Goal: Task Accomplishment & Management: Manage account settings

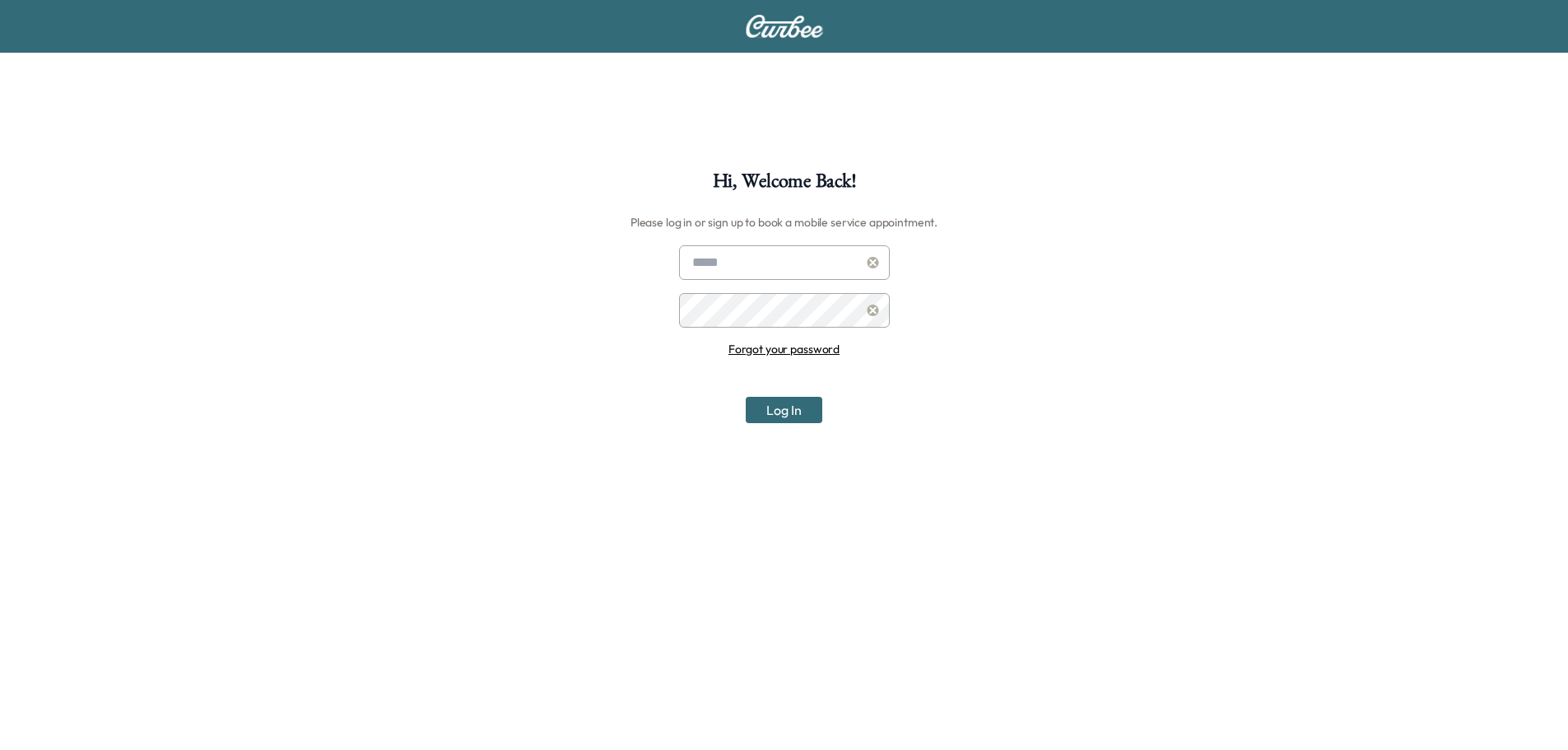
click at [835, 255] on input "text" at bounding box center [784, 263] width 211 height 35
type input "**********"
click at [746, 397] on button "Log In" at bounding box center [784, 410] width 77 height 26
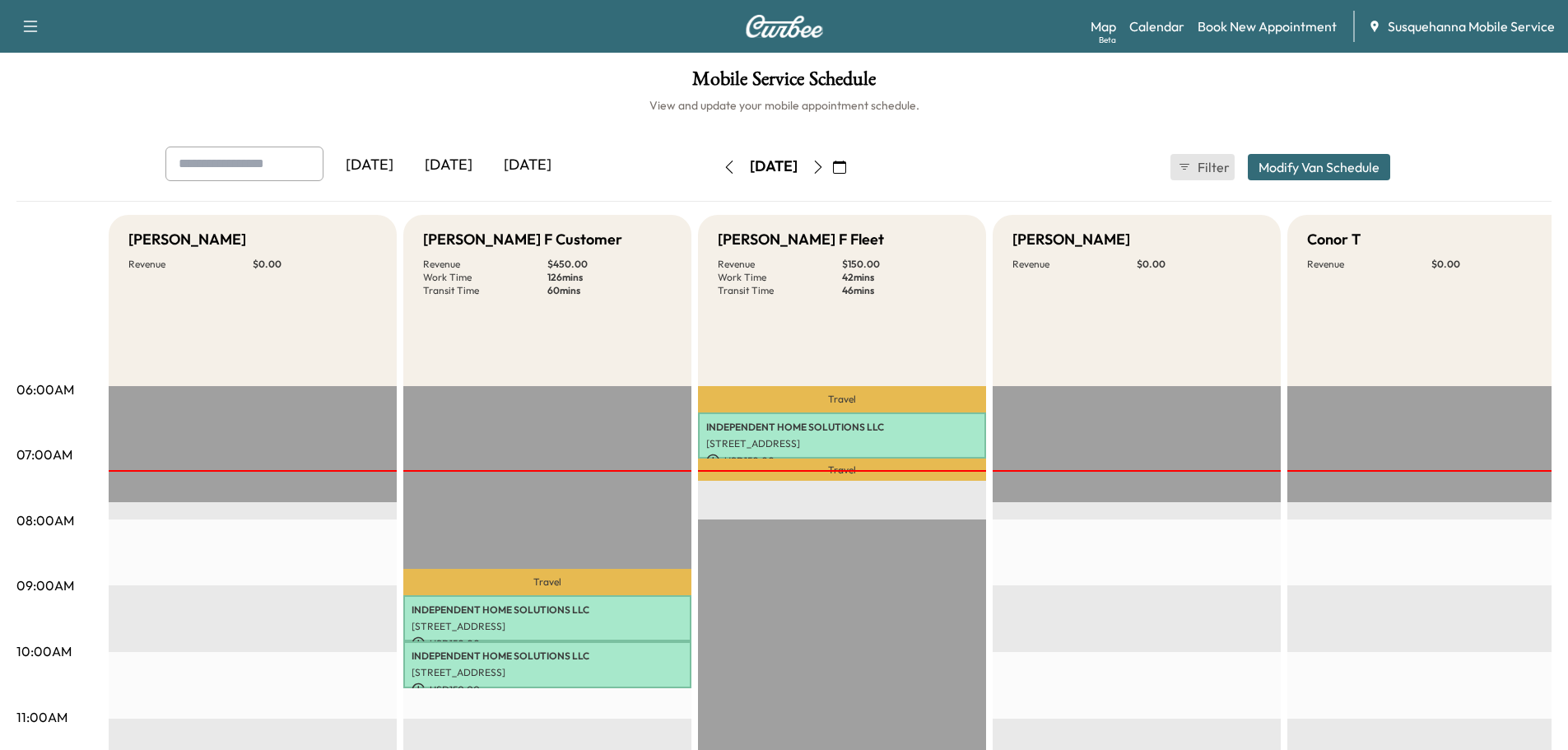
click at [1213, 171] on span "Filter" at bounding box center [1212, 167] width 29 height 20
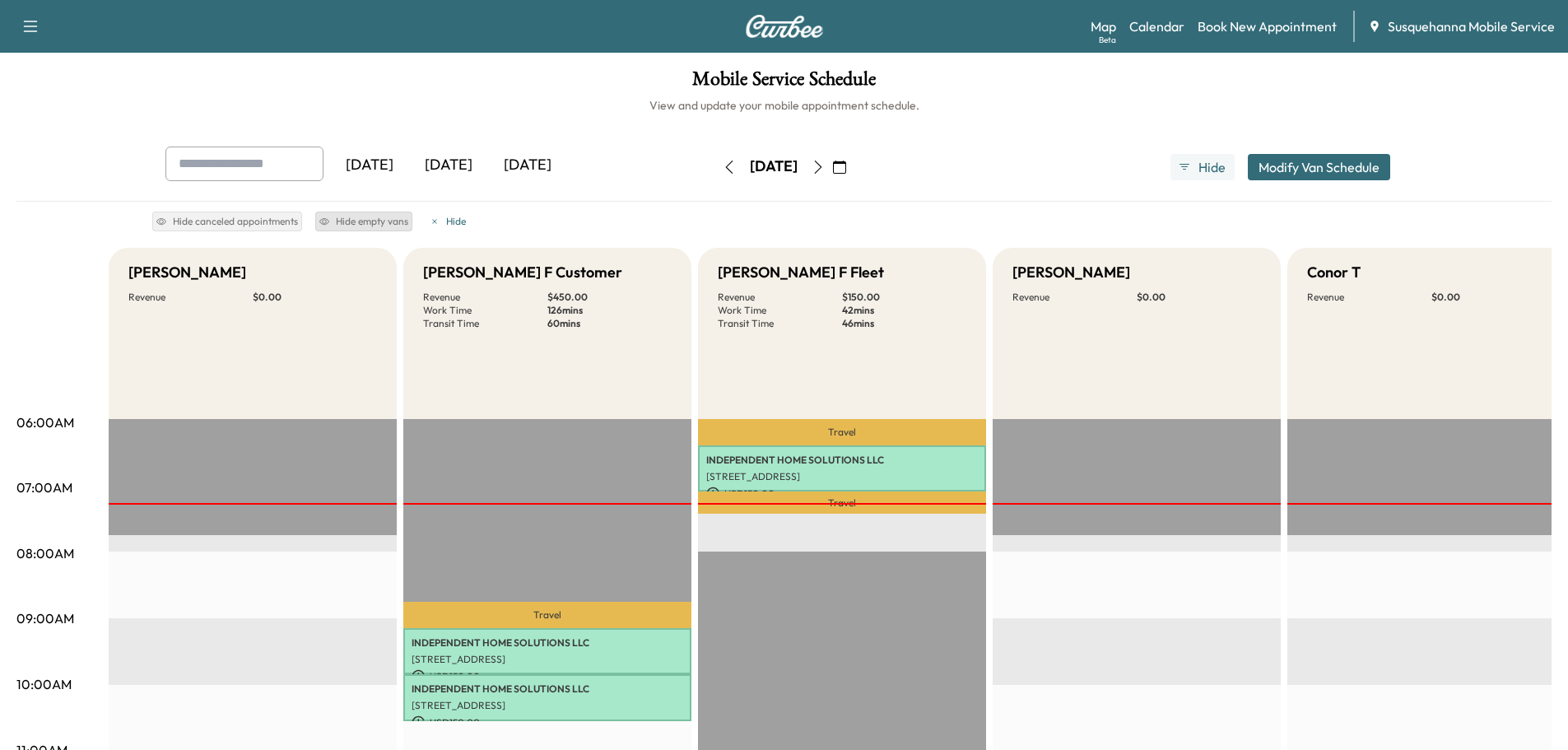
click at [378, 223] on button "Hide empty vans" at bounding box center [364, 221] width 97 height 20
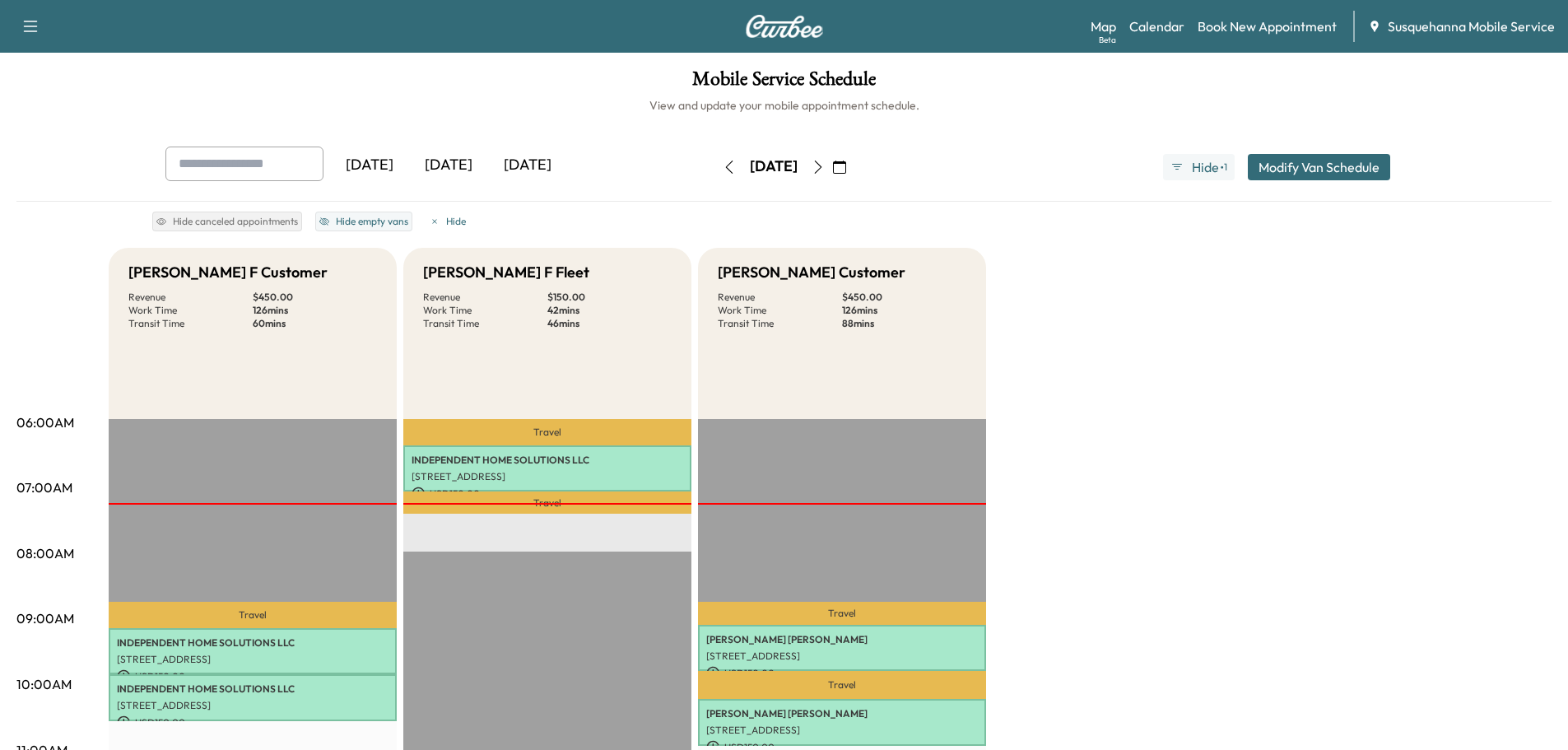
click at [825, 162] on icon "button" at bounding box center [817, 167] width 13 height 13
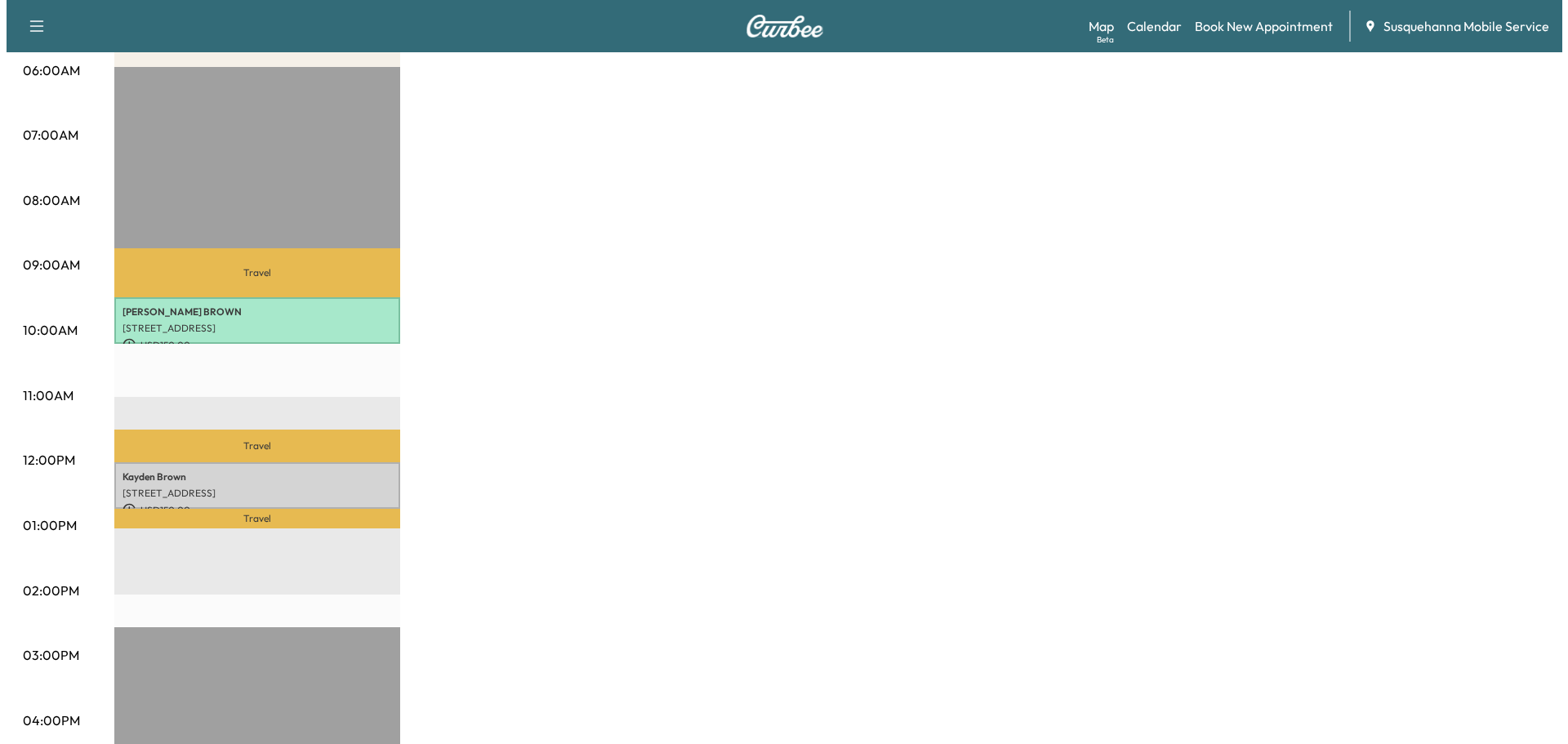
scroll to position [435, 0]
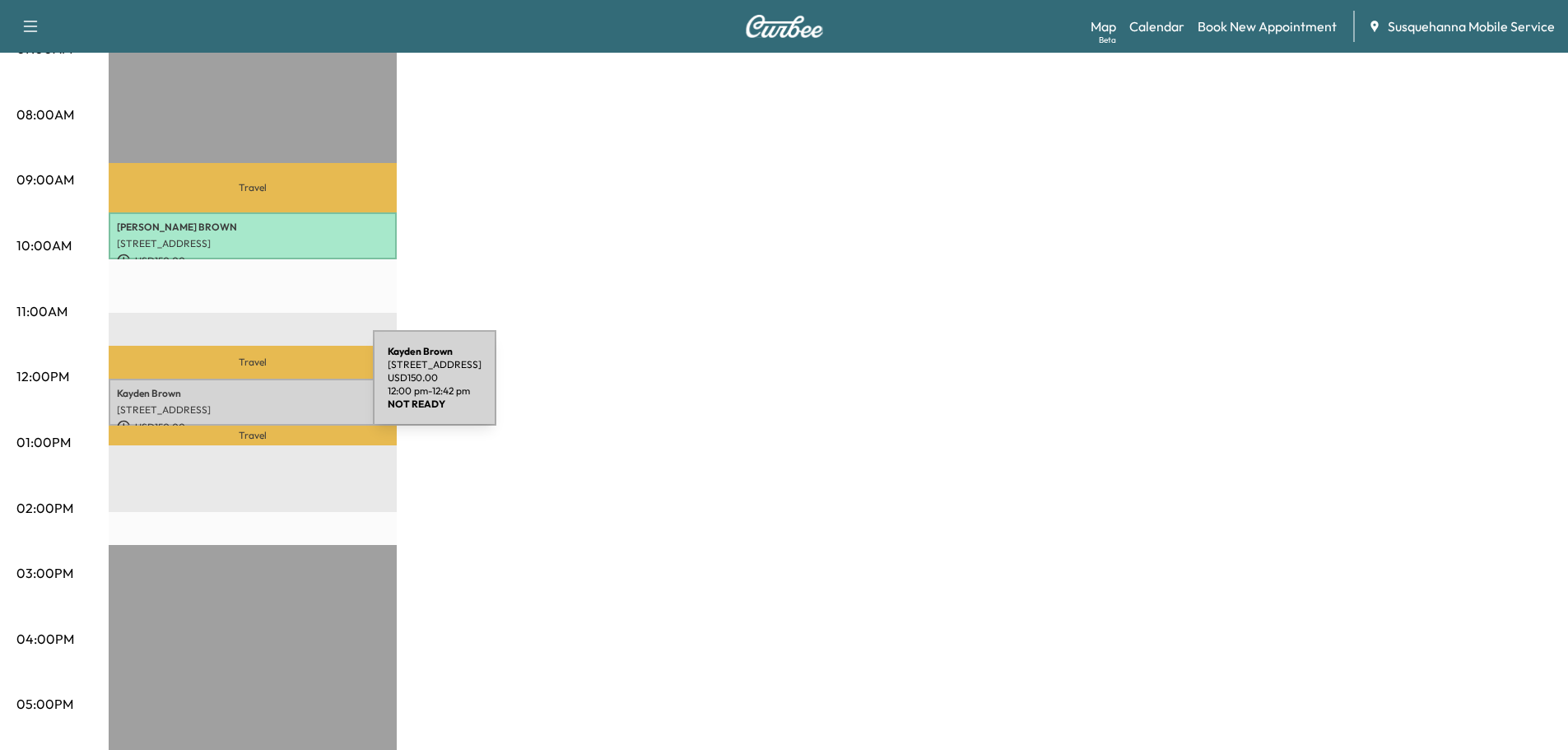
click at [249, 396] on div "[PERSON_NAME] [STREET_ADDRESS] USD 150.00 12:00 pm - 12:42 pm" at bounding box center [252, 402] width 288 height 47
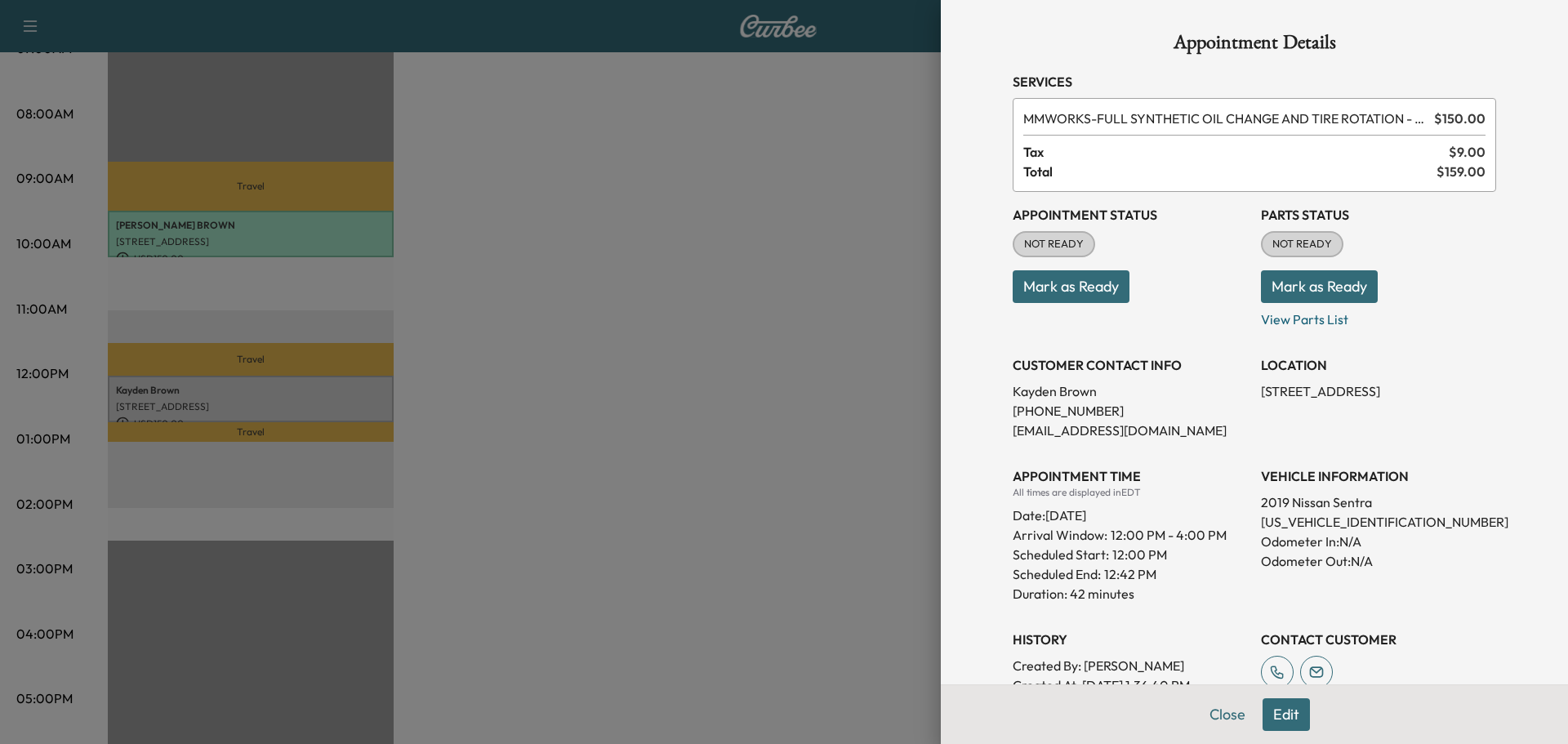
click at [1294, 529] on p "[US_VEHICLE_IDENTIFICATION_NUMBER]" at bounding box center [1379, 521] width 235 height 20
click at [1293, 527] on p "[US_VEHICLE_IDENTIFICATION_NUMBER]" at bounding box center [1379, 521] width 235 height 20
copy p "[US_VEHICLE_IDENTIFICATION_NUMBER]"
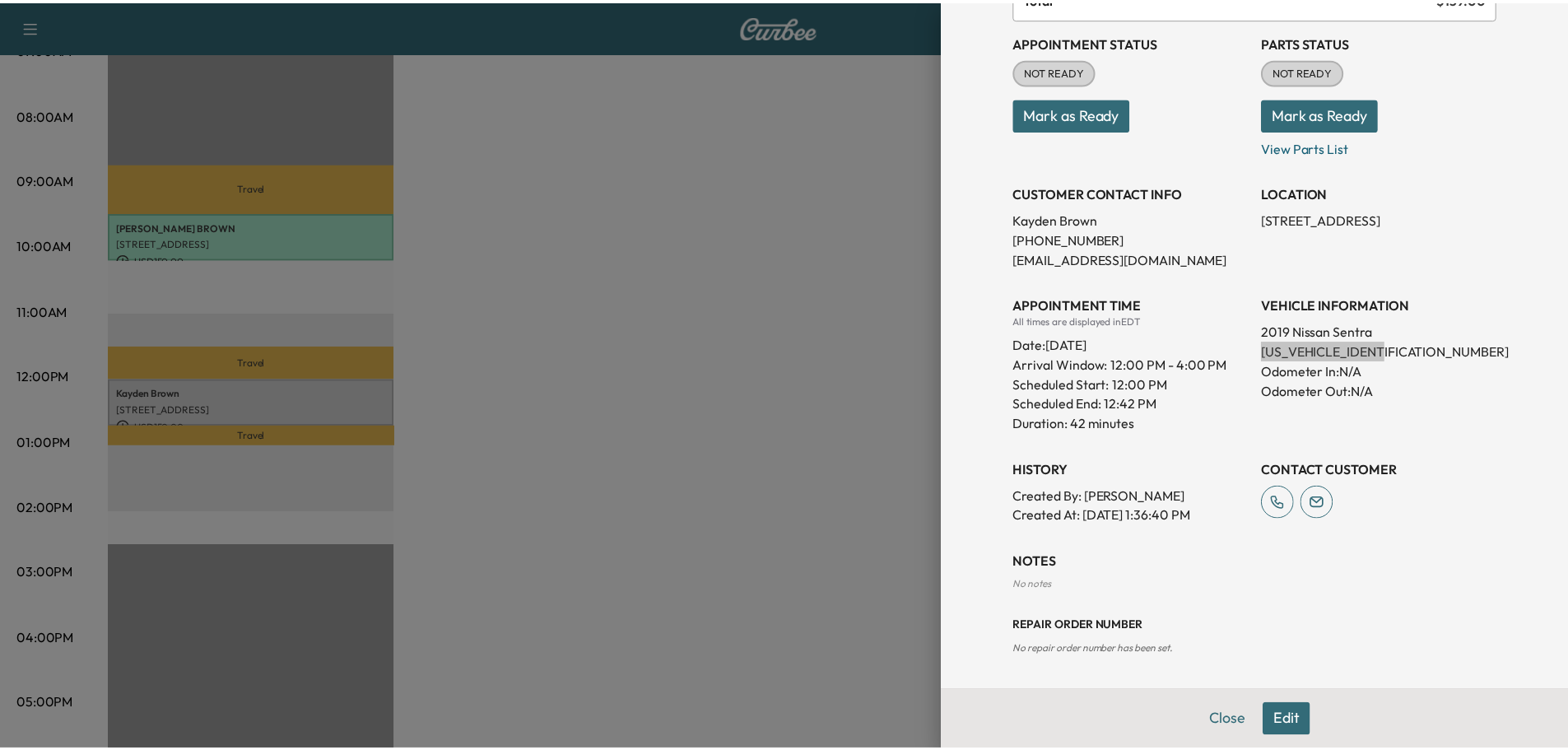
scroll to position [0, 0]
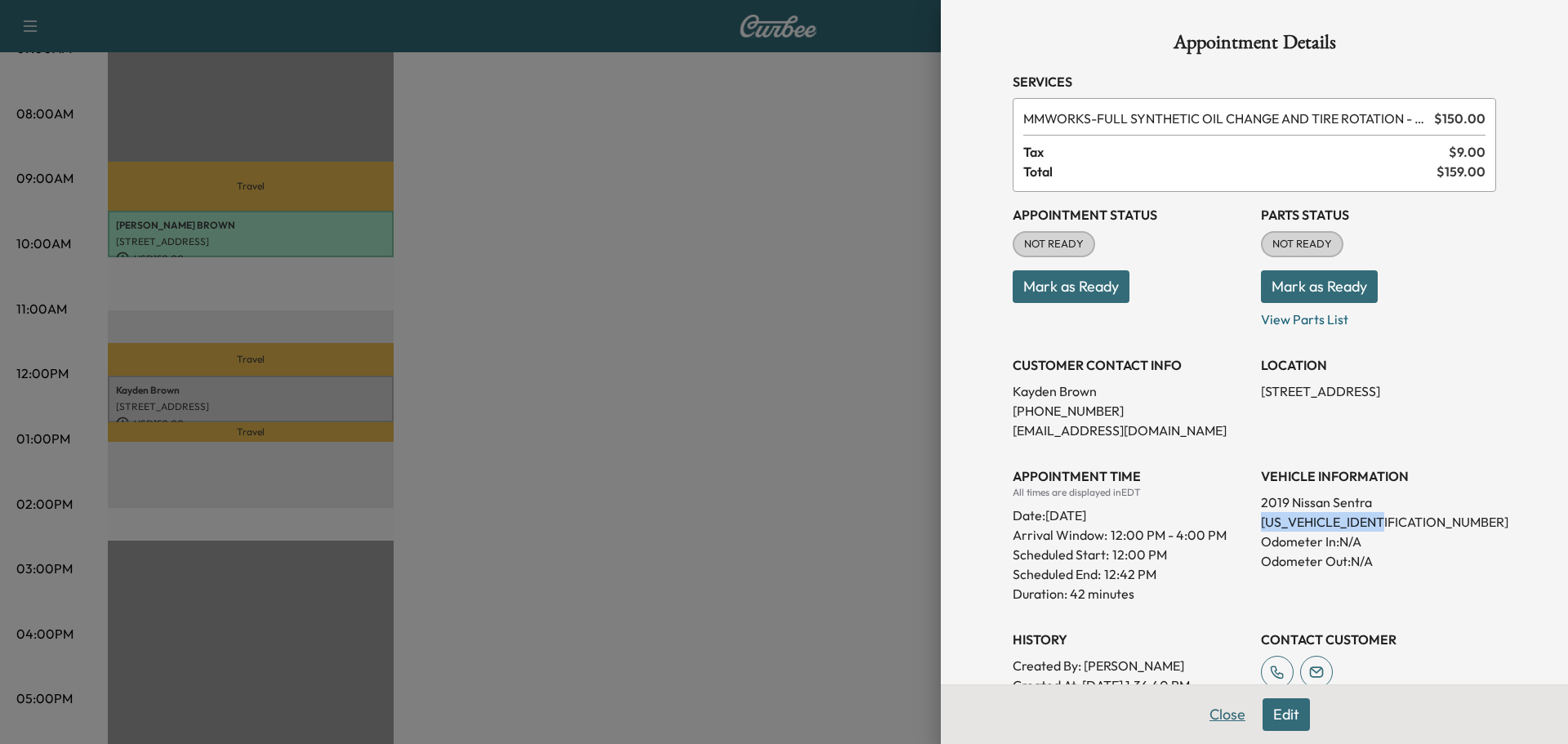
click at [1221, 723] on button "Close" at bounding box center [1228, 715] width 57 height 33
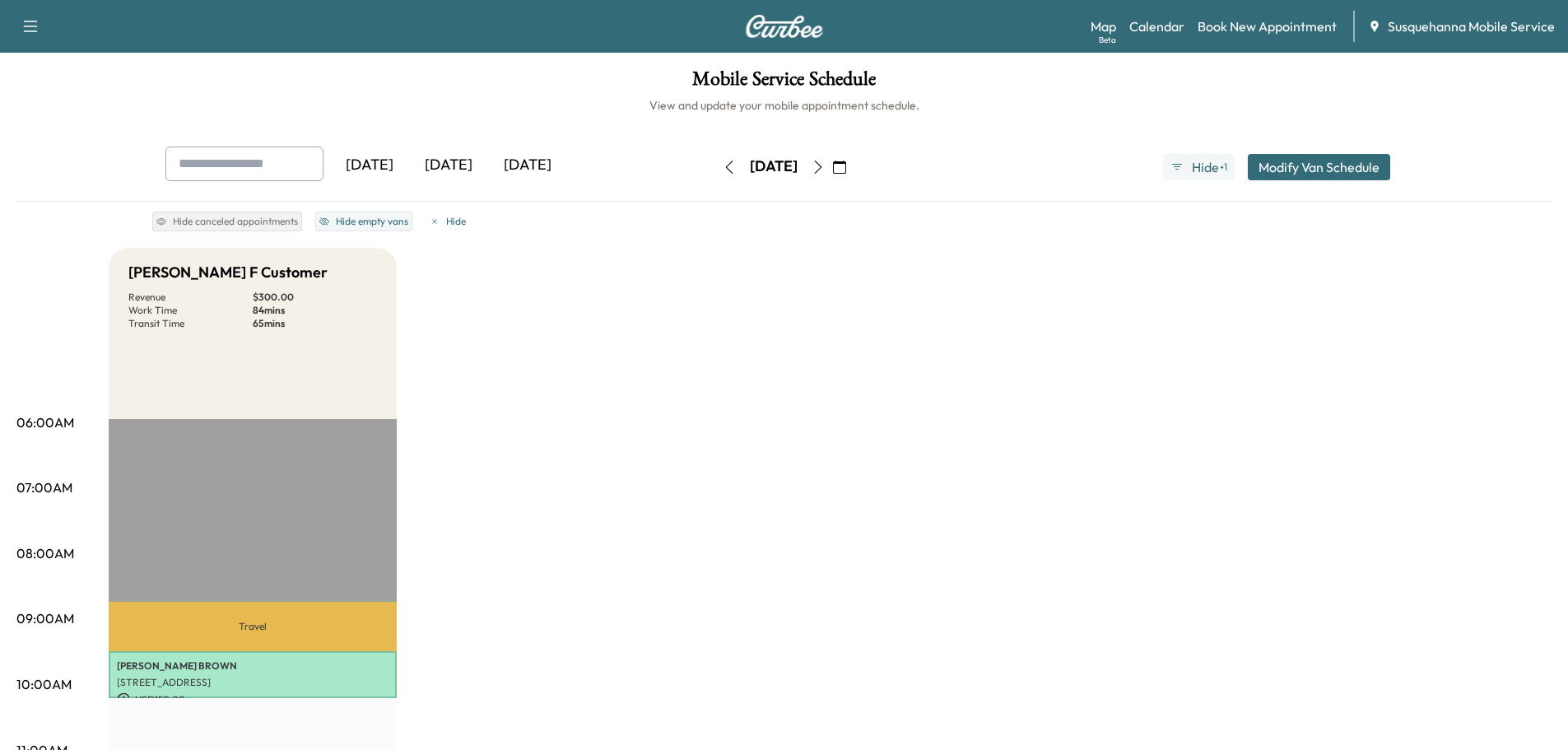
click at [723, 168] on icon "button" at bounding box center [729, 167] width 13 height 13
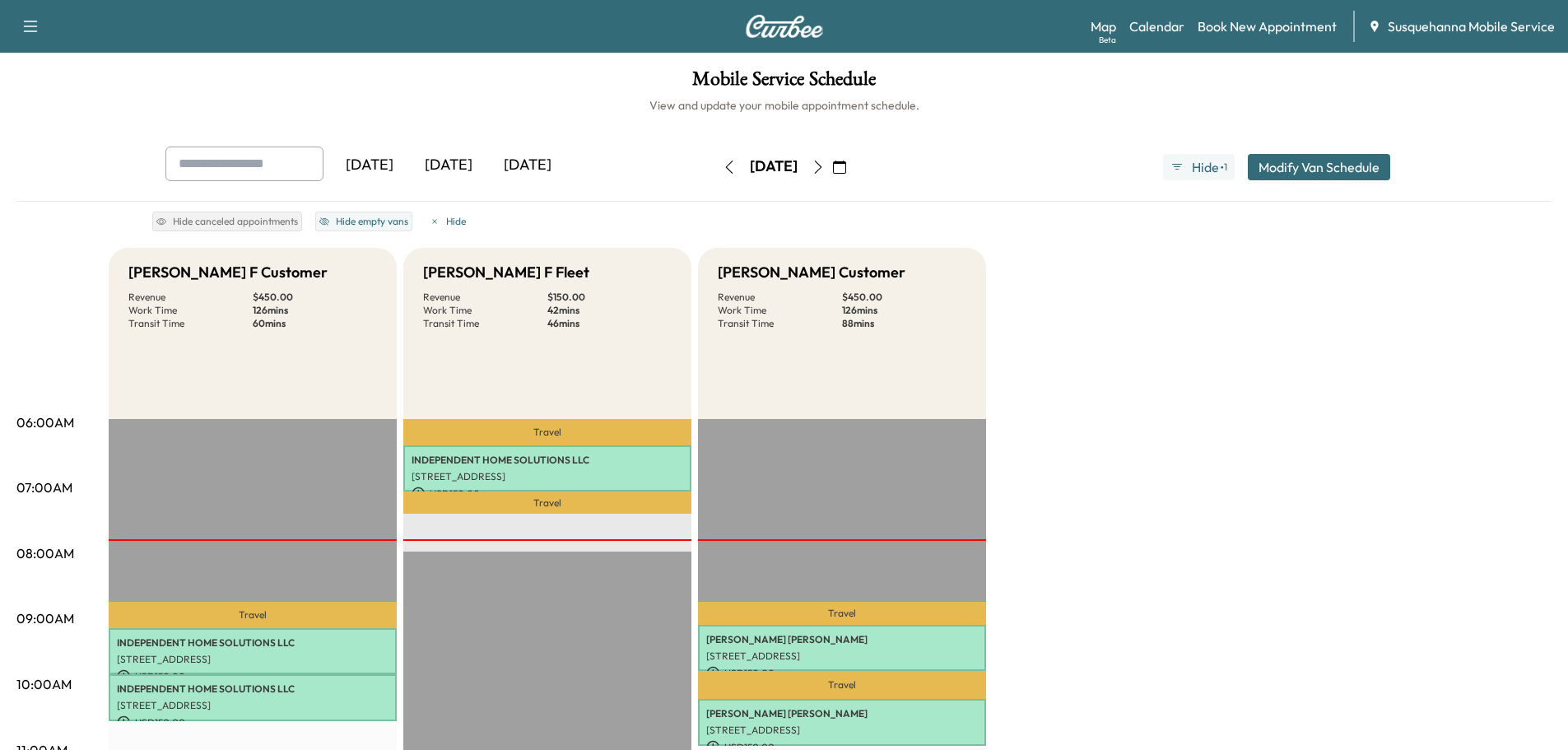
click at [832, 175] on button "button" at bounding box center [818, 167] width 28 height 26
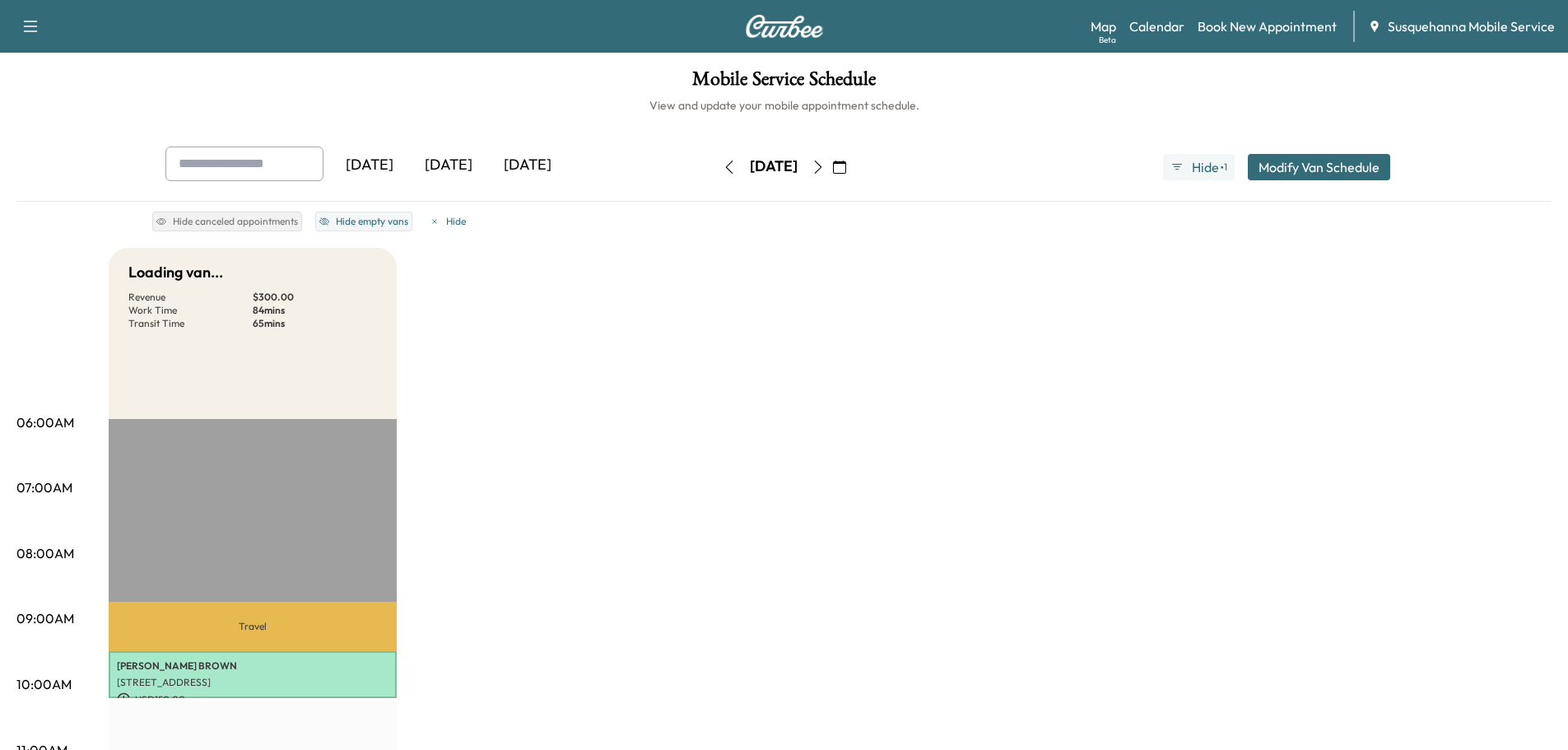
scroll to position [264, 0]
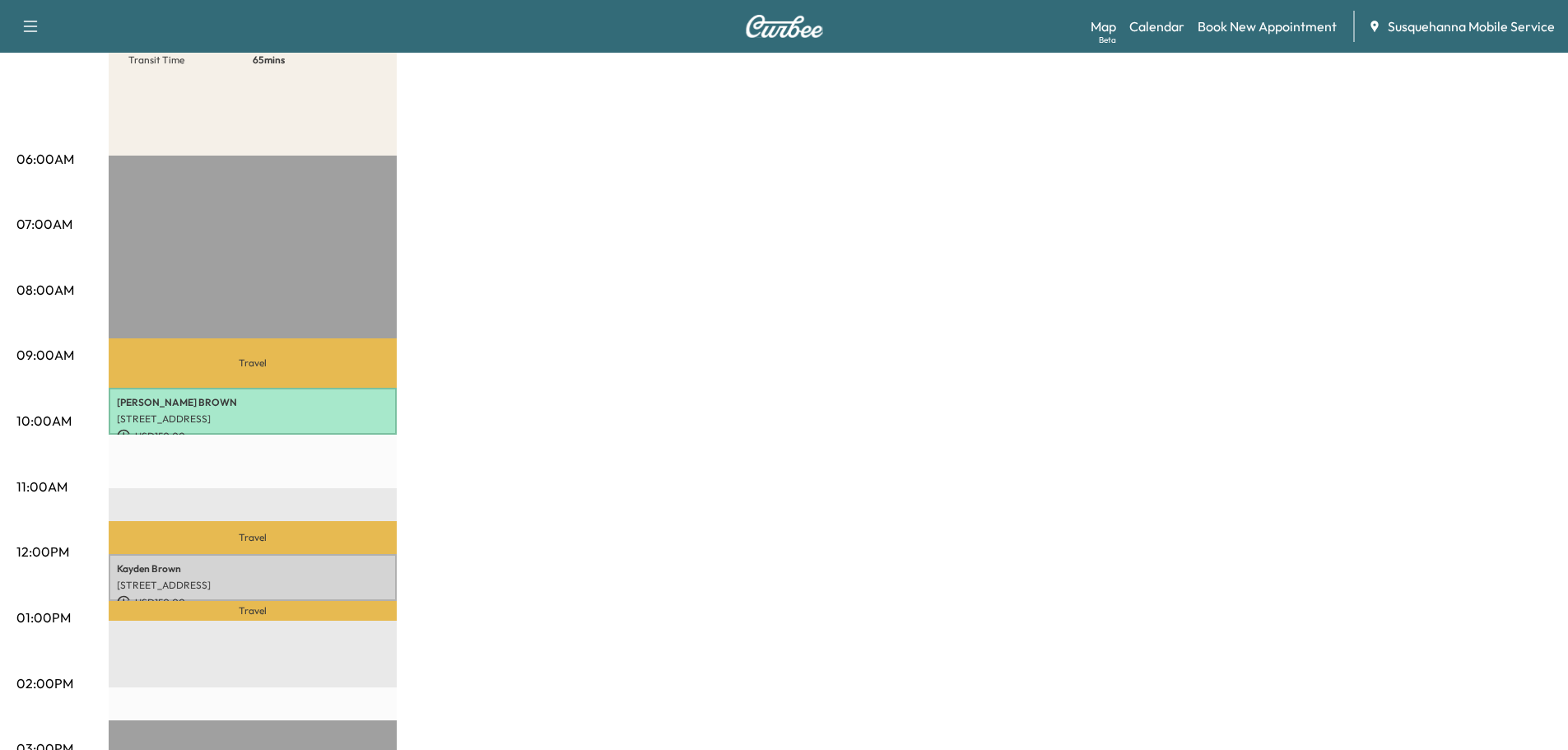
click at [277, 595] on p "USD 150.00" at bounding box center [252, 602] width 271 height 15
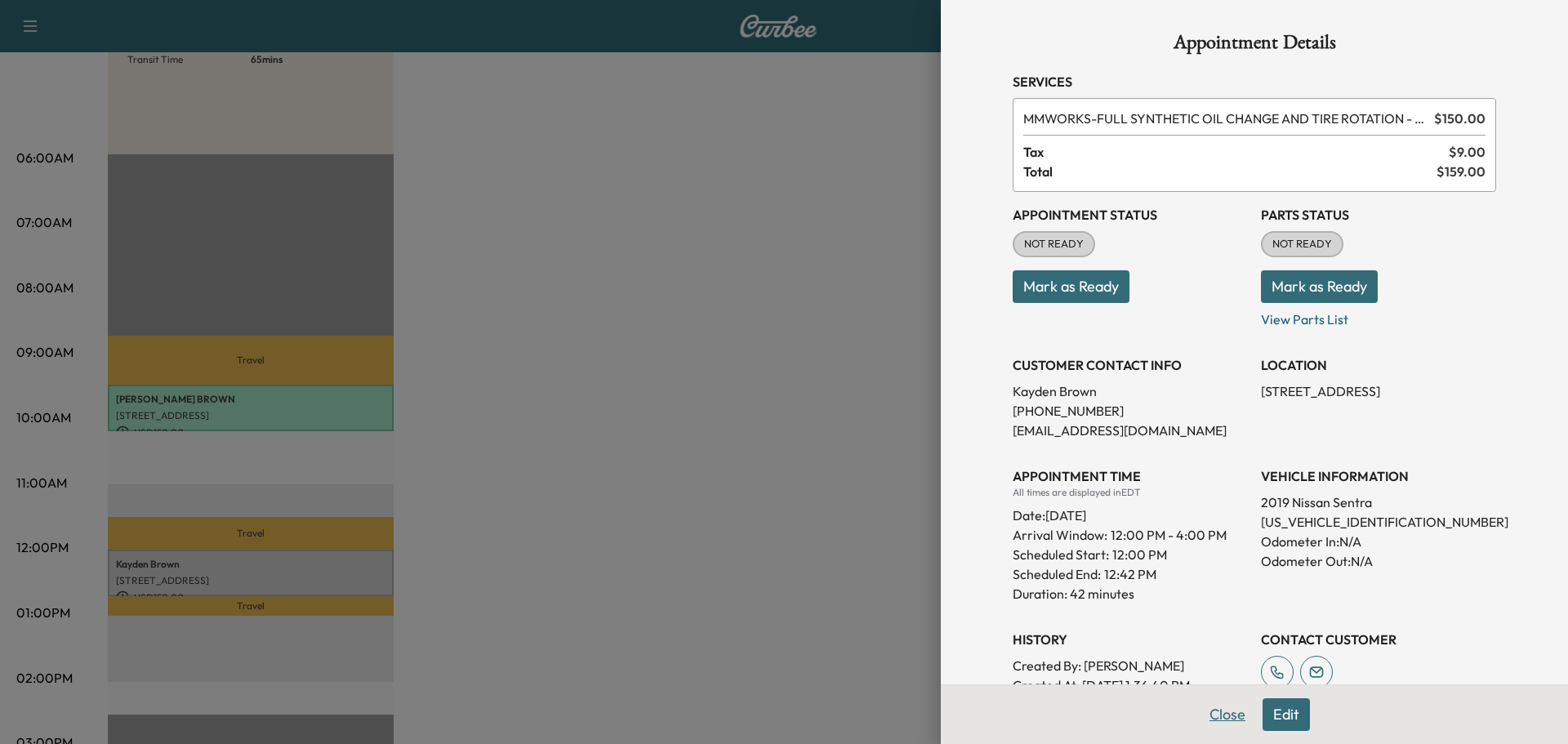
click at [1220, 708] on button "Close" at bounding box center [1228, 715] width 57 height 33
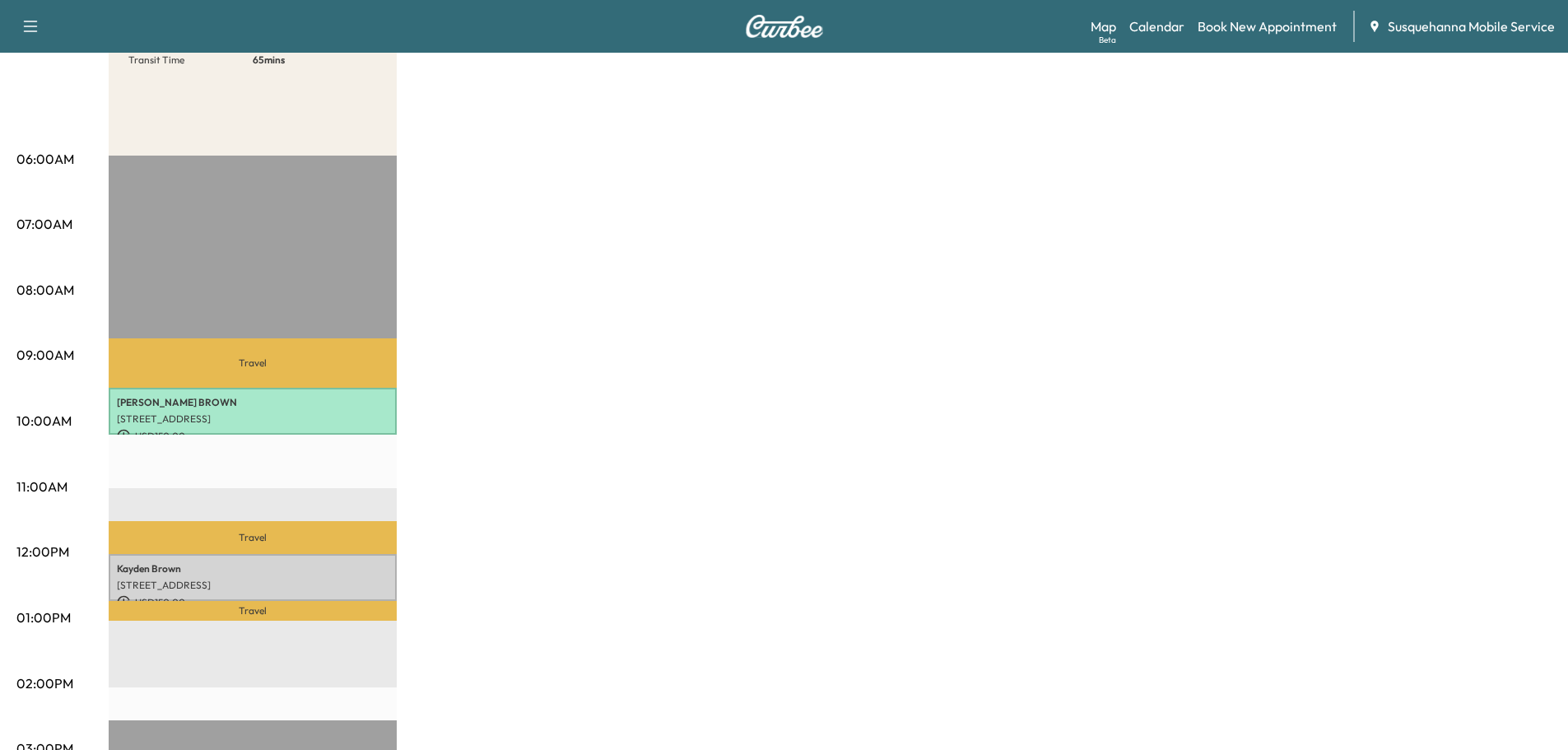
scroll to position [0, 0]
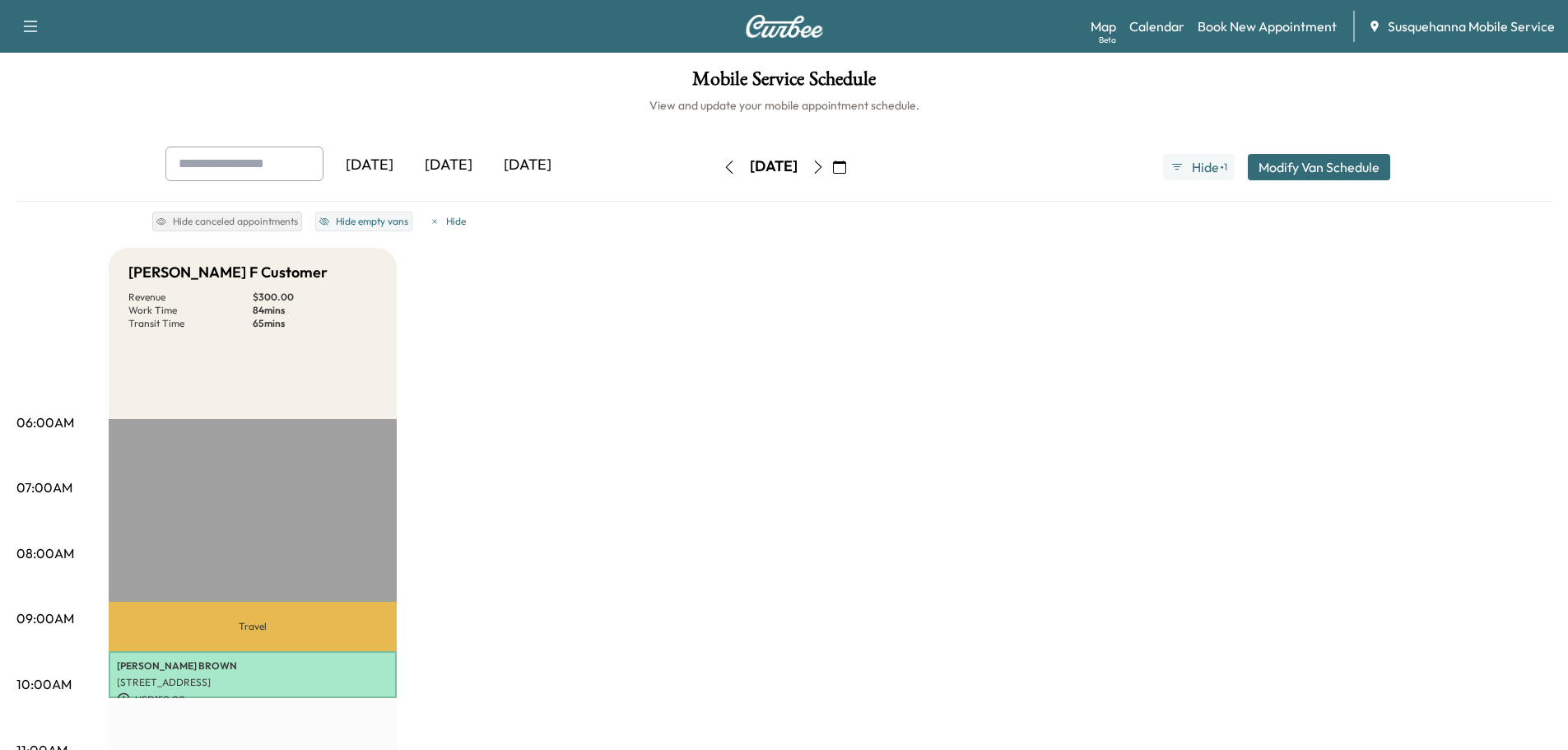
click at [715, 173] on button "button" at bounding box center [729, 167] width 28 height 26
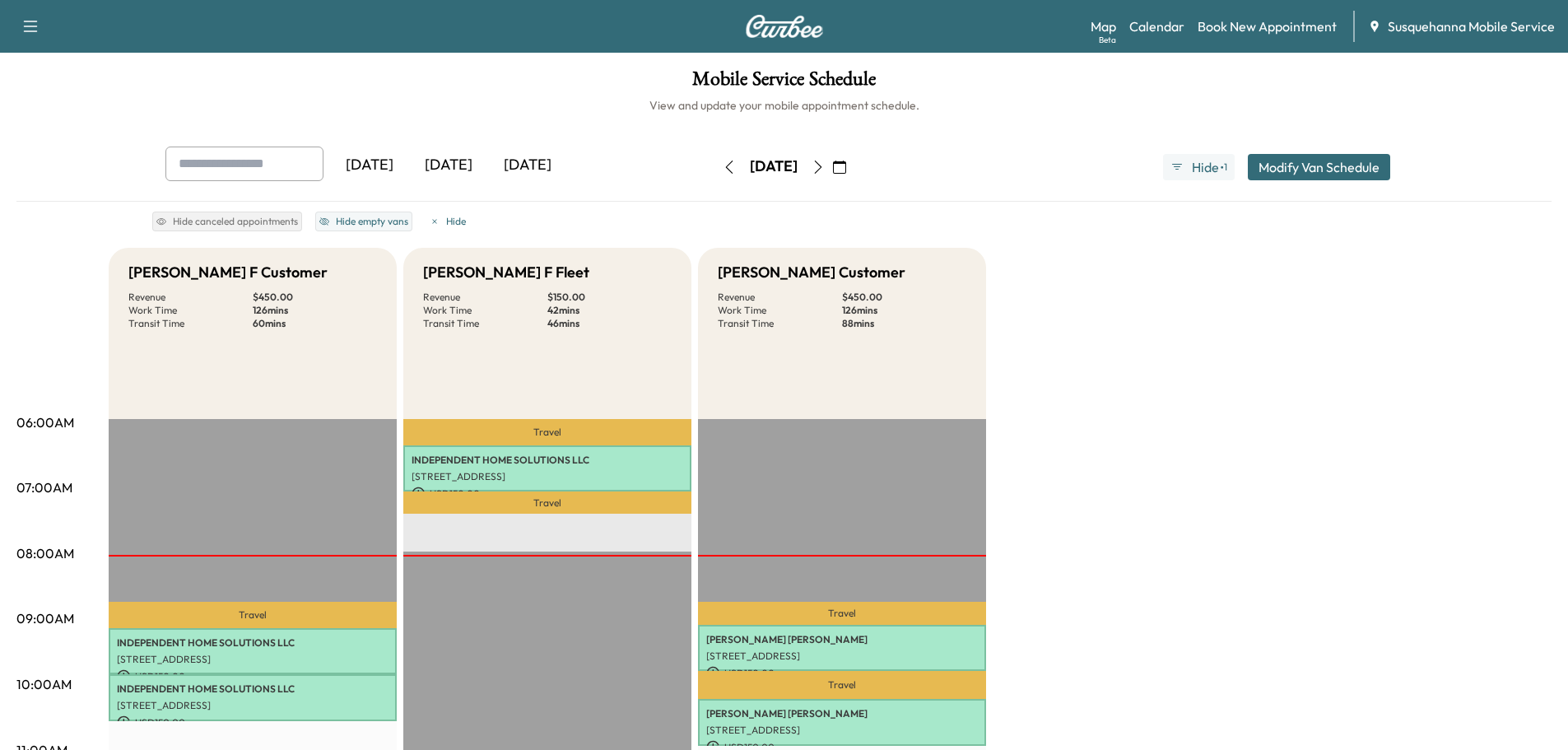
click at [825, 169] on icon "button" at bounding box center [817, 167] width 13 height 13
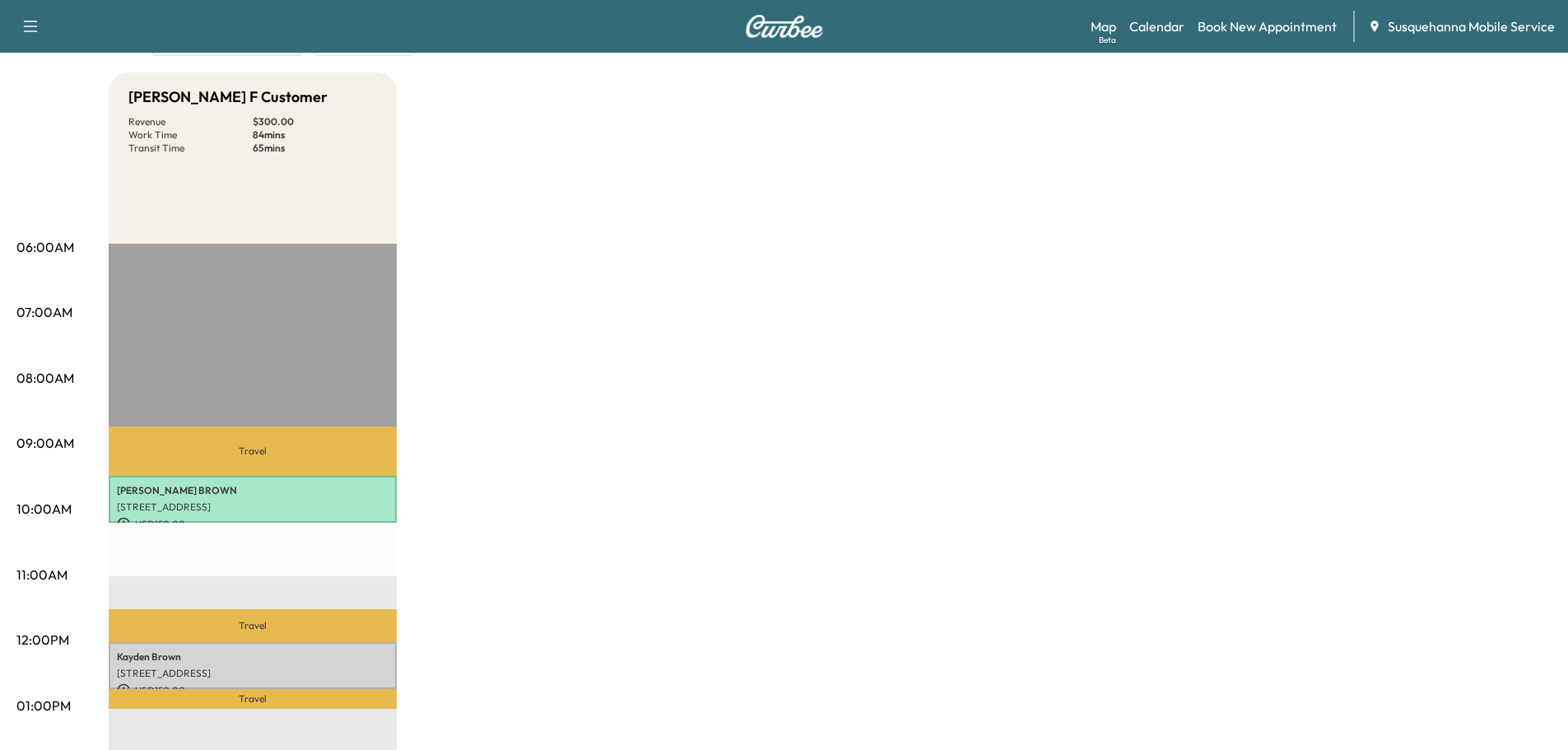
scroll to position [264, 0]
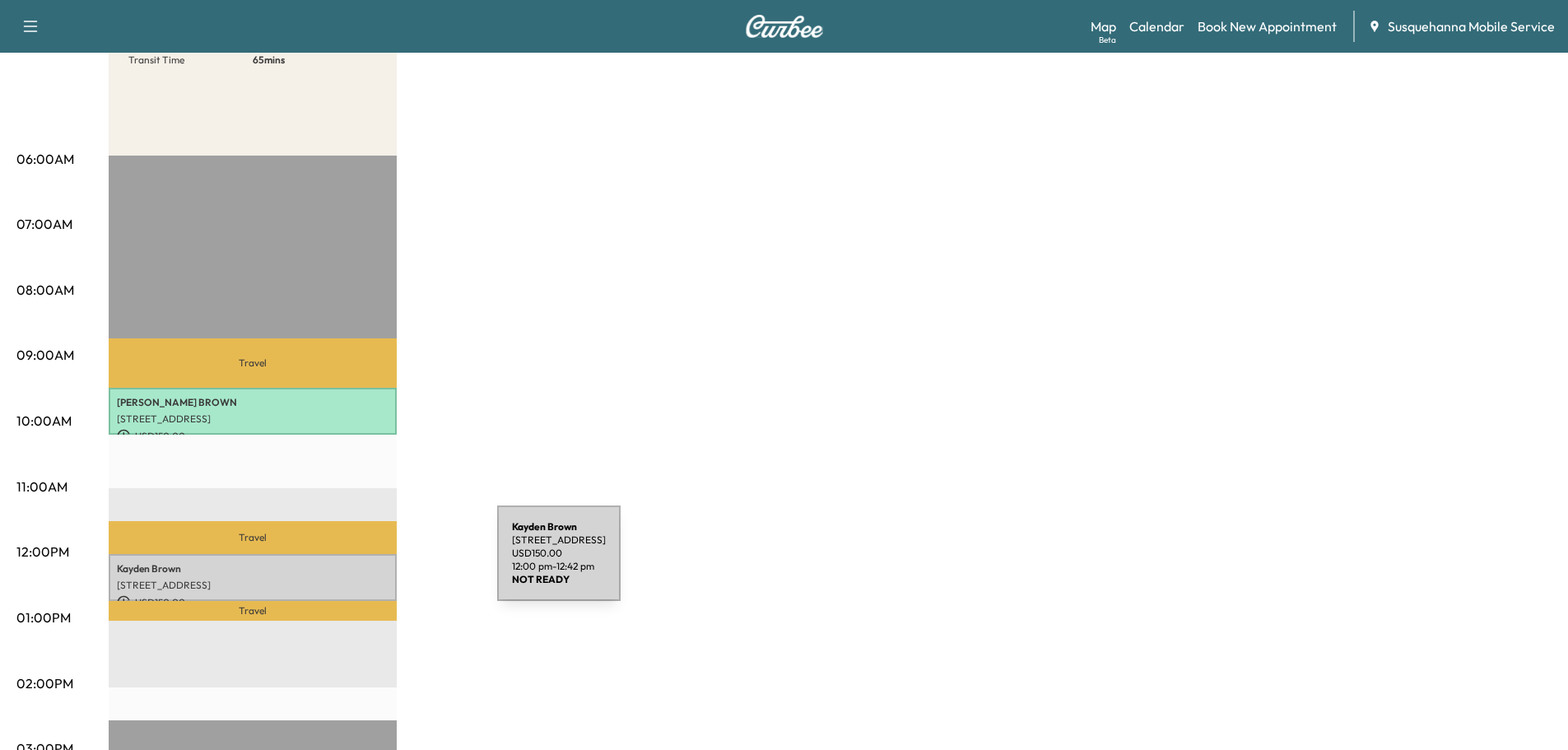
click at [336, 569] on p "[PERSON_NAME]" at bounding box center [252, 569] width 271 height 13
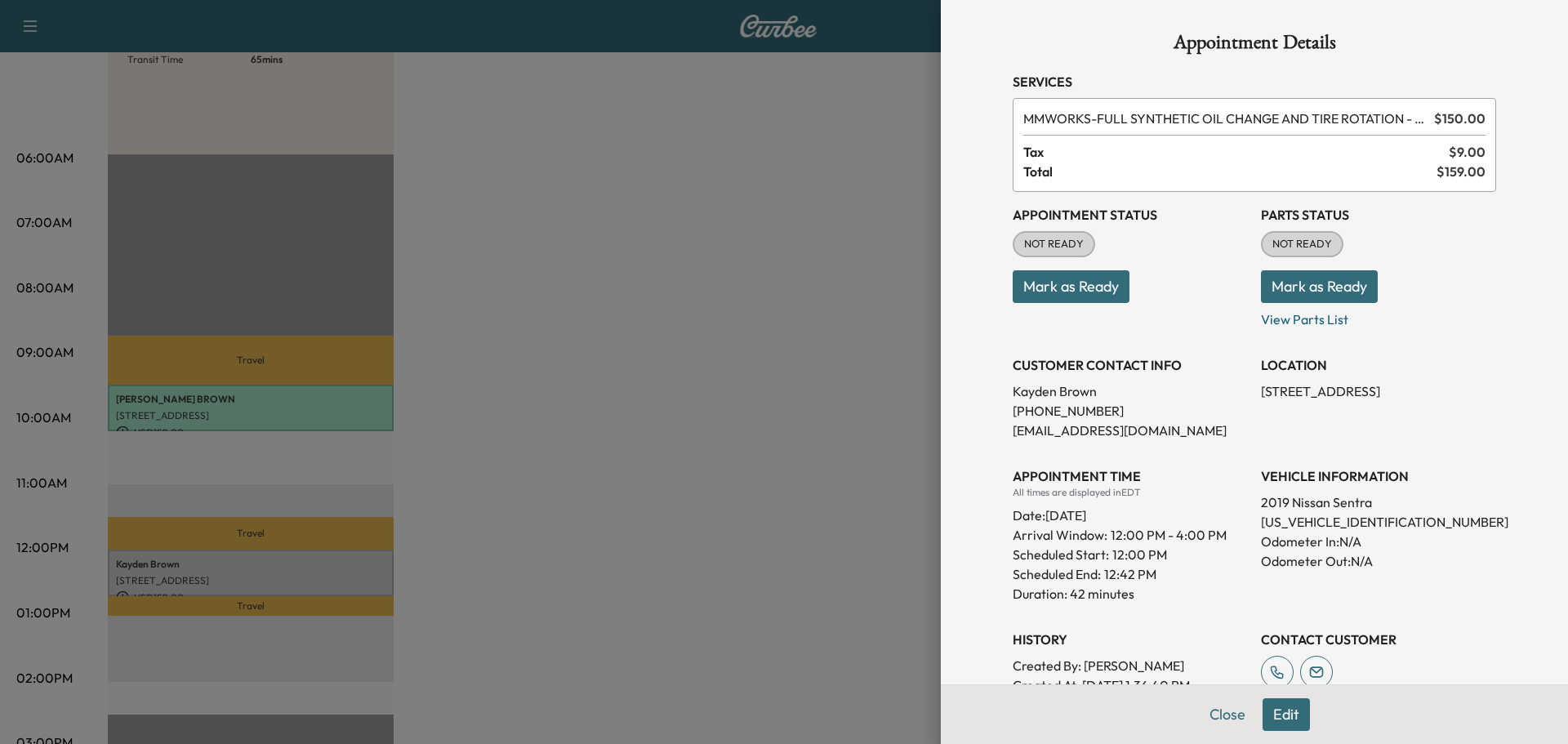
click at [1283, 716] on button "Edit" at bounding box center [1286, 715] width 47 height 33
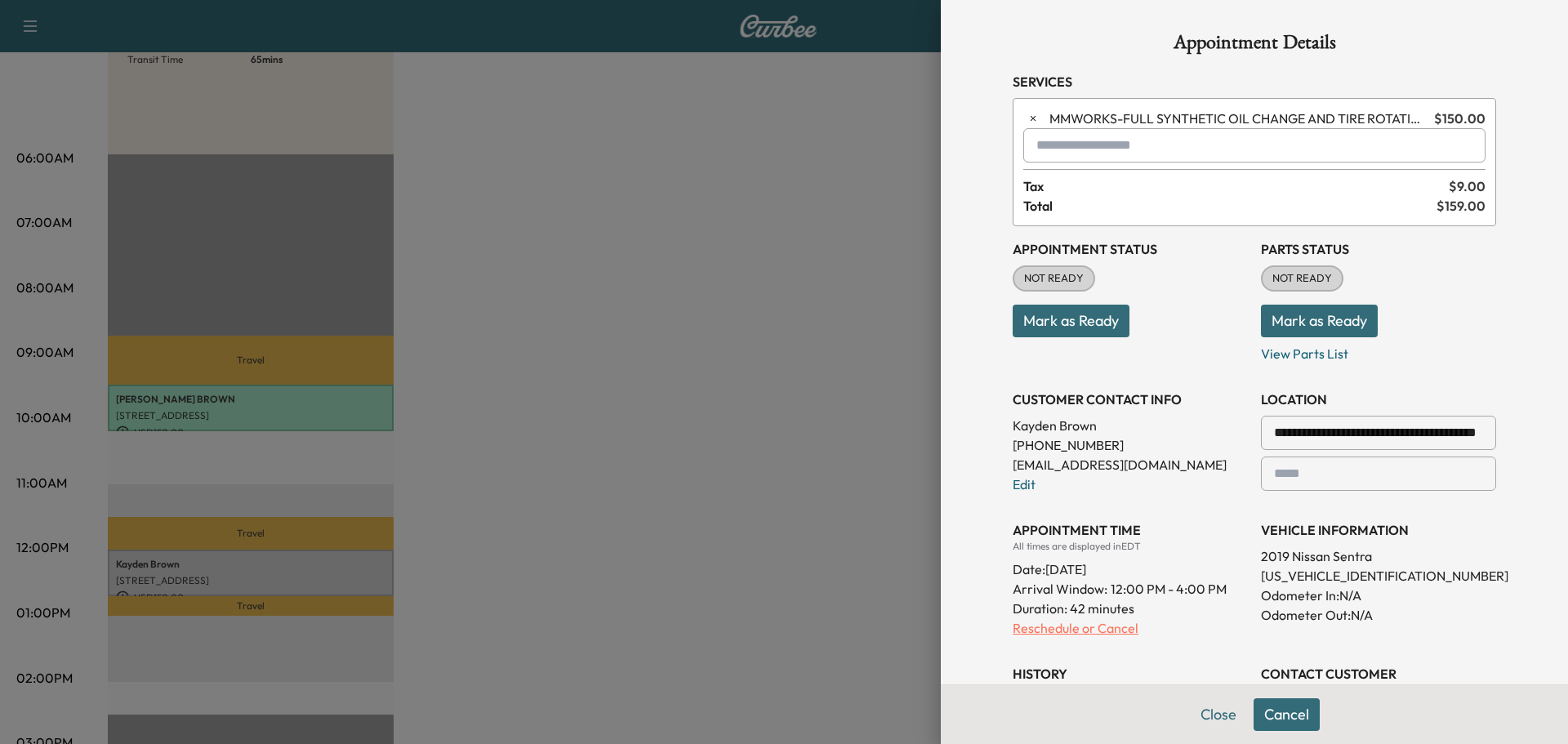
click at [1057, 635] on p "Reschedule or Cancel" at bounding box center [1130, 627] width 235 height 20
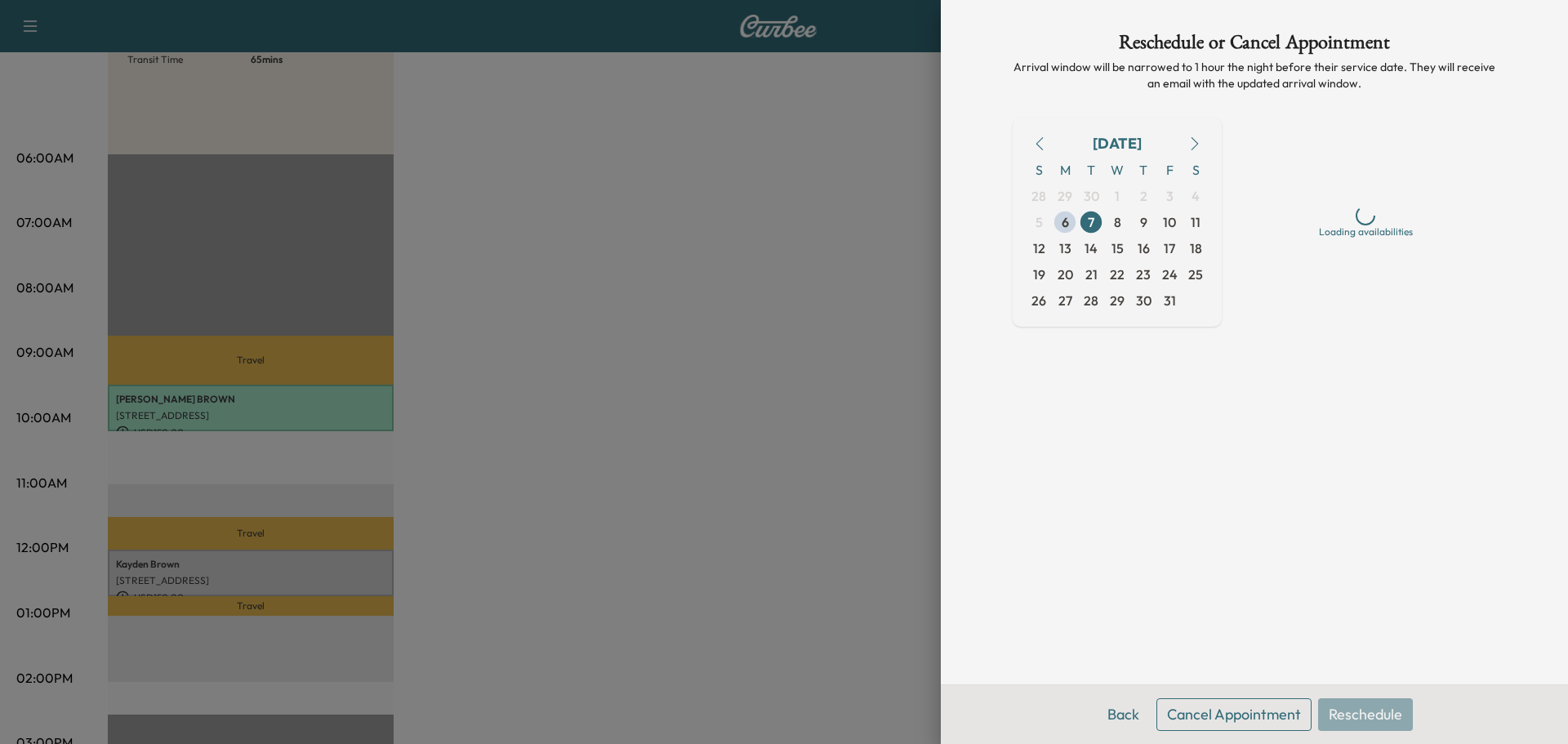
click at [1271, 720] on button "Cancel Appointment" at bounding box center [1234, 715] width 155 height 33
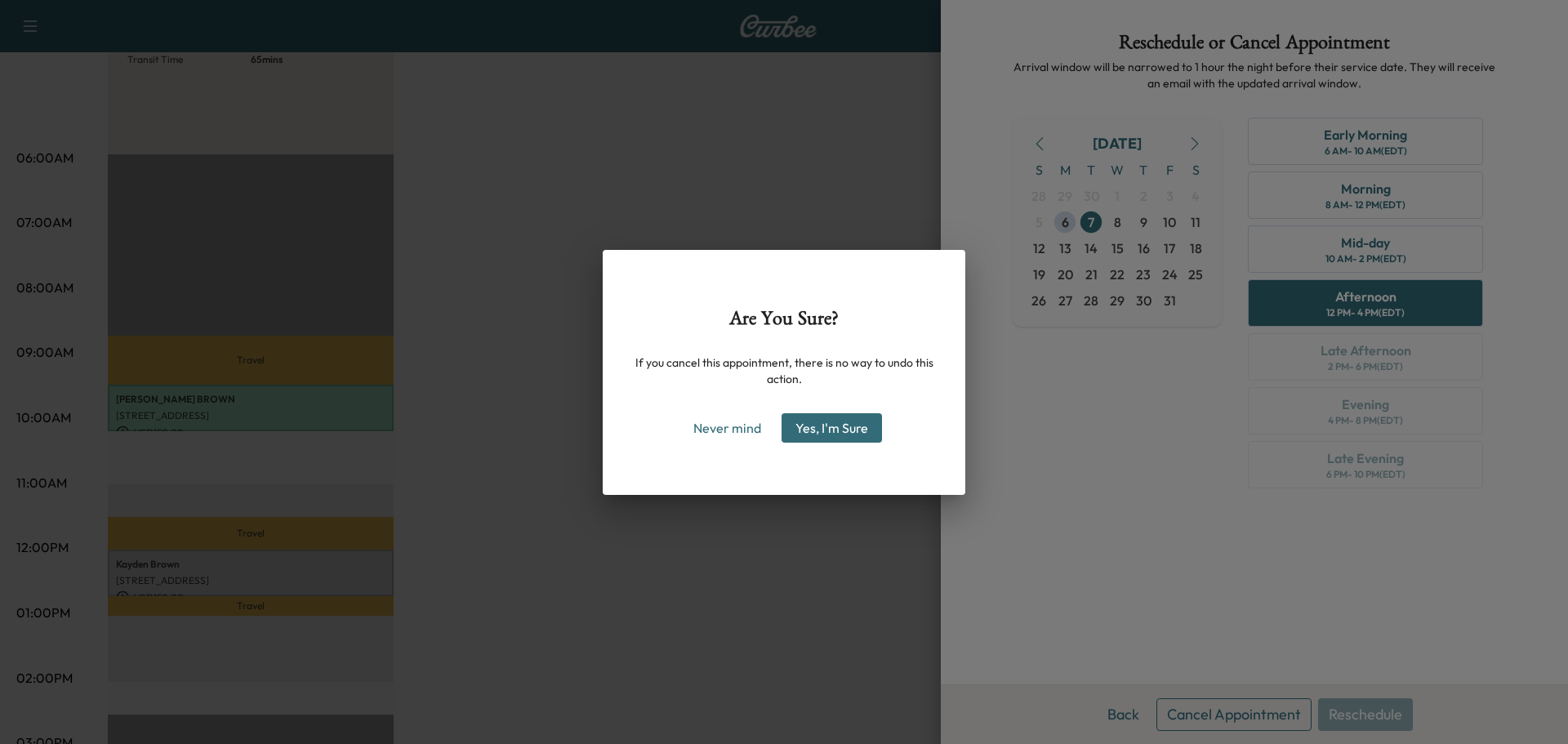
click at [844, 434] on button "Yes, I'm Sure" at bounding box center [832, 428] width 100 height 29
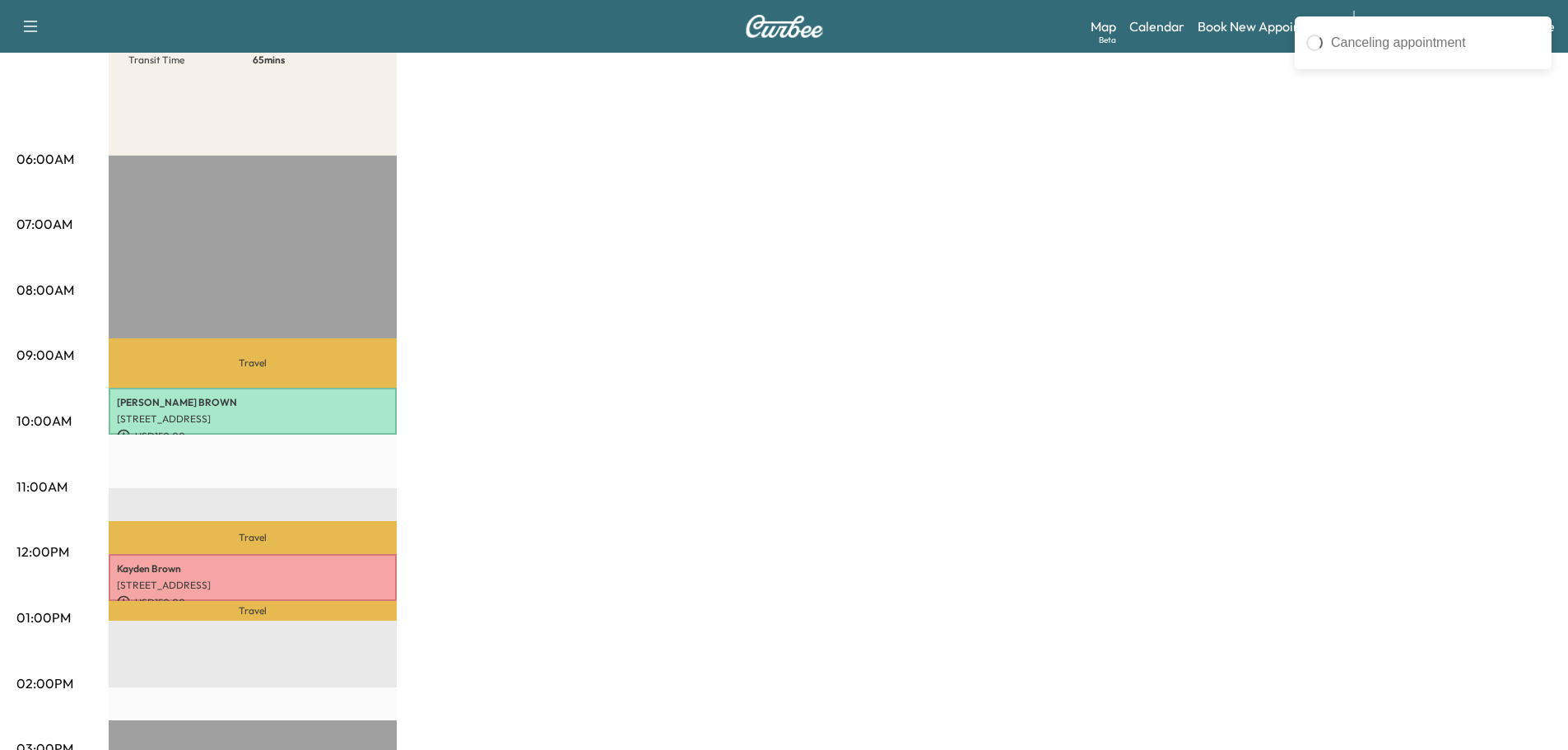
click at [768, 235] on div "[PERSON_NAME] F Customer Revenue $ 300.00 Work Time 84 mins Transit Time 65 min…" at bounding box center [830, 601] width 1443 height 1235
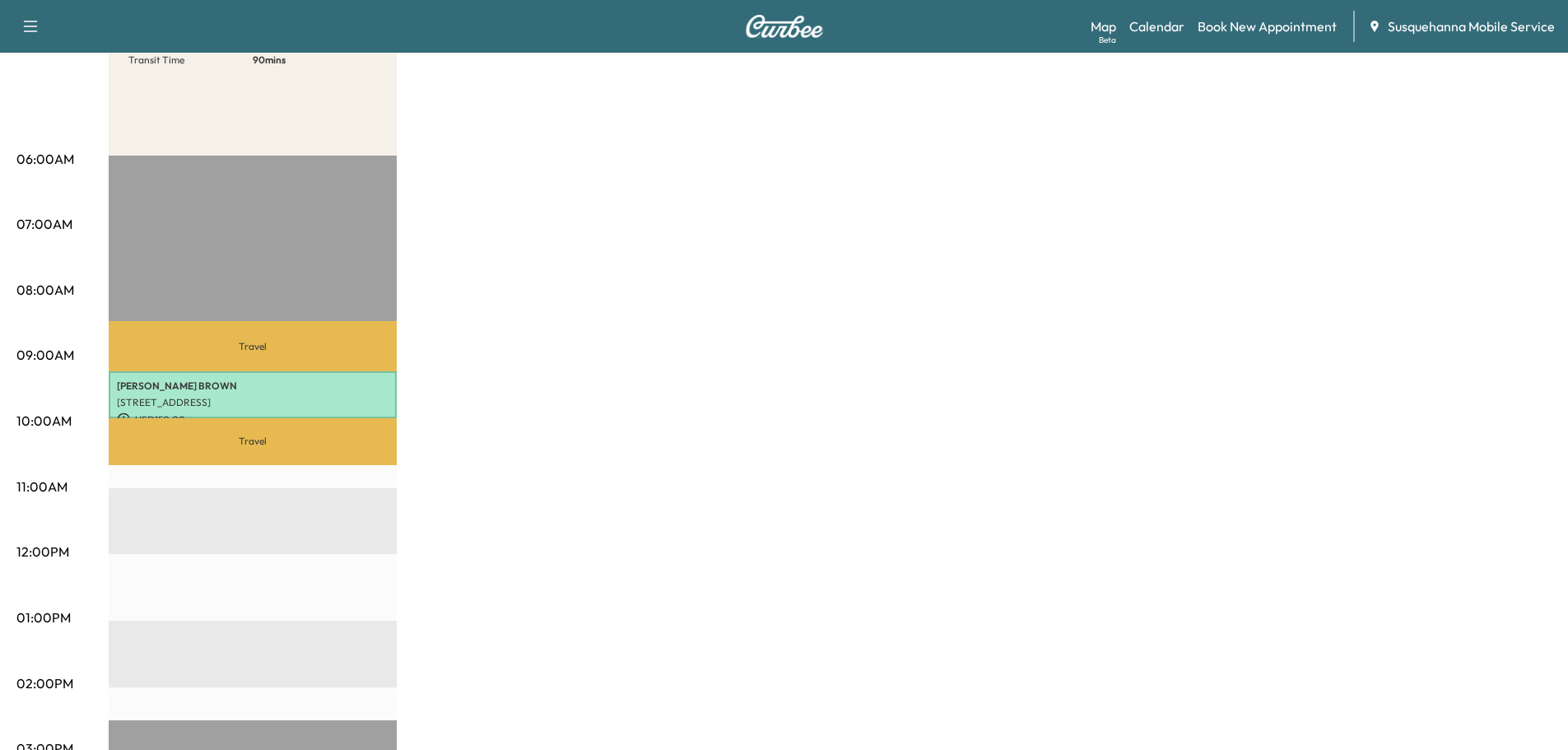
scroll to position [0, 0]
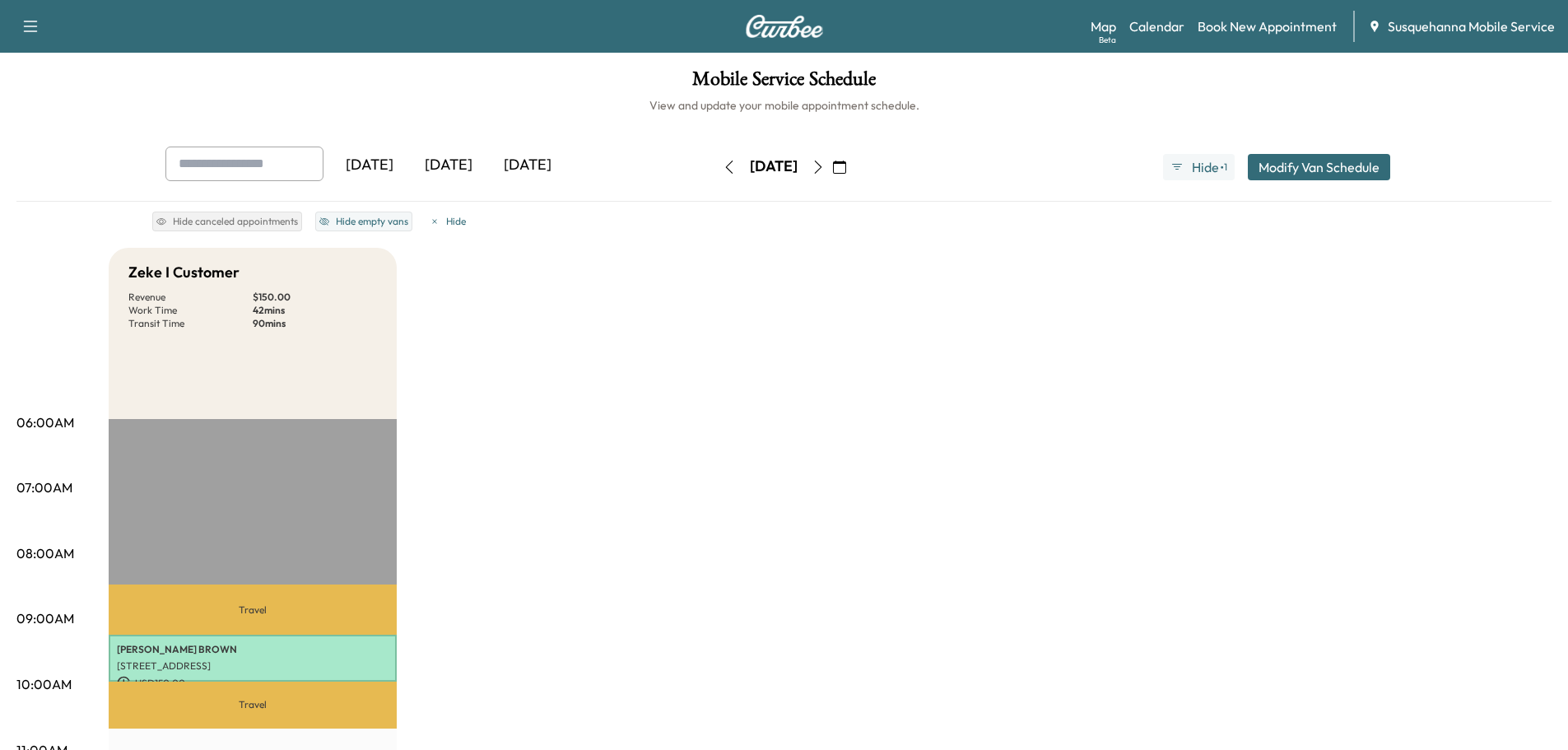
click at [825, 168] on icon "button" at bounding box center [817, 167] width 13 height 13
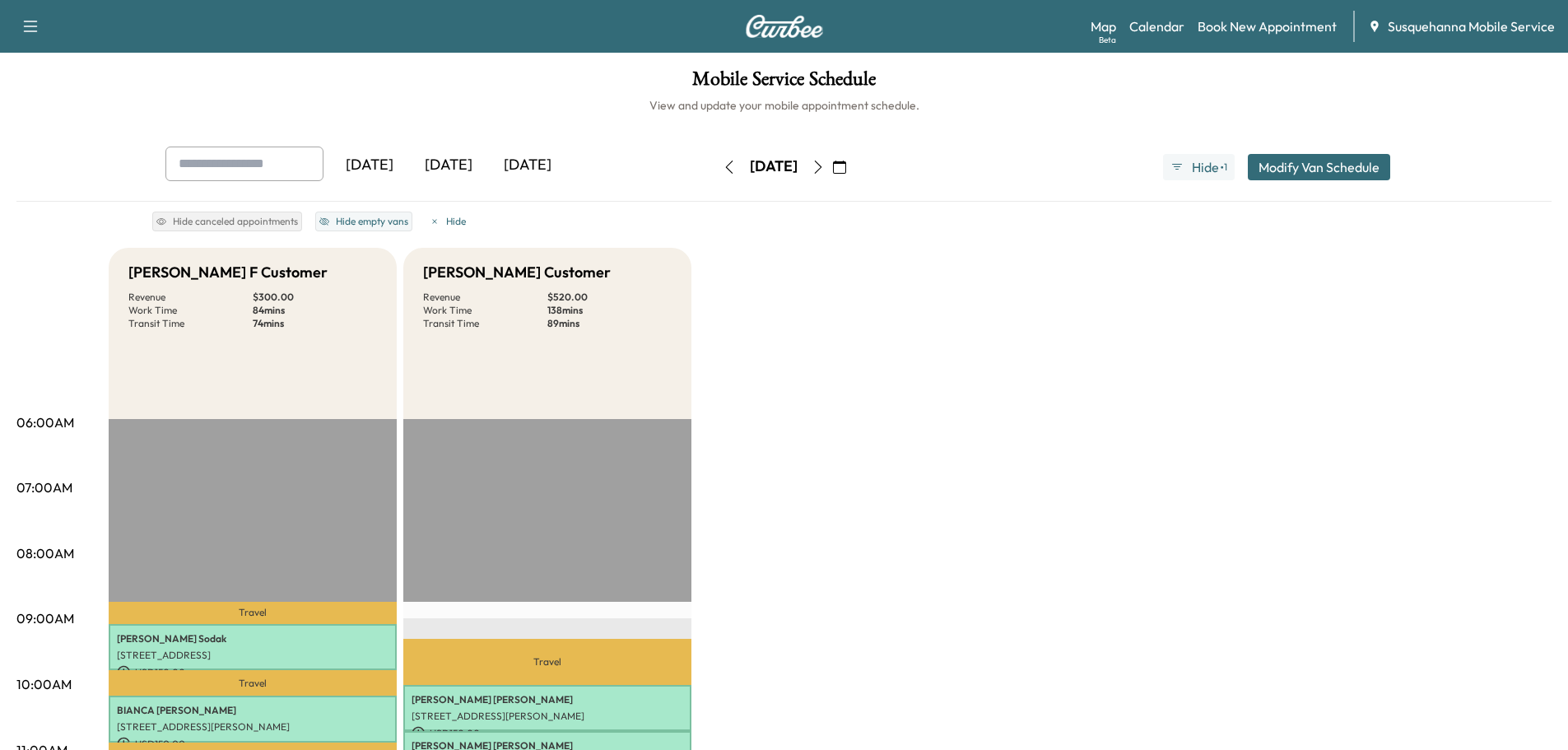
click at [825, 169] on icon "button" at bounding box center [817, 167] width 13 height 13
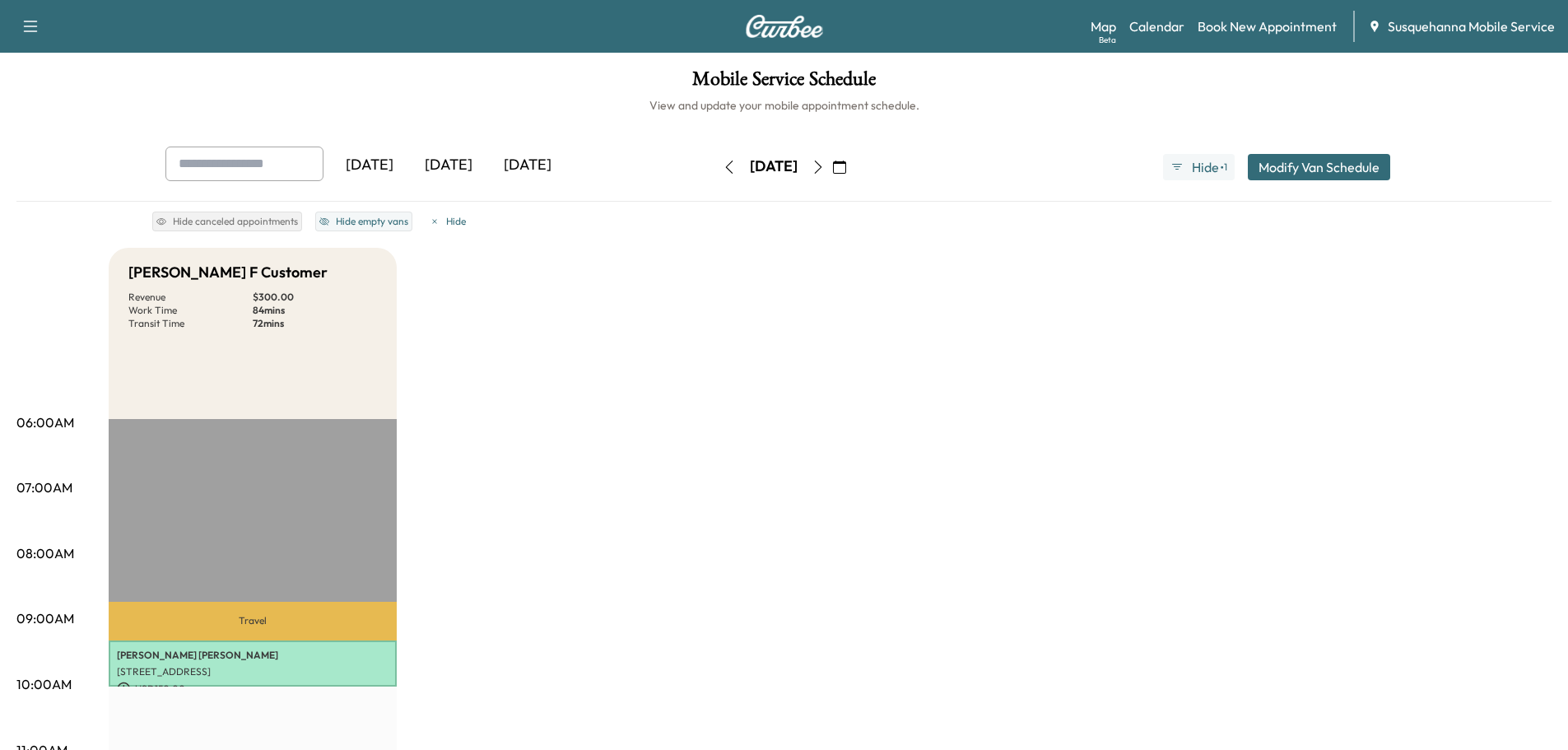
click at [825, 169] on icon "button" at bounding box center [817, 167] width 13 height 13
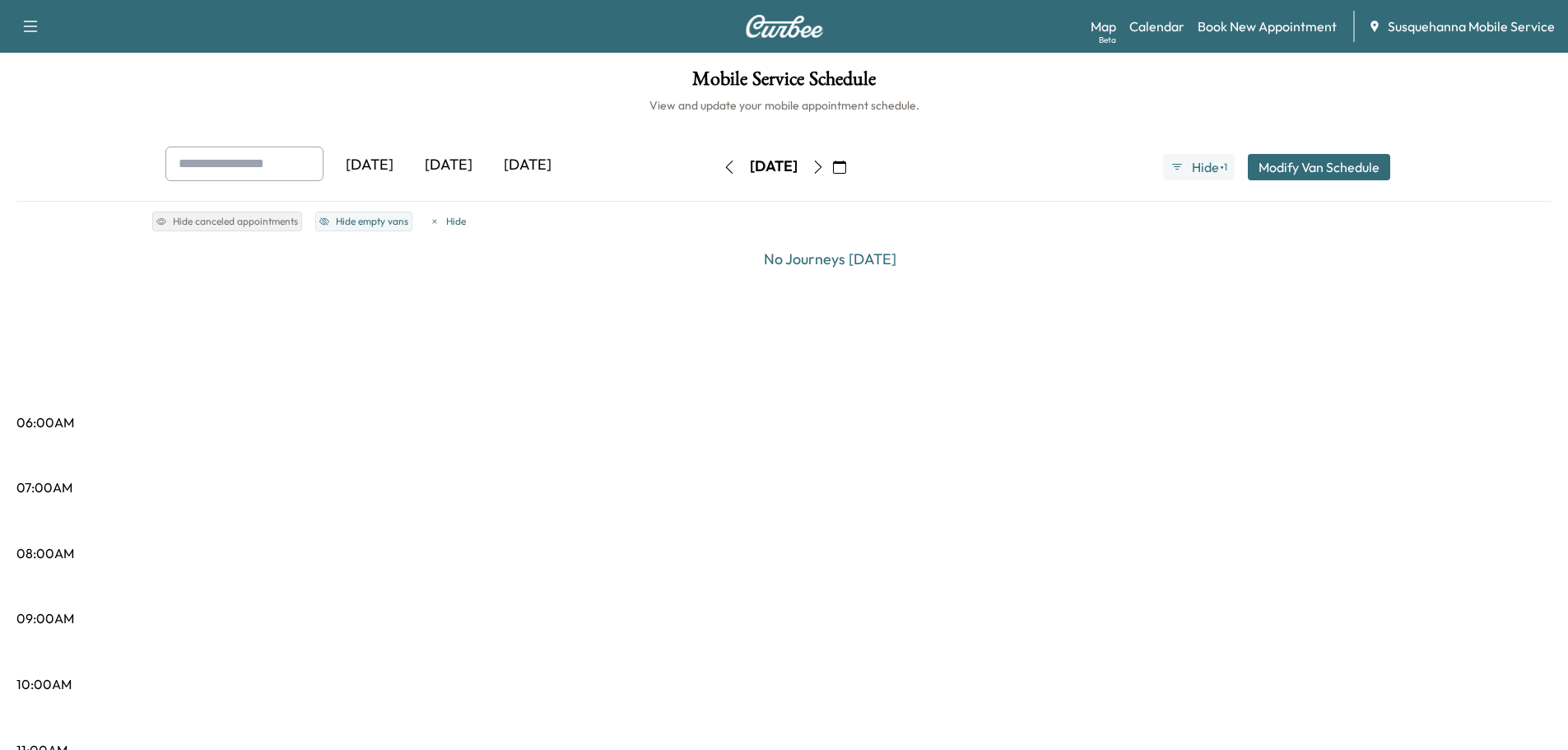
click at [723, 161] on icon "button" at bounding box center [729, 167] width 13 height 13
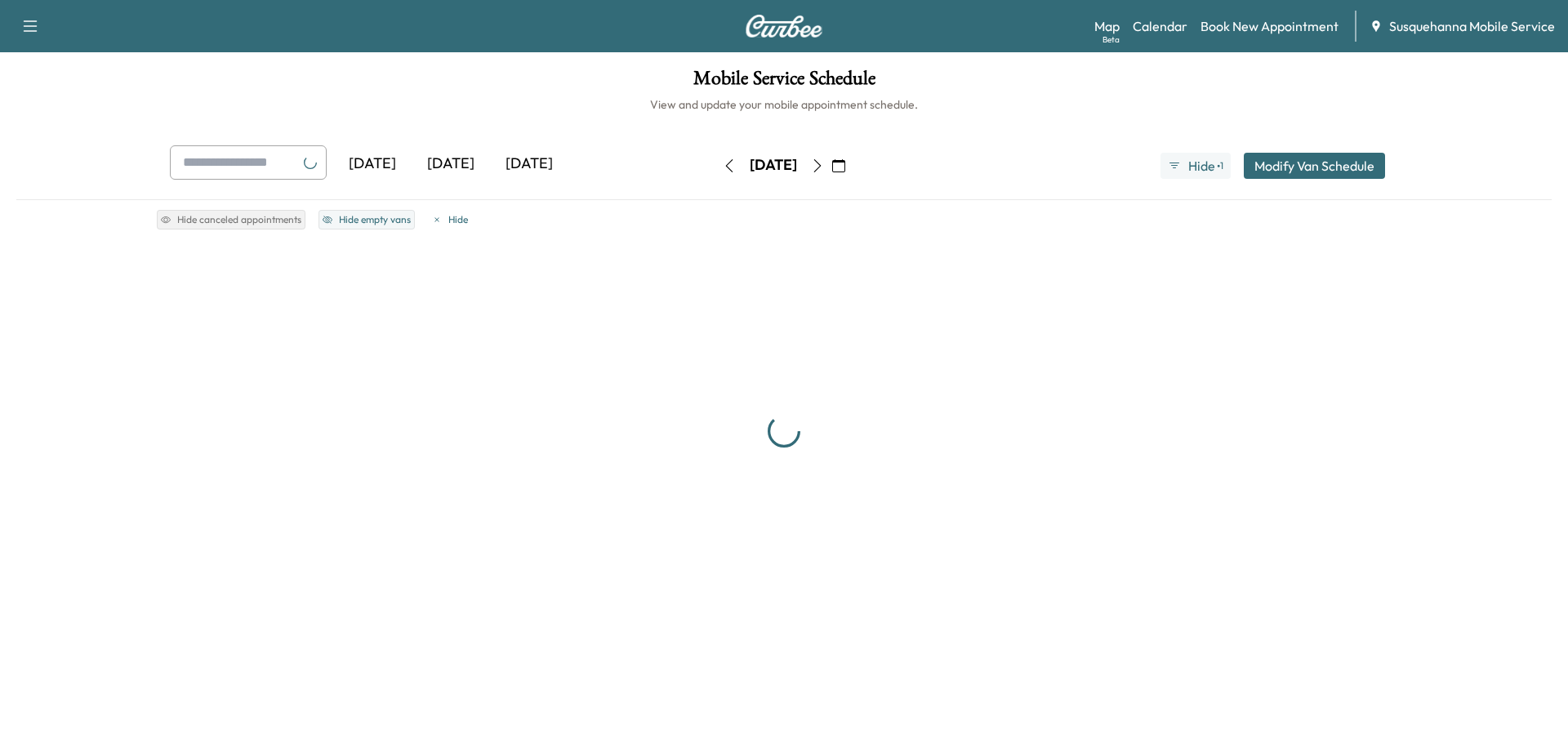
click at [723, 159] on icon "button" at bounding box center [729, 165] width 13 height 13
click at [716, 159] on button "button" at bounding box center [730, 165] width 27 height 26
click at [723, 159] on icon "button" at bounding box center [729, 165] width 13 height 13
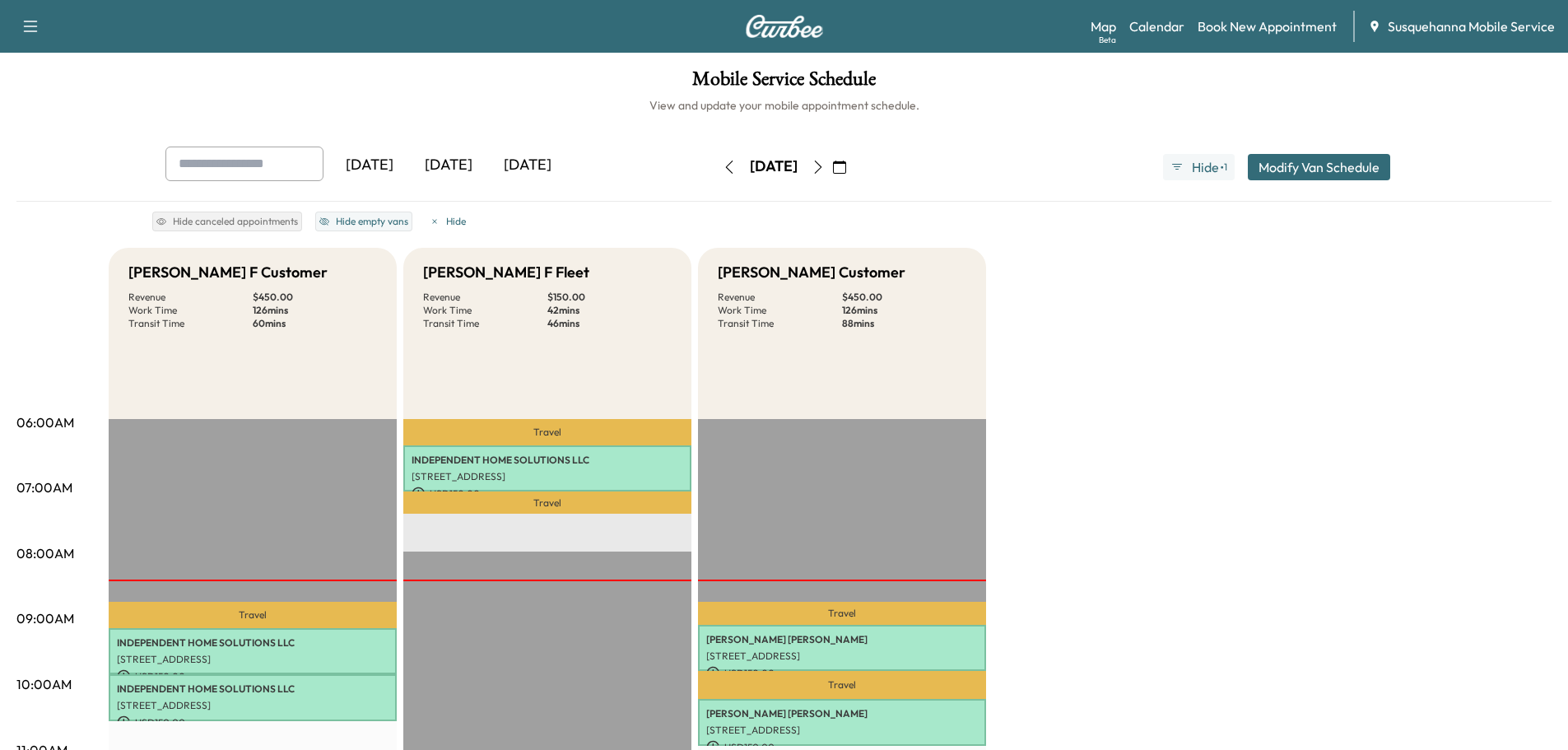
click at [825, 168] on icon "button" at bounding box center [817, 167] width 13 height 13
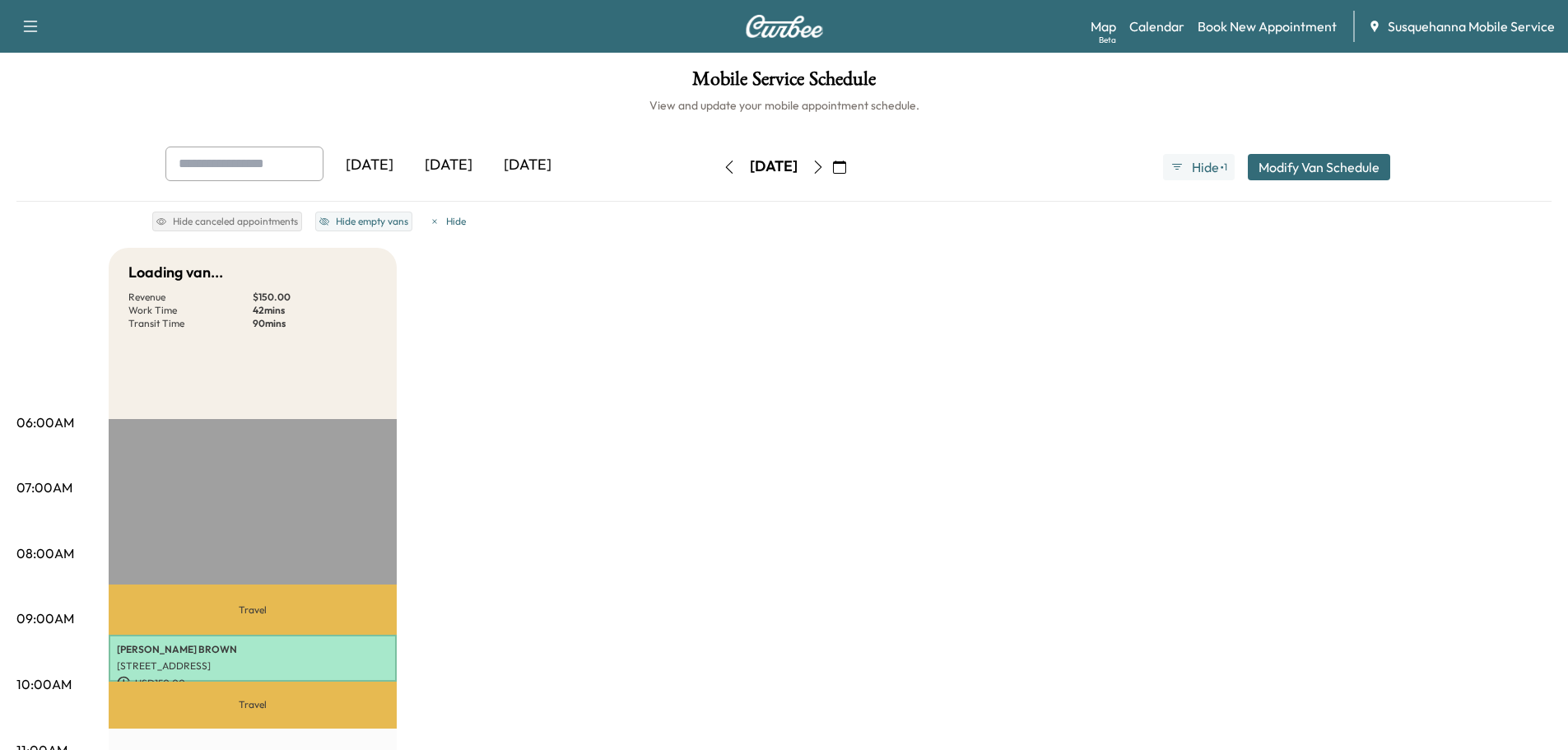
click at [825, 168] on icon "button" at bounding box center [817, 167] width 13 height 13
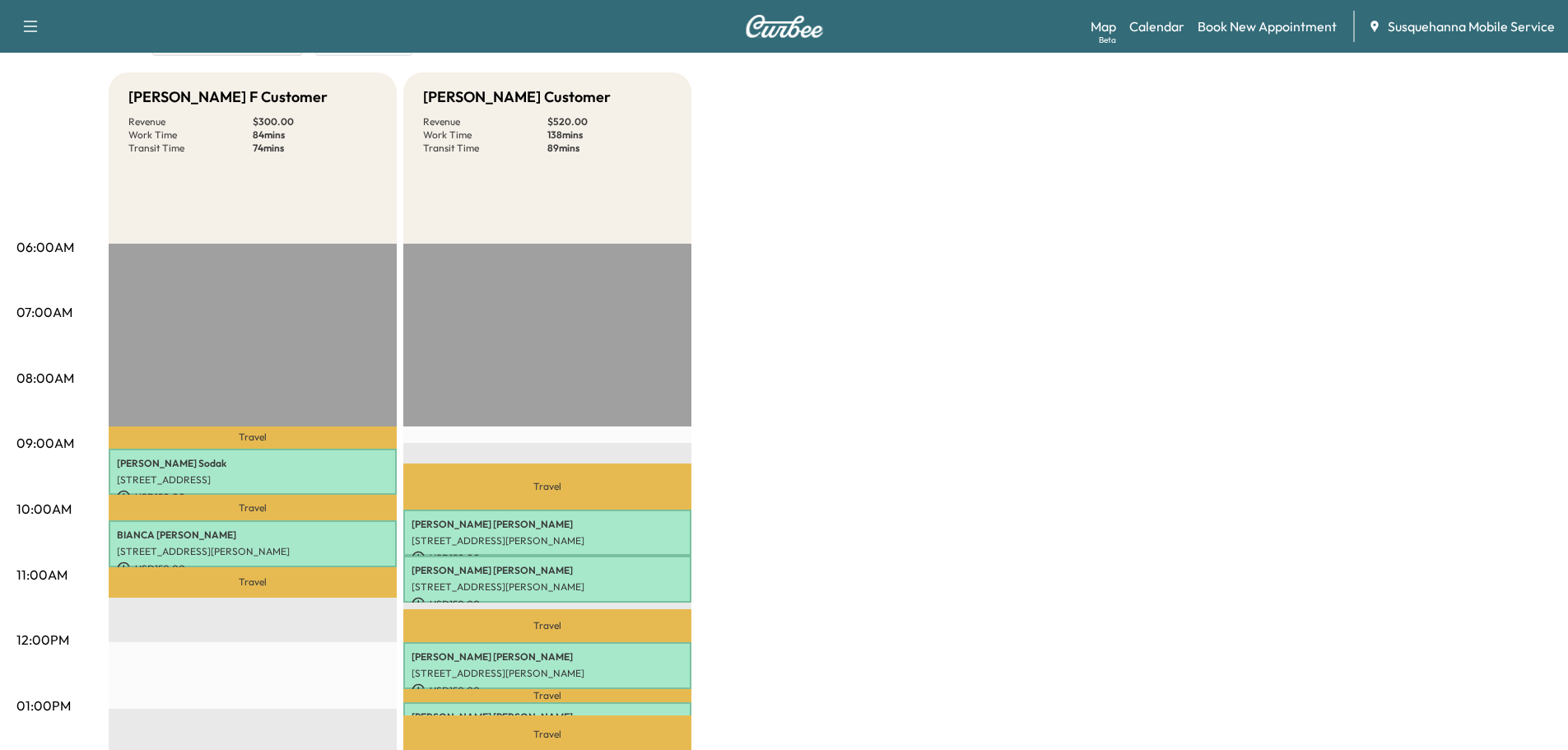
scroll to position [88, 0]
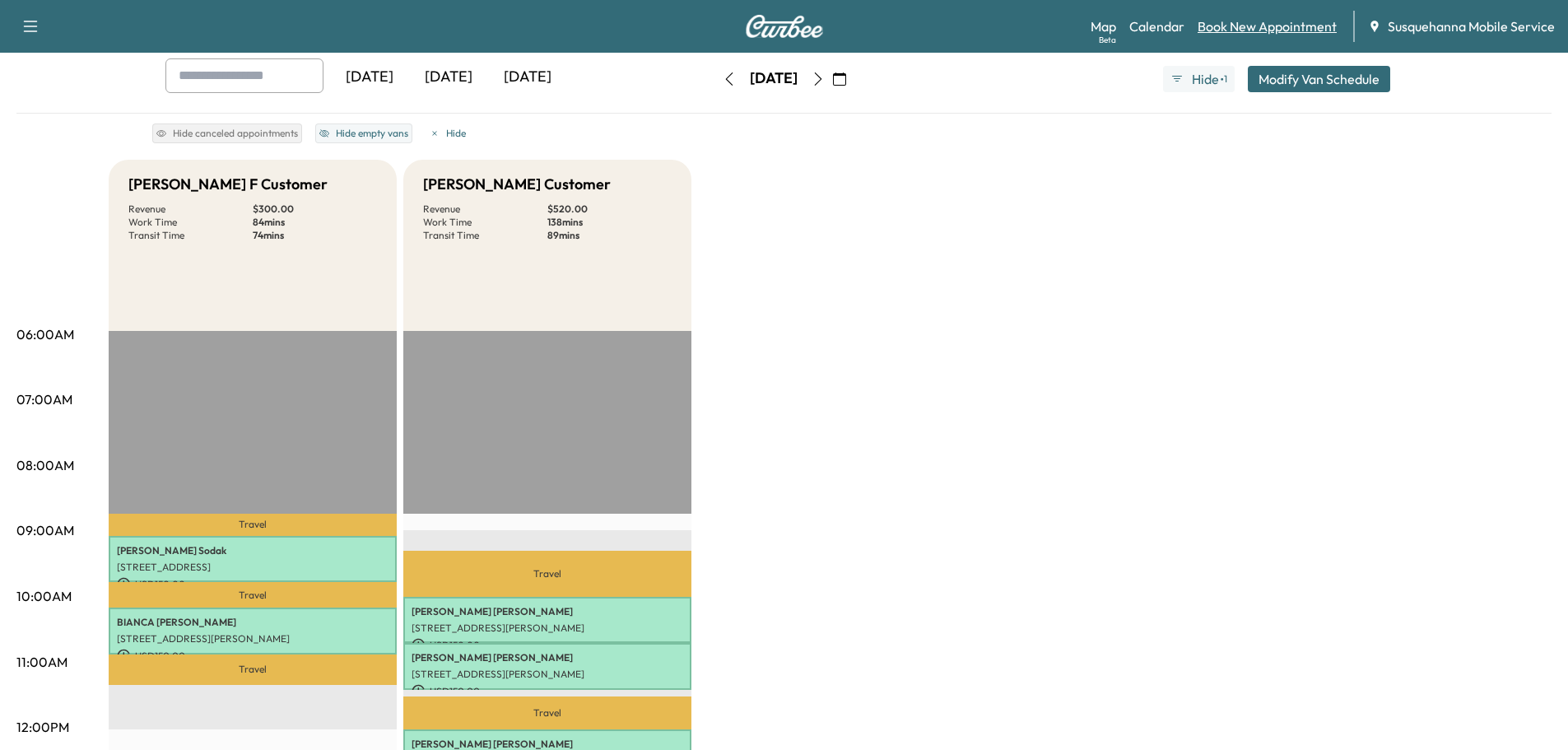
click at [1241, 22] on link "Book New Appointment" at bounding box center [1266, 26] width 139 height 20
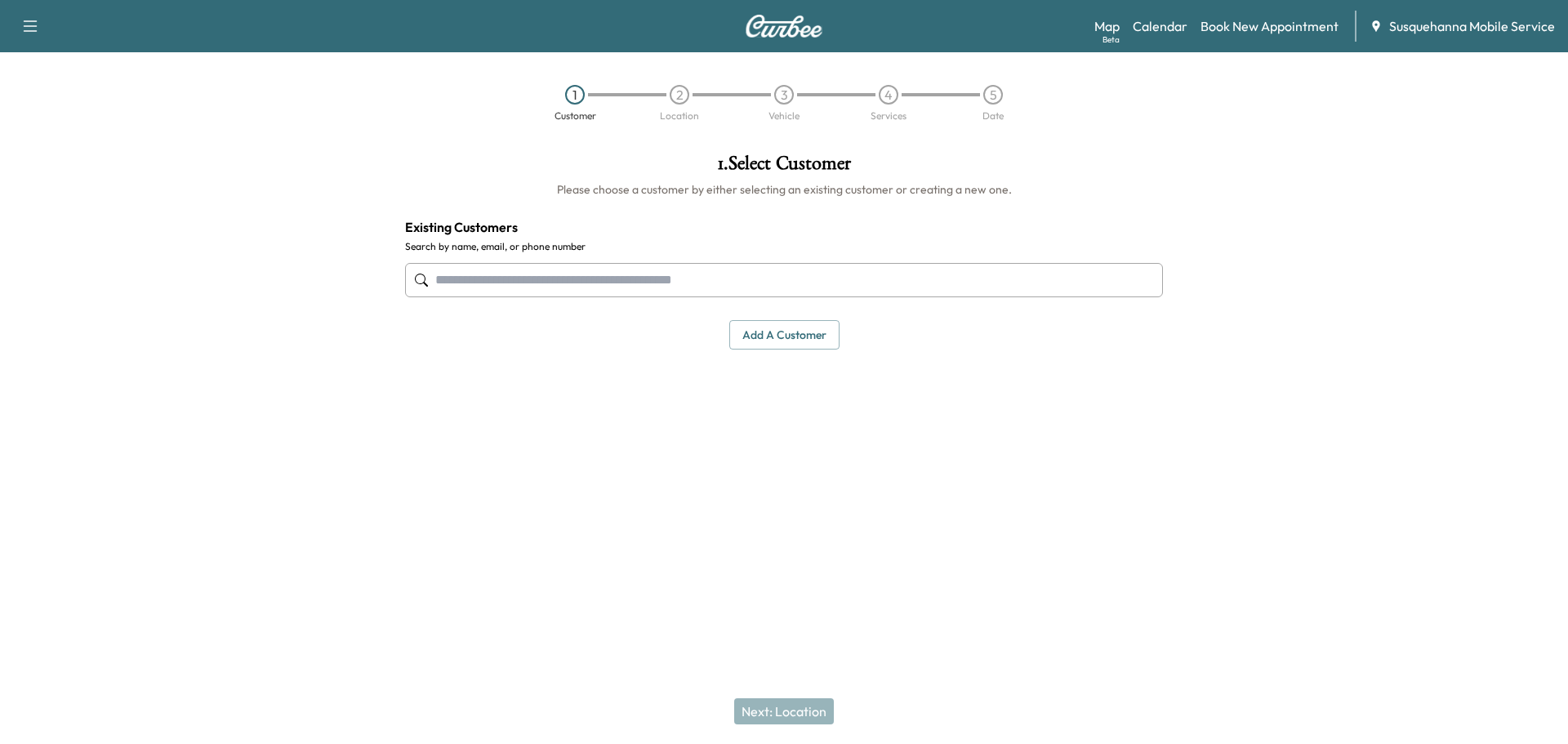
click at [835, 276] on input "text" at bounding box center [784, 280] width 758 height 34
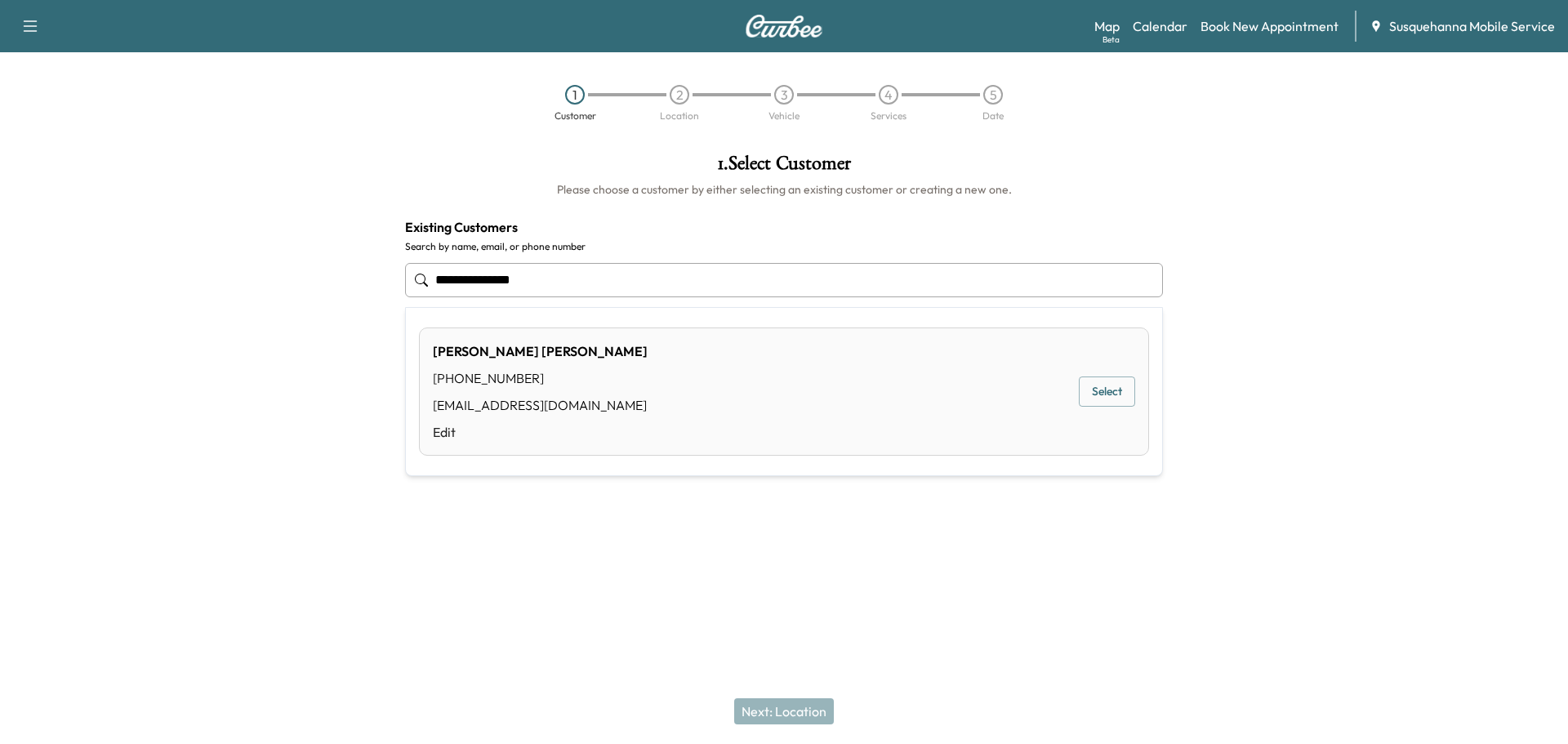
click at [1108, 385] on button "Select" at bounding box center [1108, 391] width 57 height 30
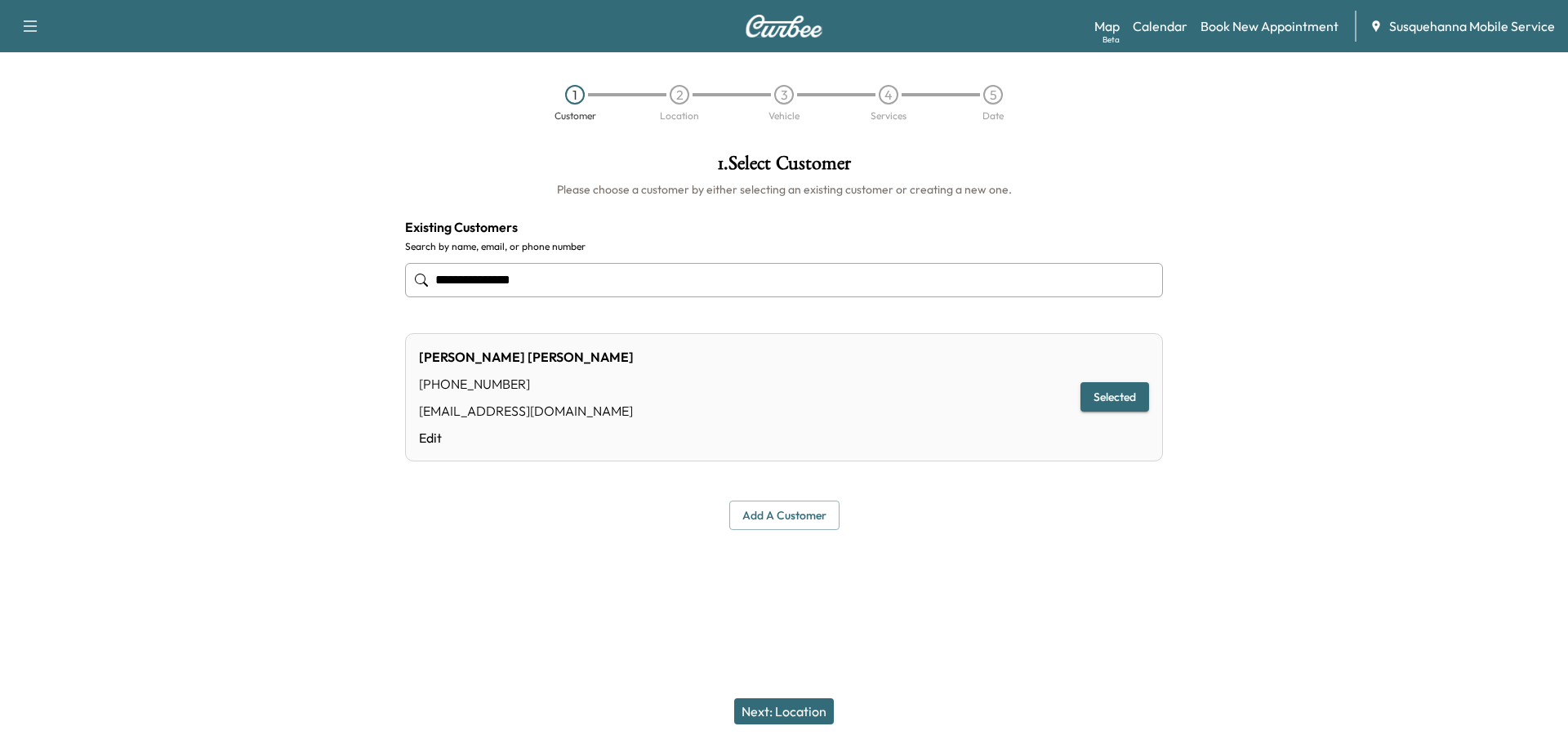
type input "**********"
click at [820, 708] on button "Next: Location" at bounding box center [784, 711] width 99 height 26
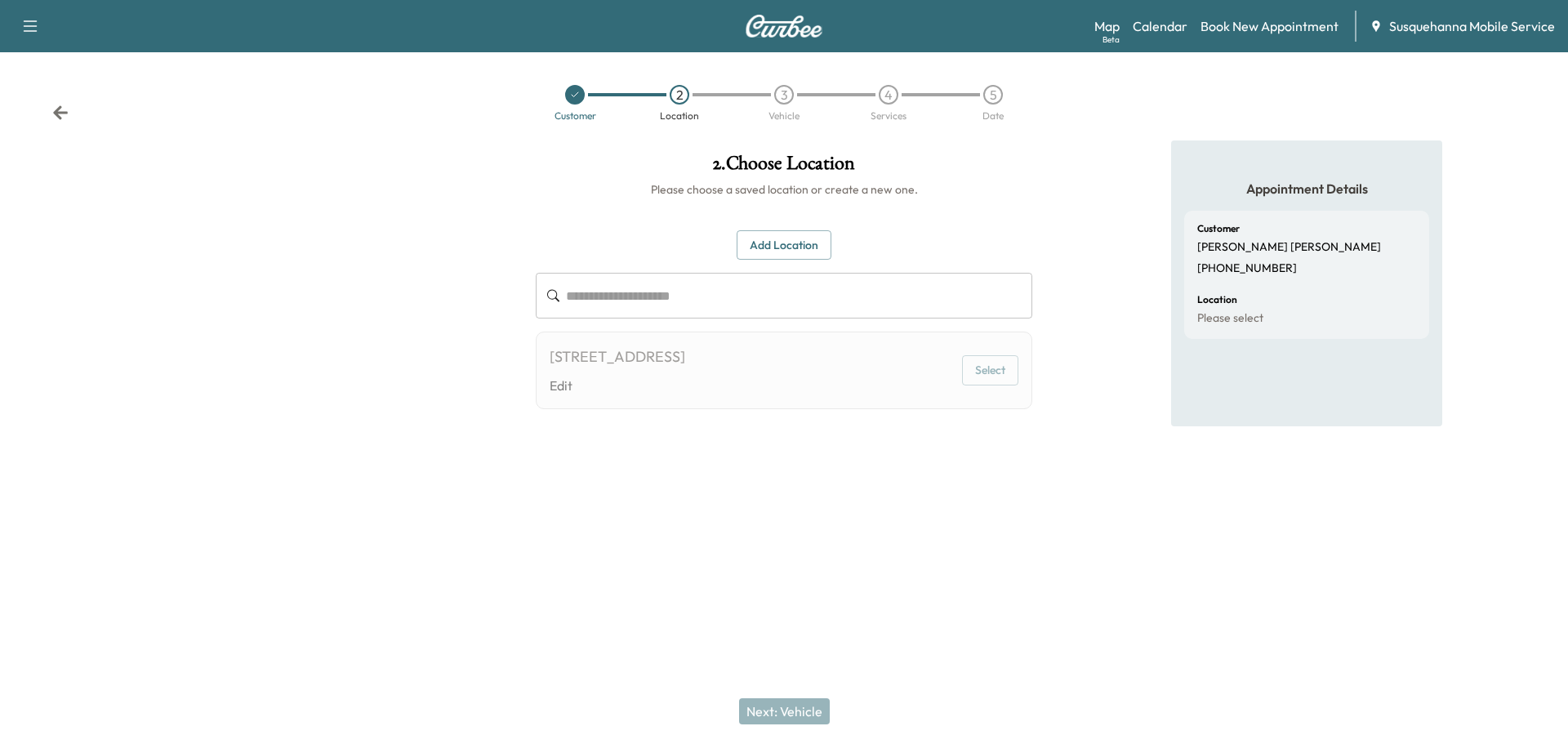
click at [1010, 358] on button "Select" at bounding box center [990, 369] width 57 height 30
click at [964, 378] on button "Select" at bounding box center [990, 369] width 57 height 30
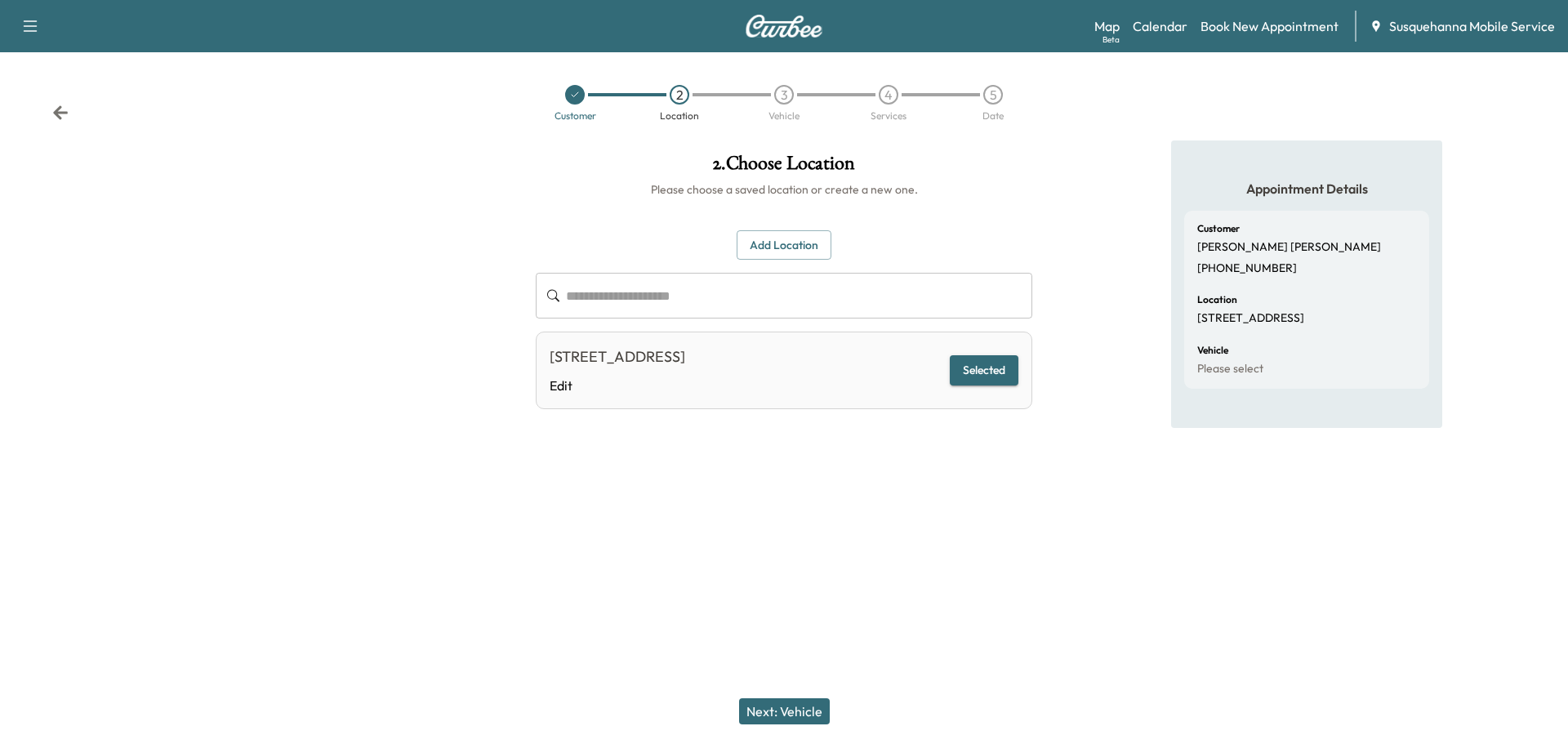
click at [778, 704] on button "Next: Vehicle" at bounding box center [784, 711] width 91 height 26
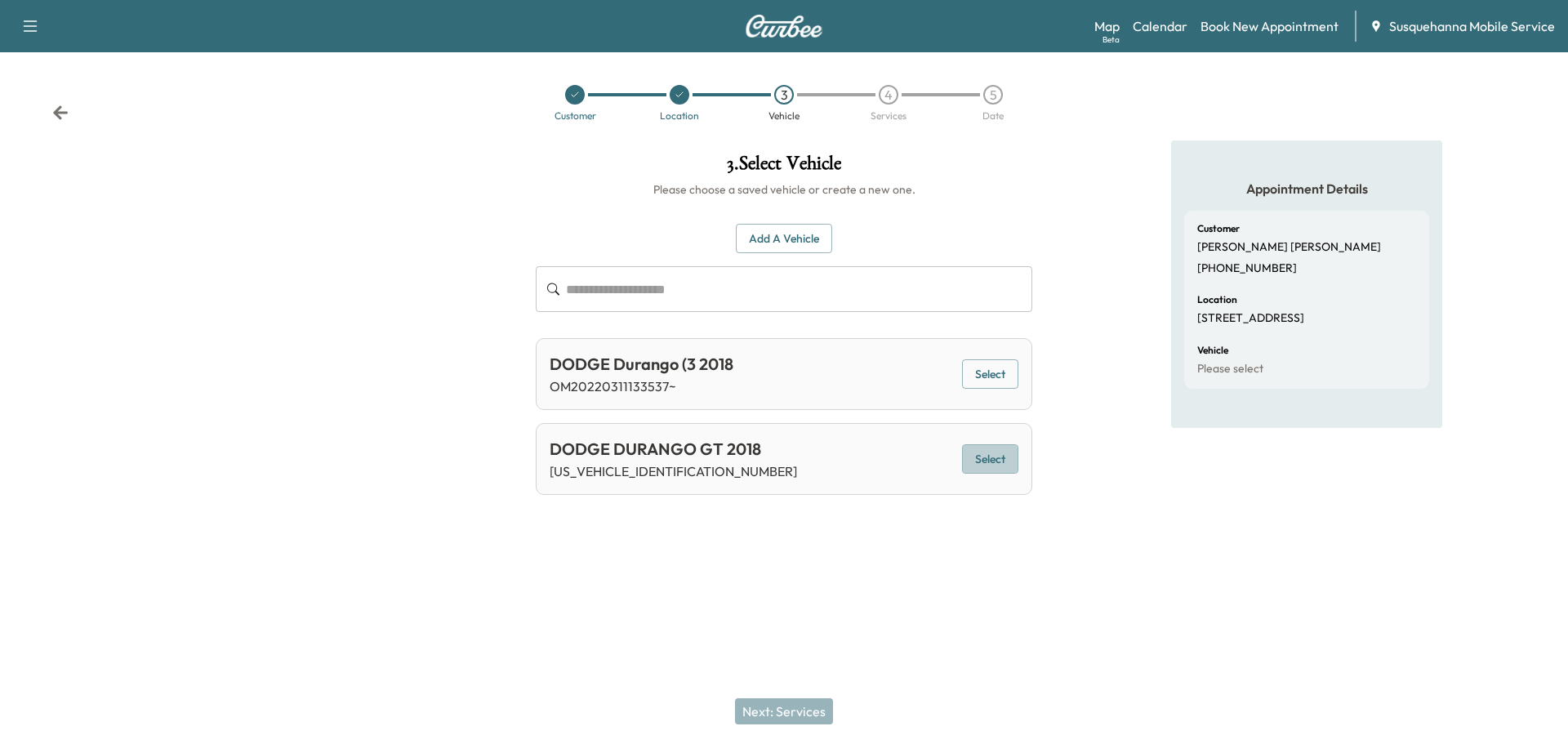
click at [989, 451] on button "Select" at bounding box center [990, 459] width 57 height 30
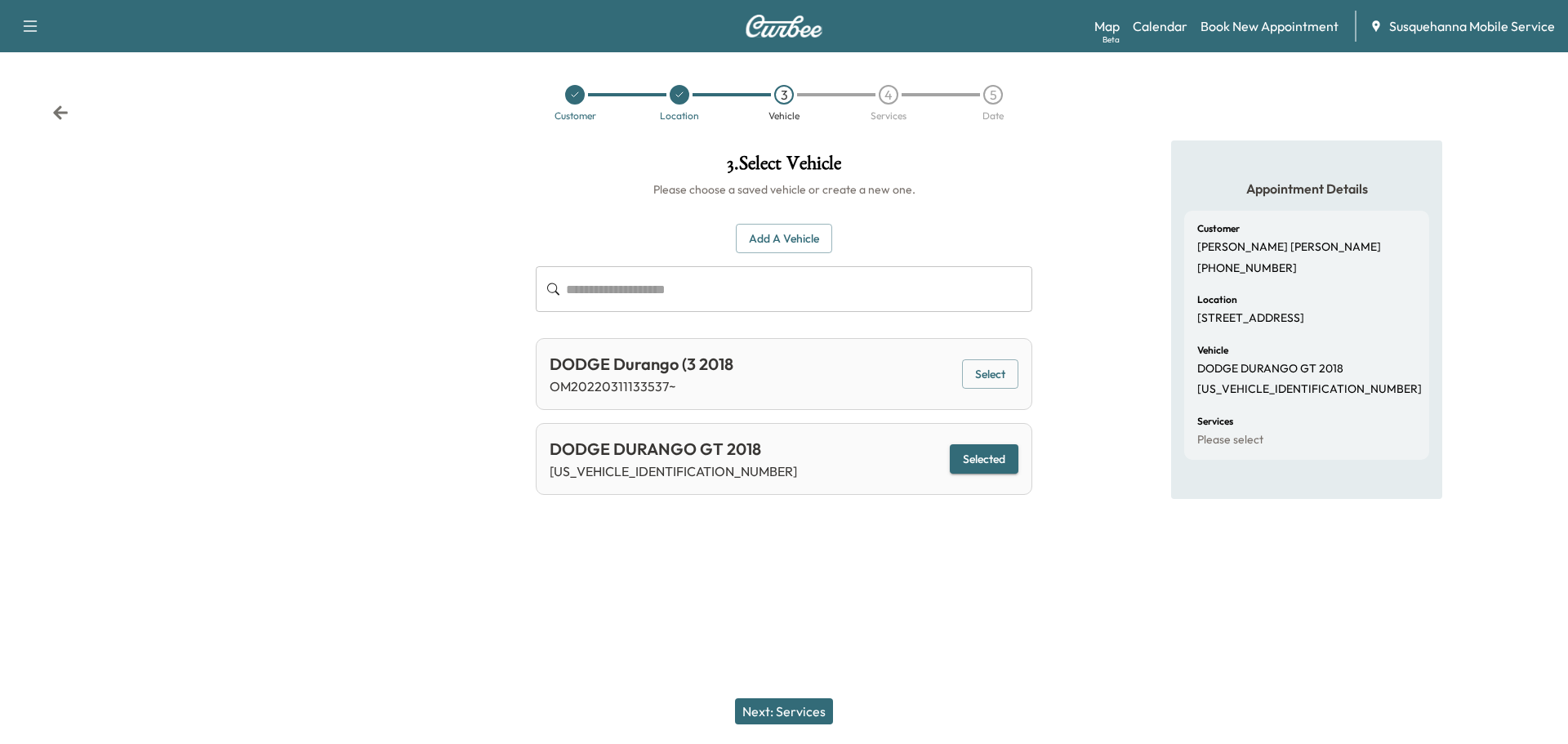
click at [801, 722] on button "Next: Services" at bounding box center [784, 711] width 98 height 26
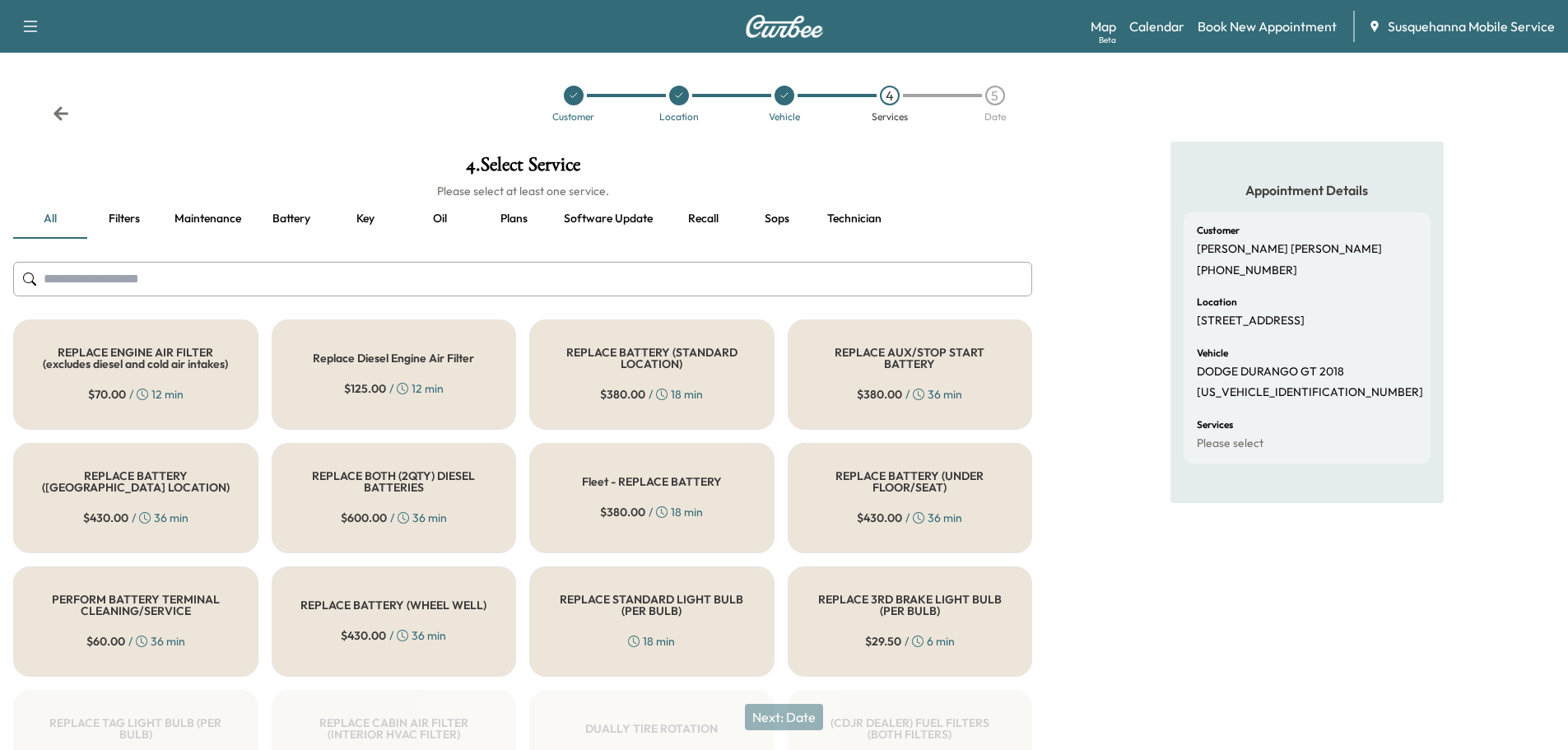
click at [708, 292] on input "text" at bounding box center [523, 279] width 1019 height 35
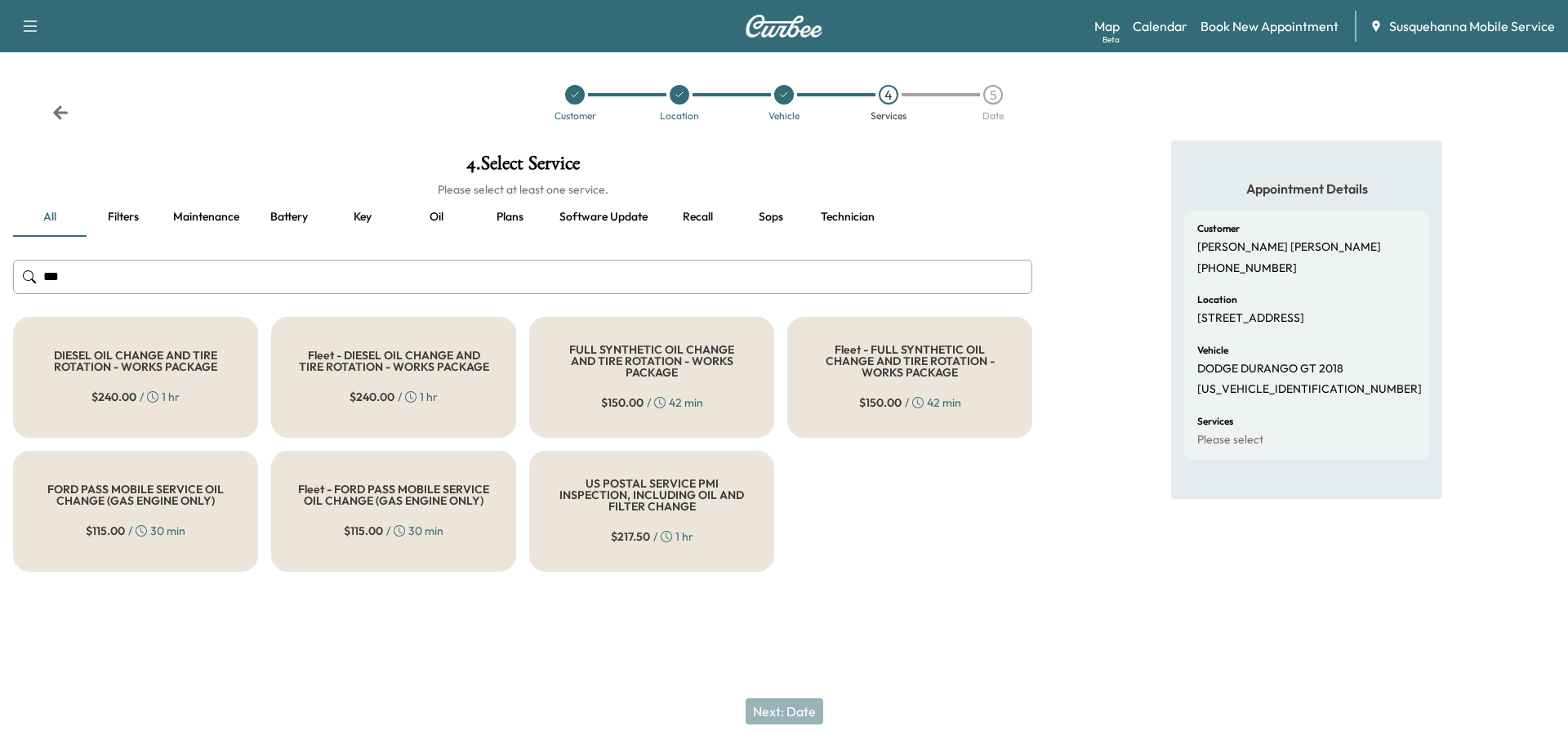
type input "***"
click at [634, 377] on div "FULL SYNTHETIC OIL CHANGE AND TIRE ROTATION - WORKS PACKAGE $ 150.00 / 42 min" at bounding box center [652, 377] width 245 height 121
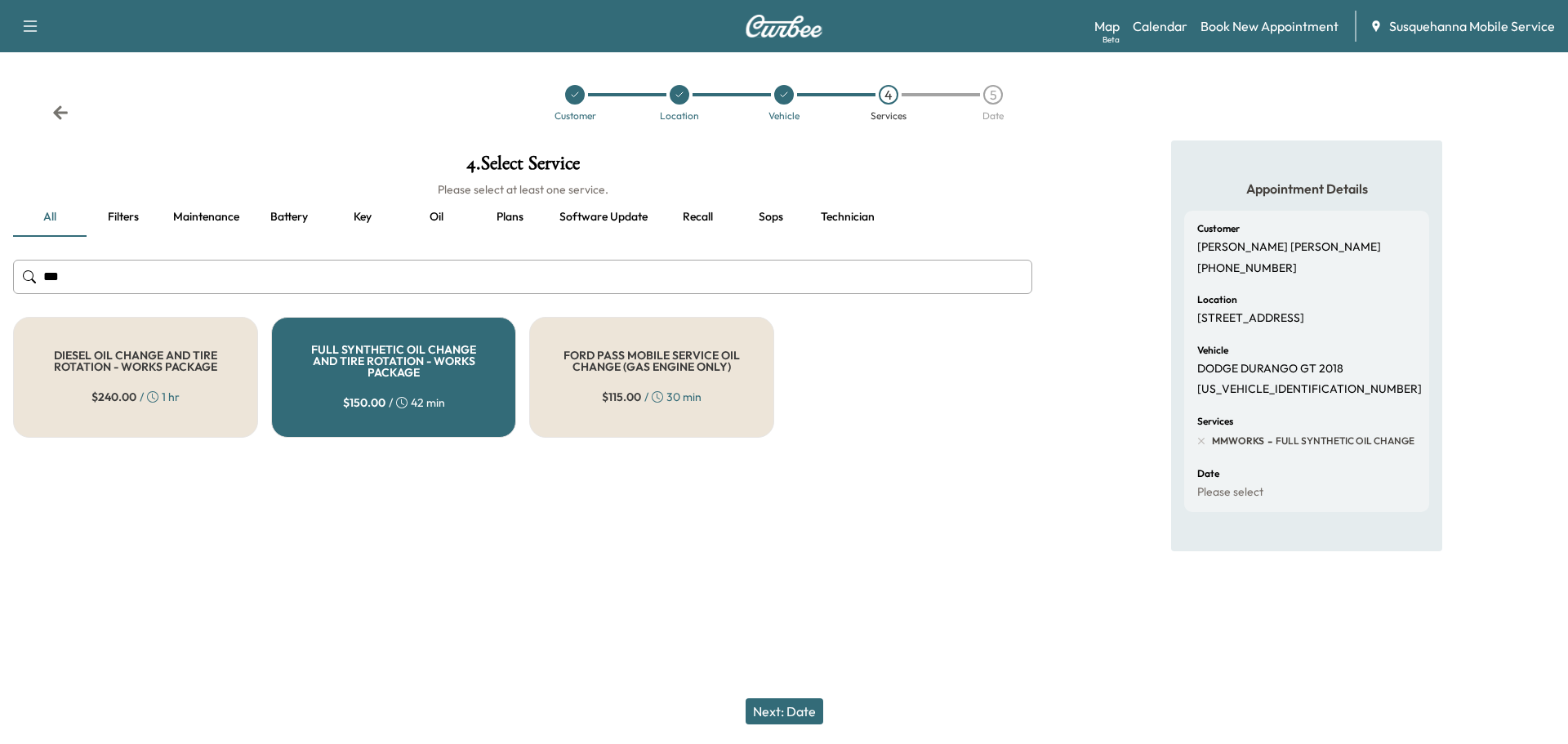
click at [794, 709] on button "Next: Date" at bounding box center [784, 711] width 78 height 26
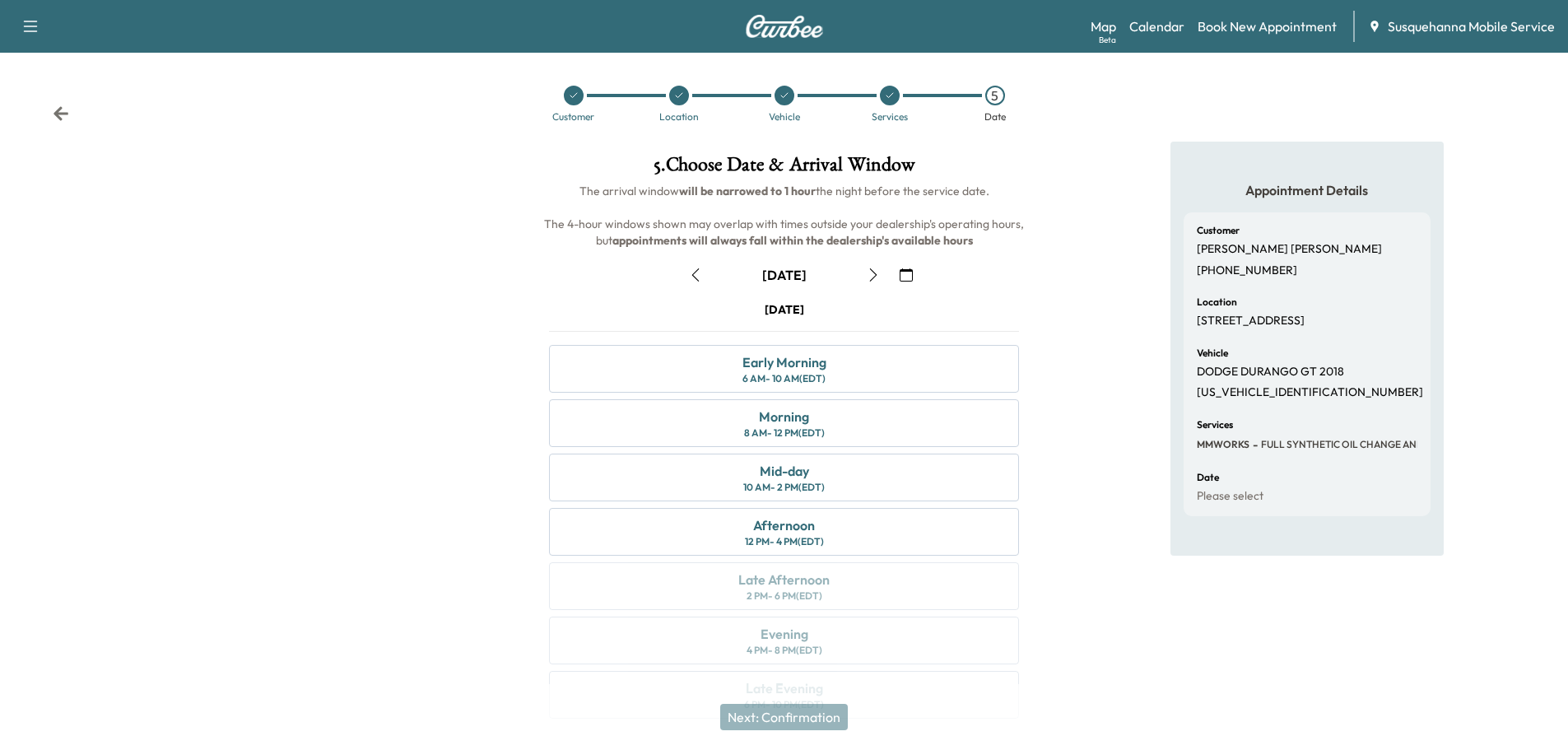
click at [877, 276] on icon "button" at bounding box center [873, 275] width 13 height 13
click at [795, 480] on div "Mid-day" at bounding box center [784, 471] width 49 height 20
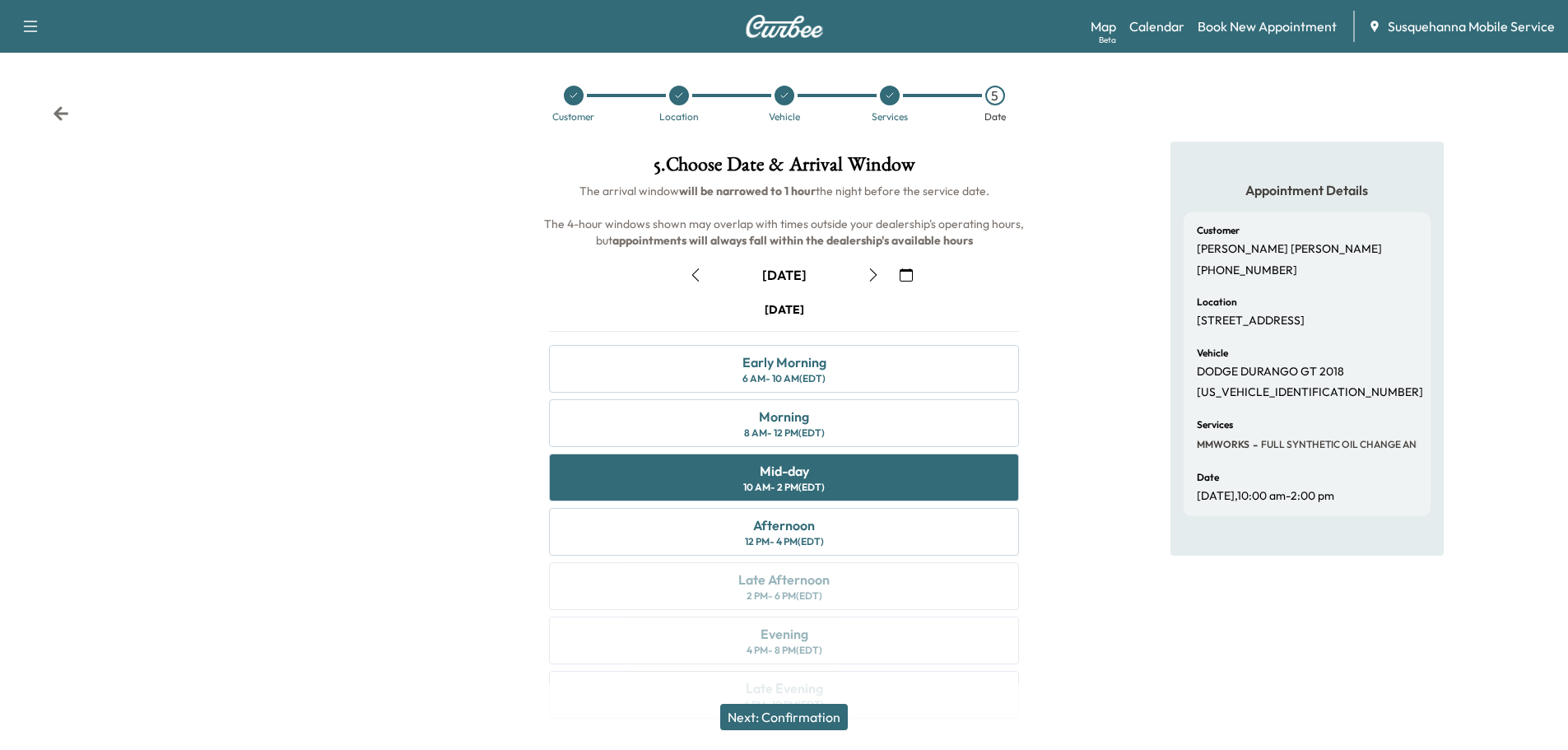
click at [811, 716] on button "Next: Confirmation" at bounding box center [784, 717] width 128 height 26
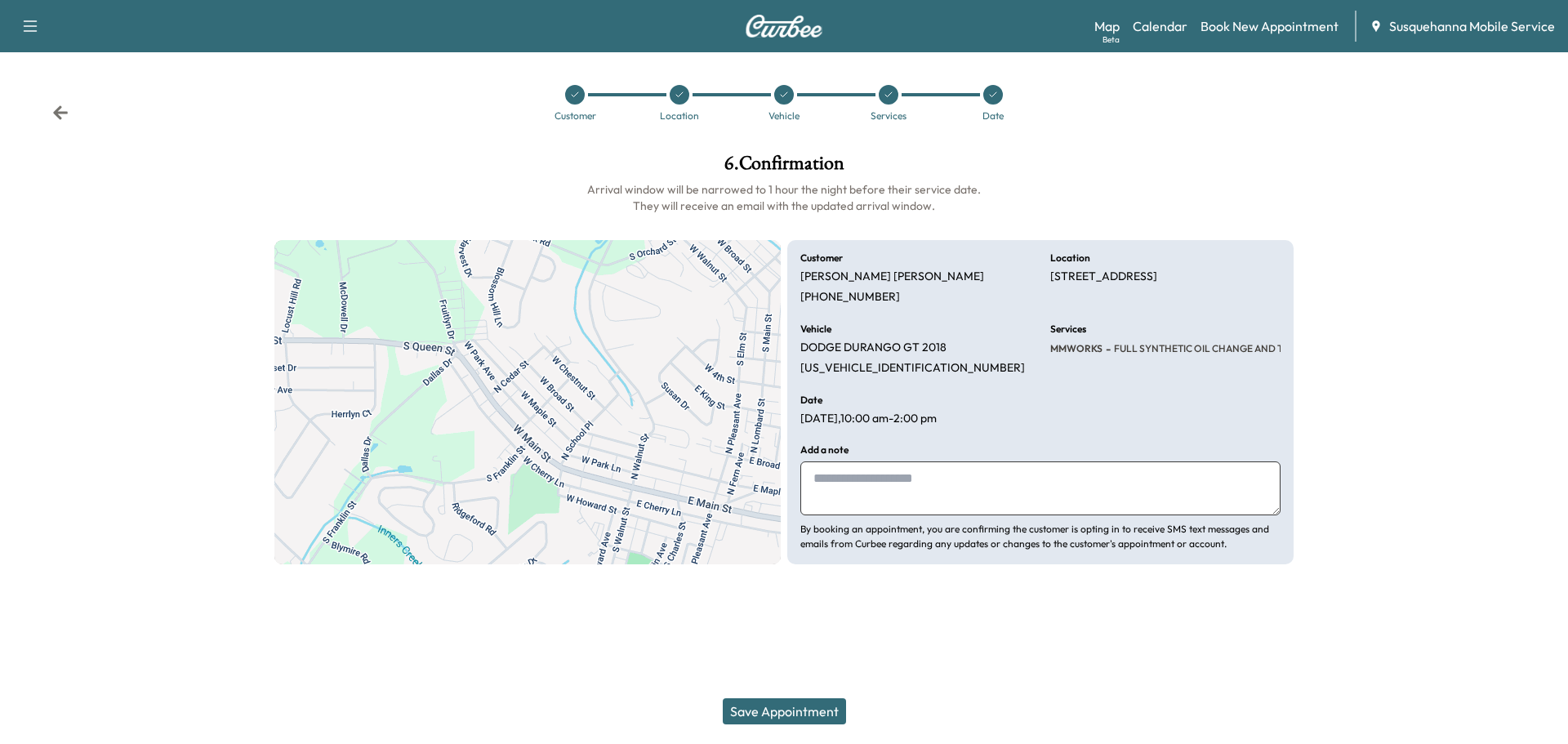
click at [862, 488] on textarea at bounding box center [1041, 488] width 480 height 54
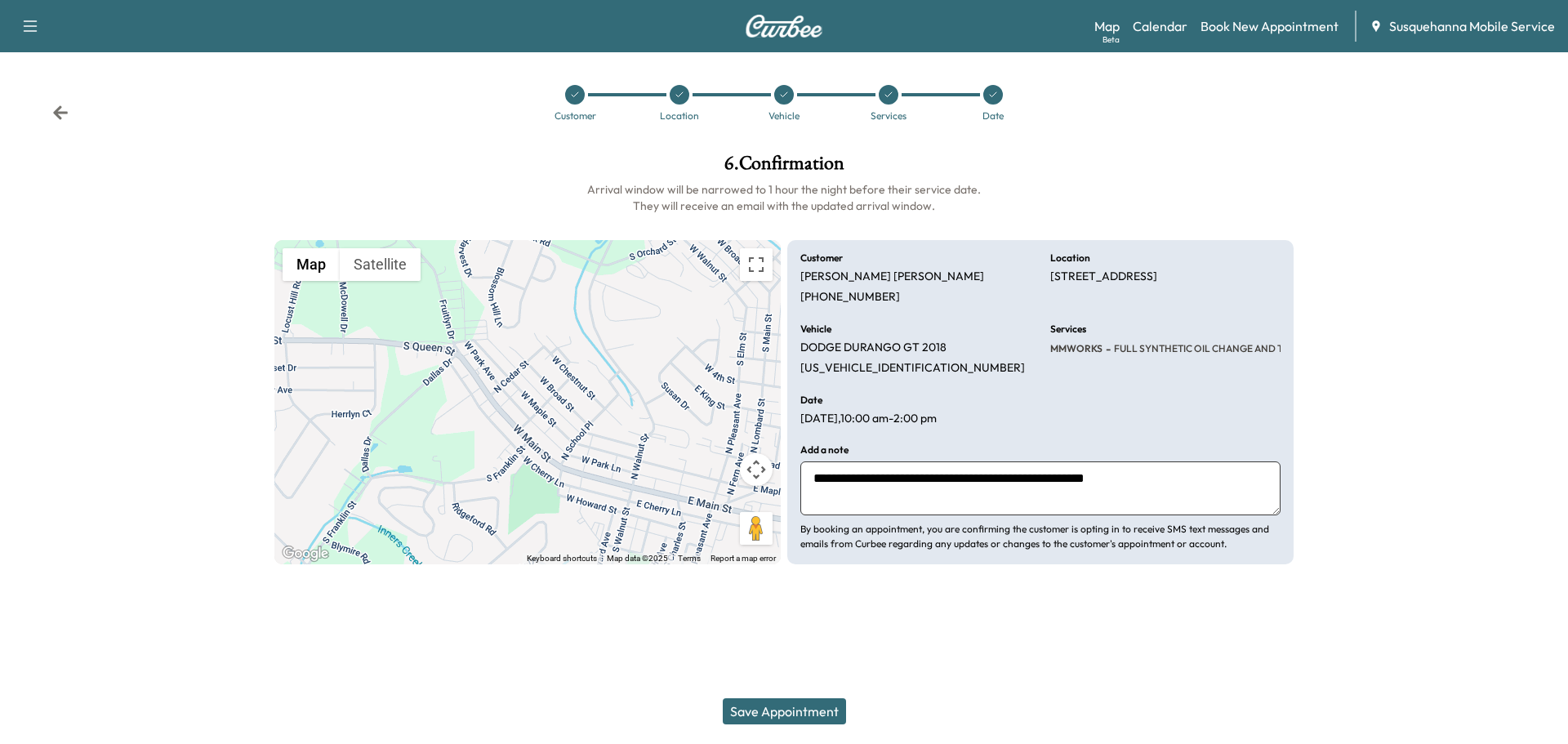
type textarea "**********"
click at [814, 703] on button "Save Appointment" at bounding box center [784, 711] width 123 height 26
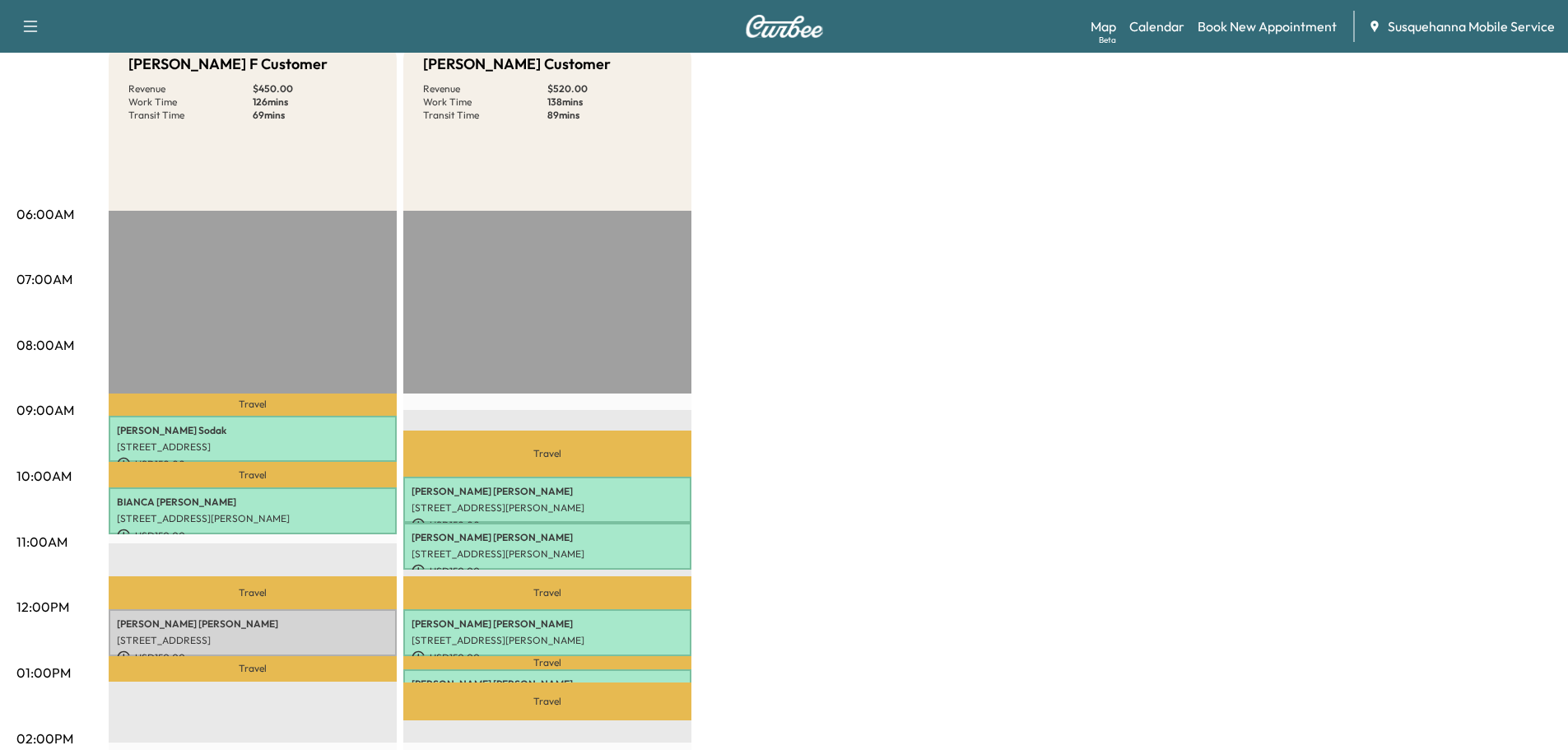
scroll to position [264, 0]
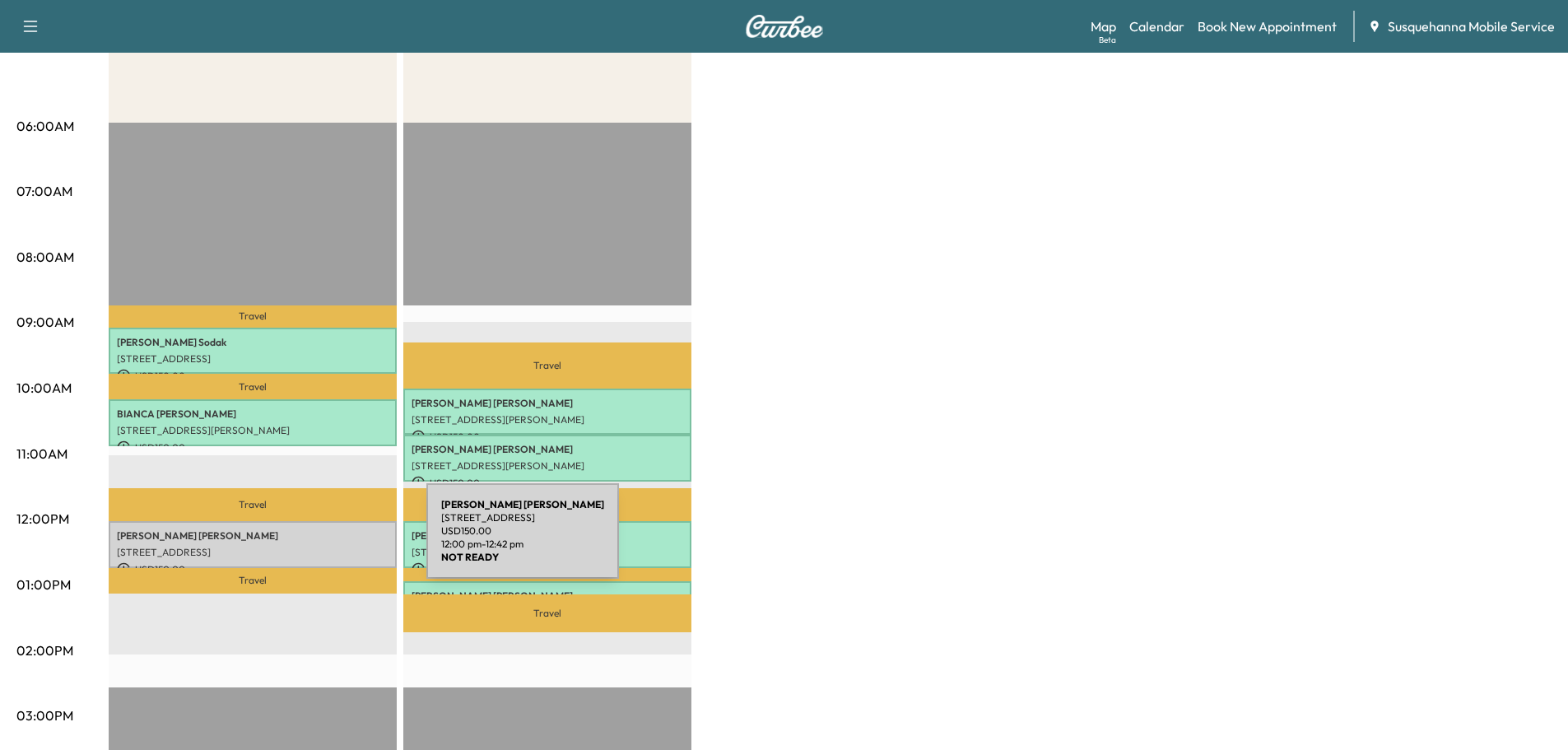
click at [303, 546] on p "[STREET_ADDRESS]" at bounding box center [252, 552] width 271 height 13
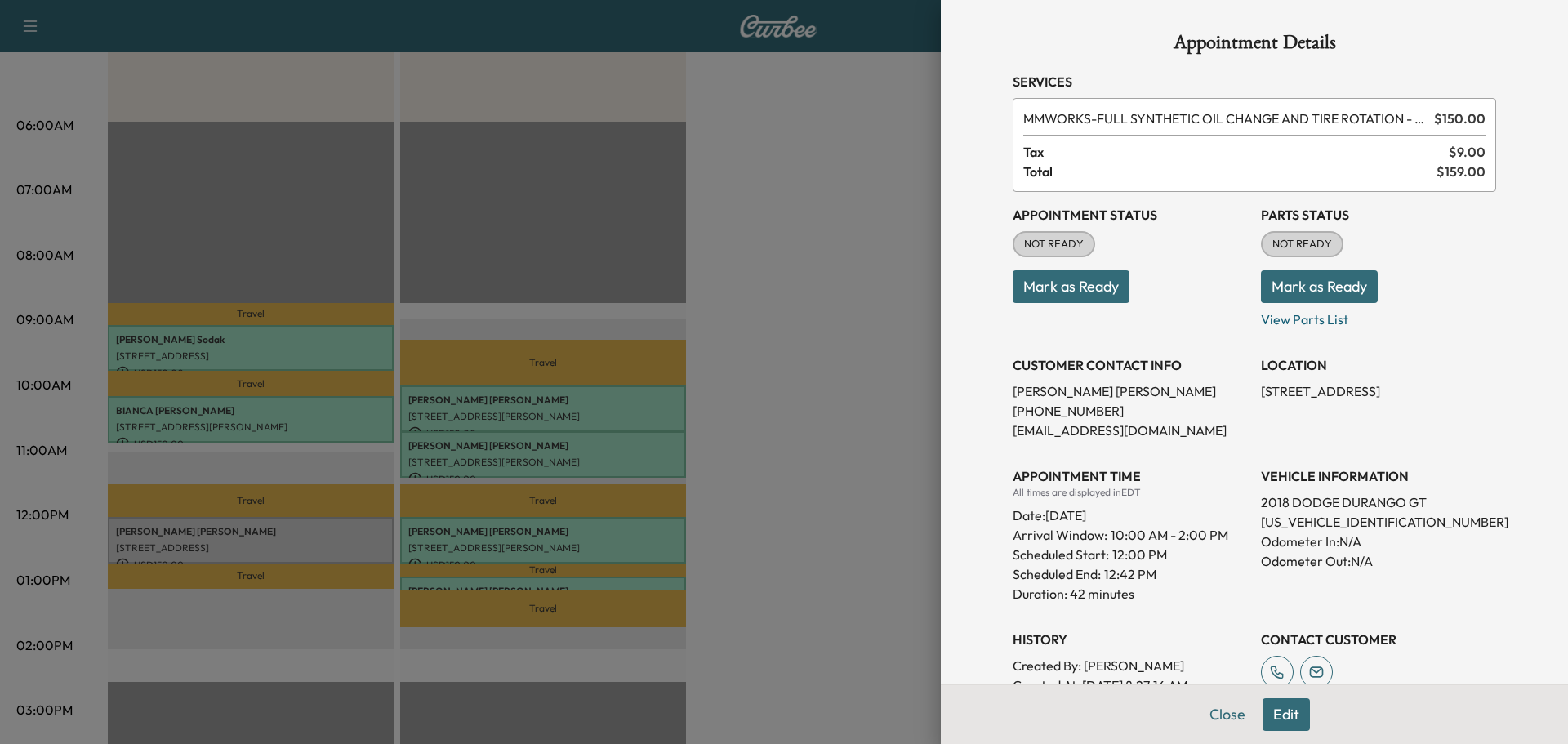
click at [1282, 295] on button "Mark as Ready" at bounding box center [1319, 286] width 117 height 33
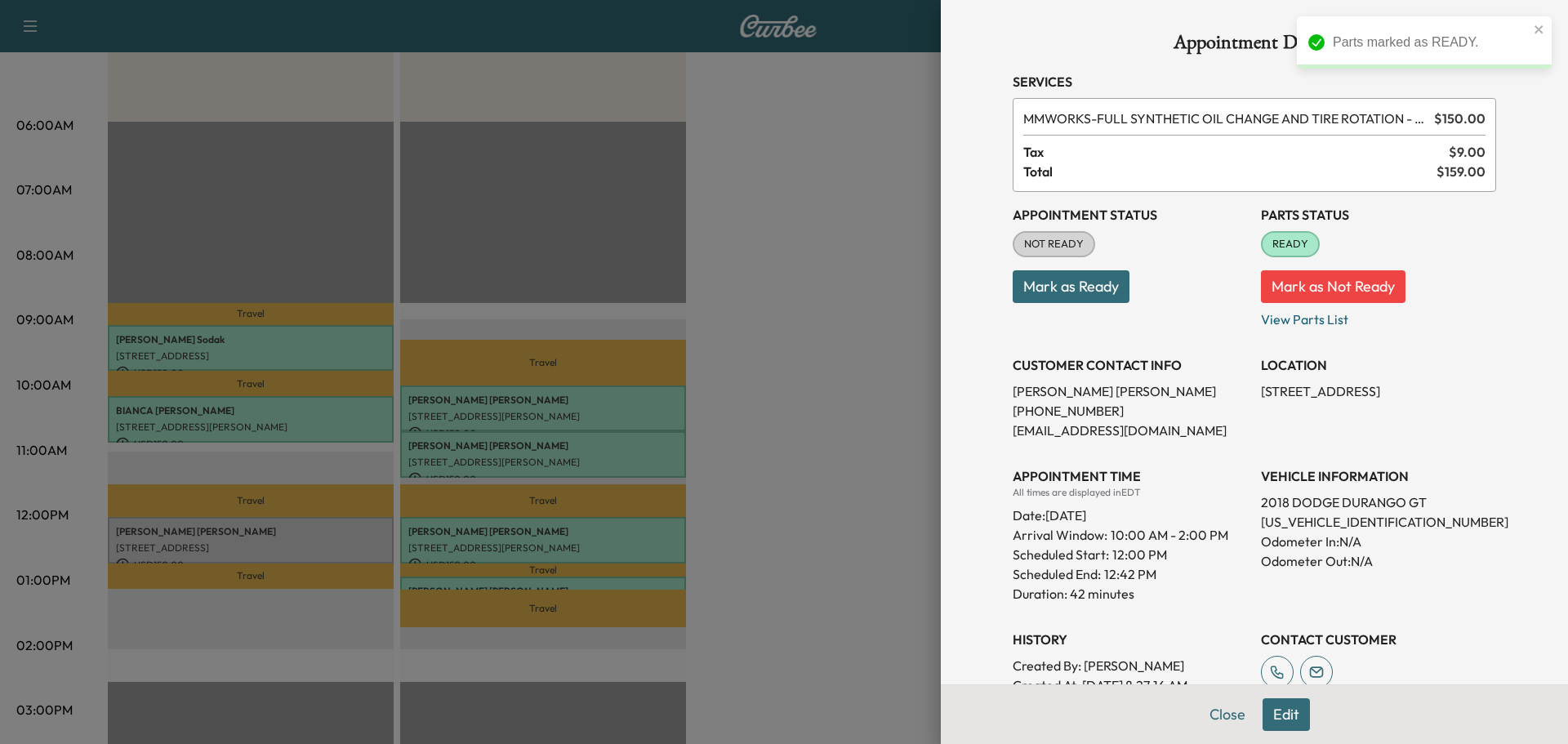
click at [1085, 291] on button "Mark as Ready" at bounding box center [1071, 286] width 117 height 33
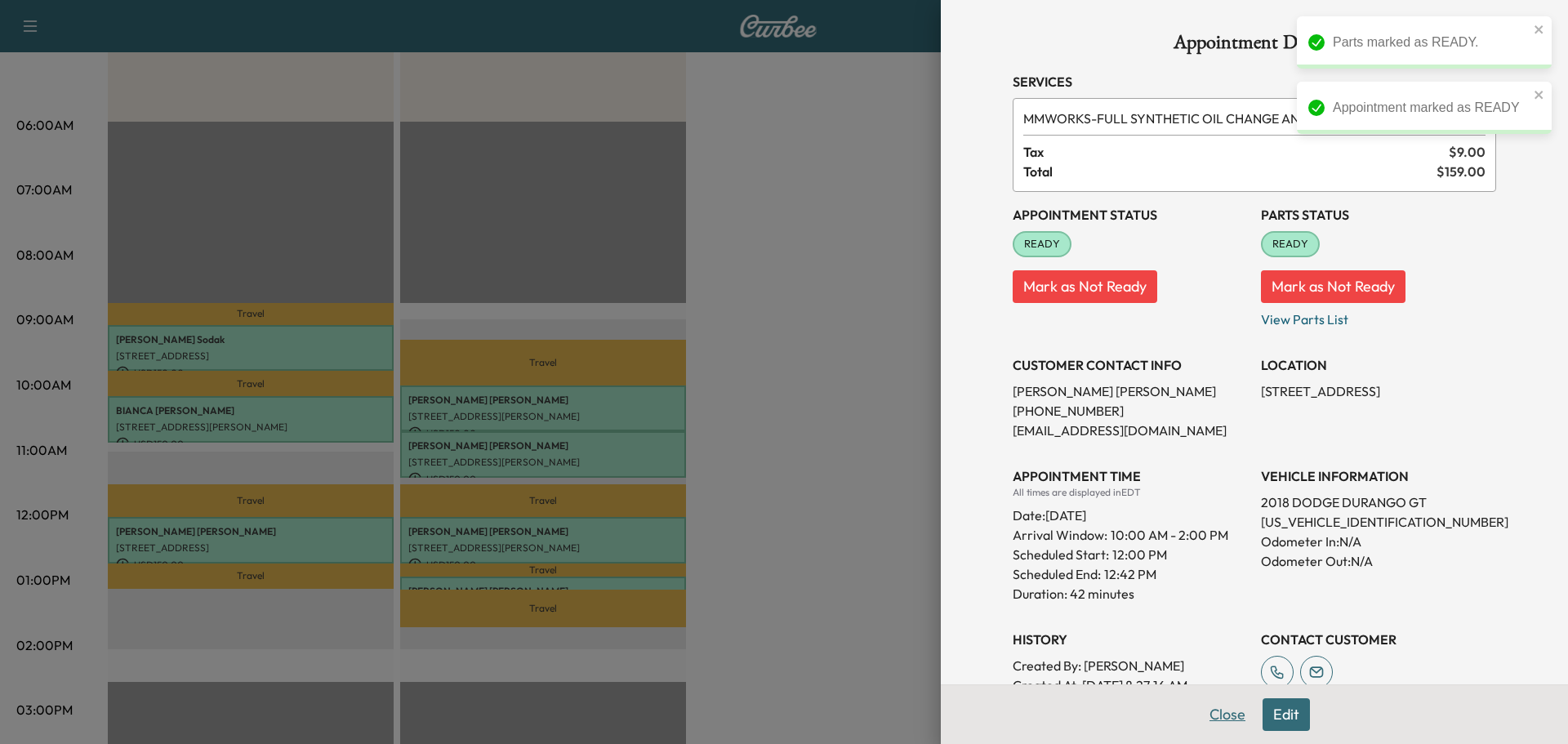
click at [1220, 721] on button "Close" at bounding box center [1228, 715] width 57 height 33
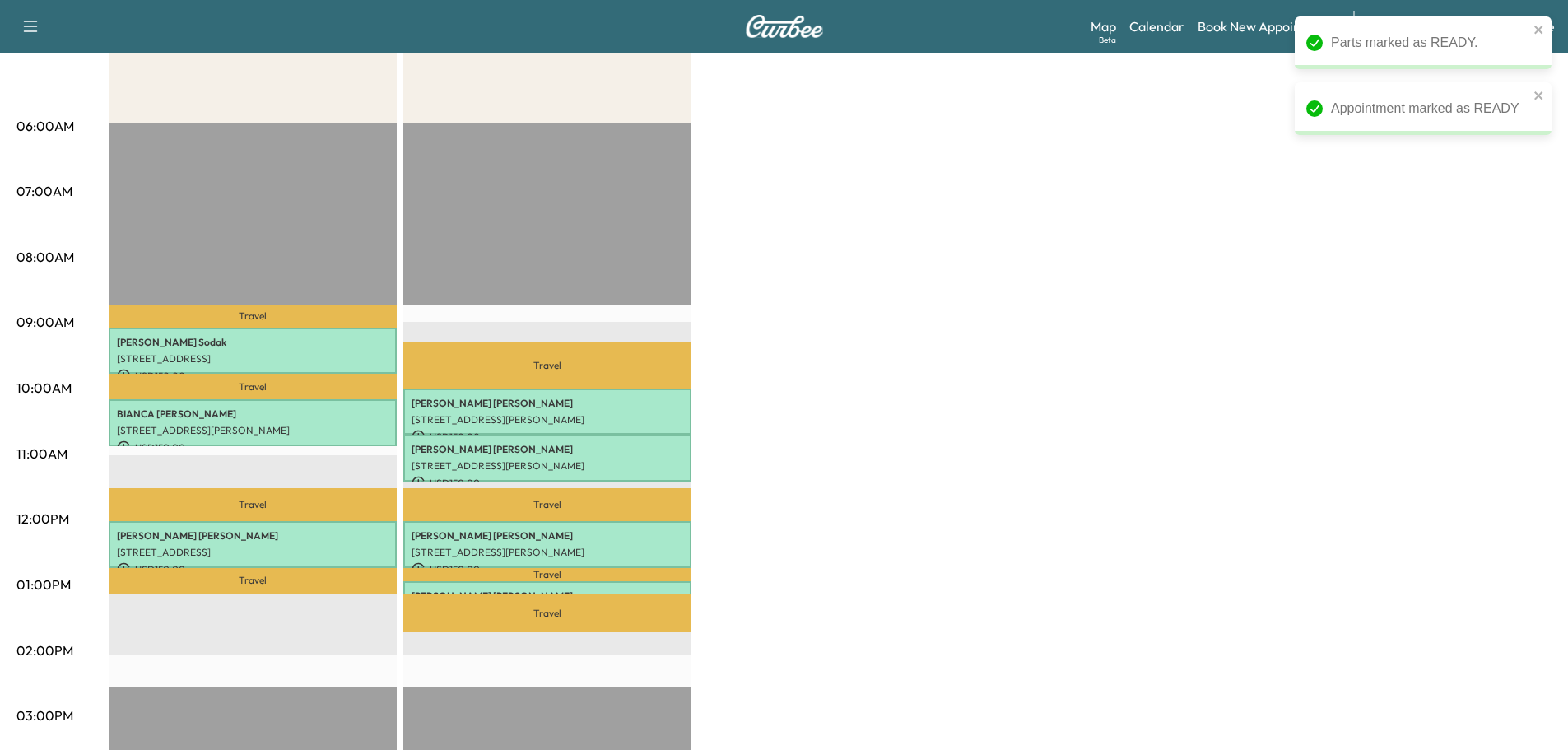
click at [1148, 211] on div "[PERSON_NAME] F Customer Revenue $ 450.00 Work Time 126 mins Transit Time 69 mi…" at bounding box center [830, 569] width 1443 height 1235
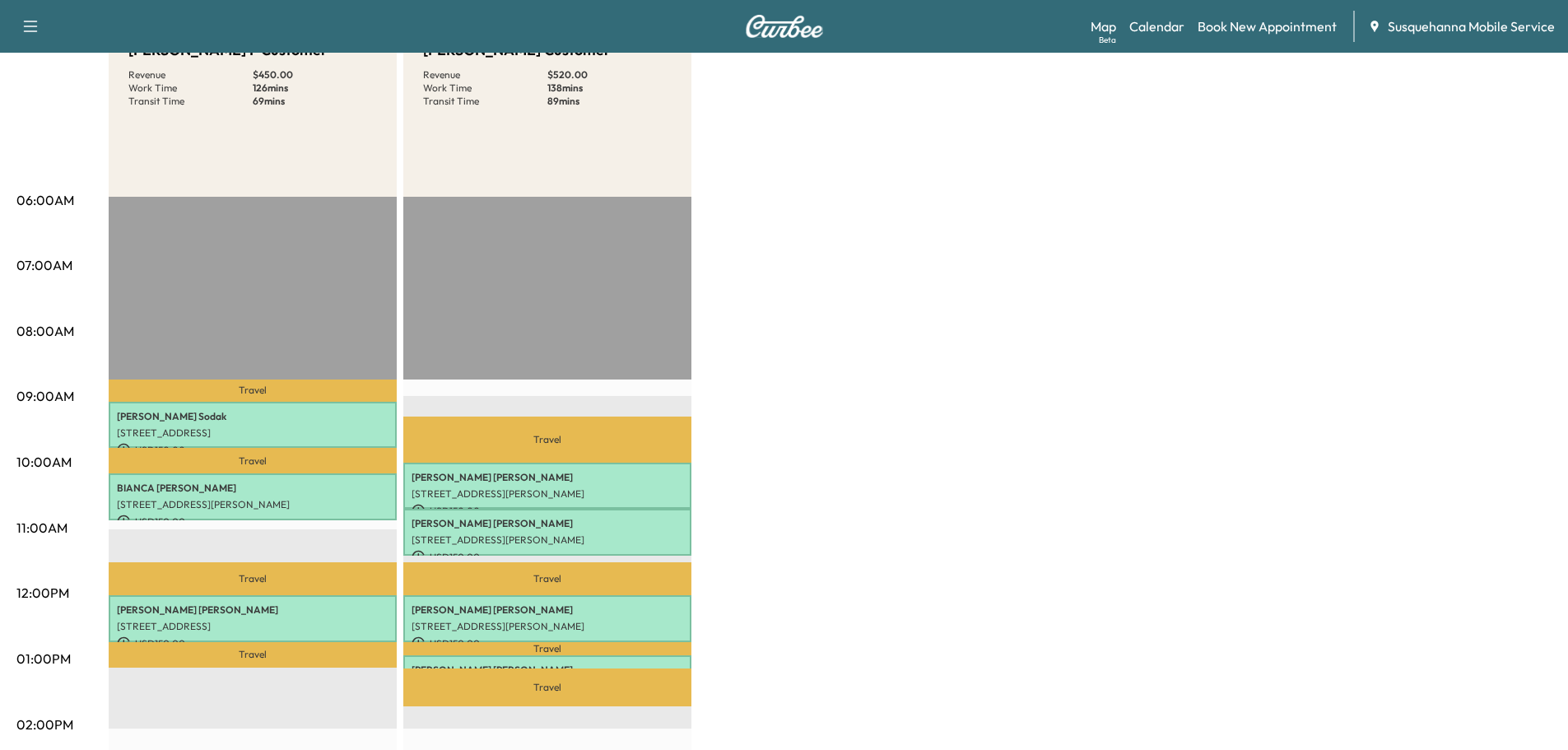
scroll to position [0, 0]
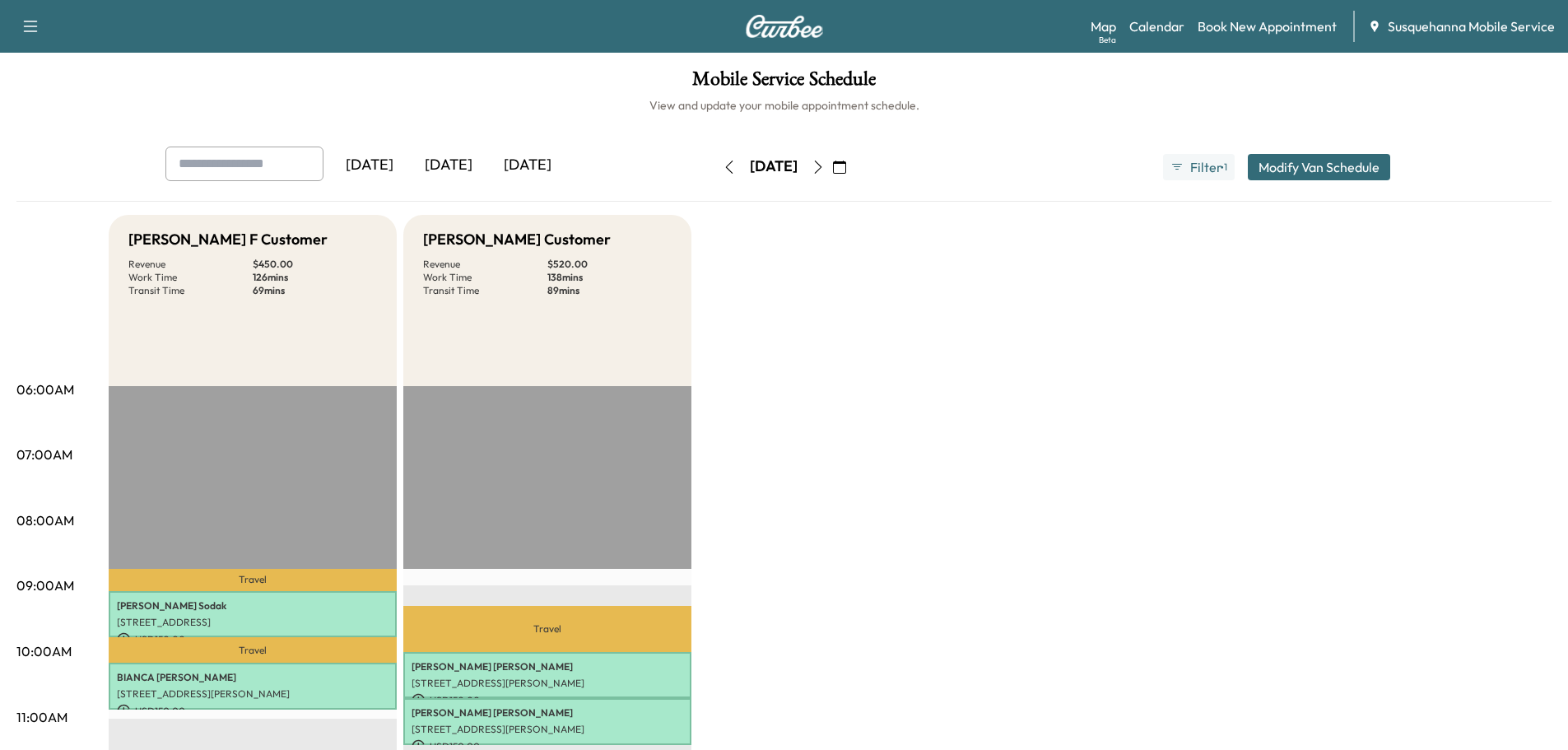
click at [723, 166] on icon "button" at bounding box center [729, 167] width 13 height 13
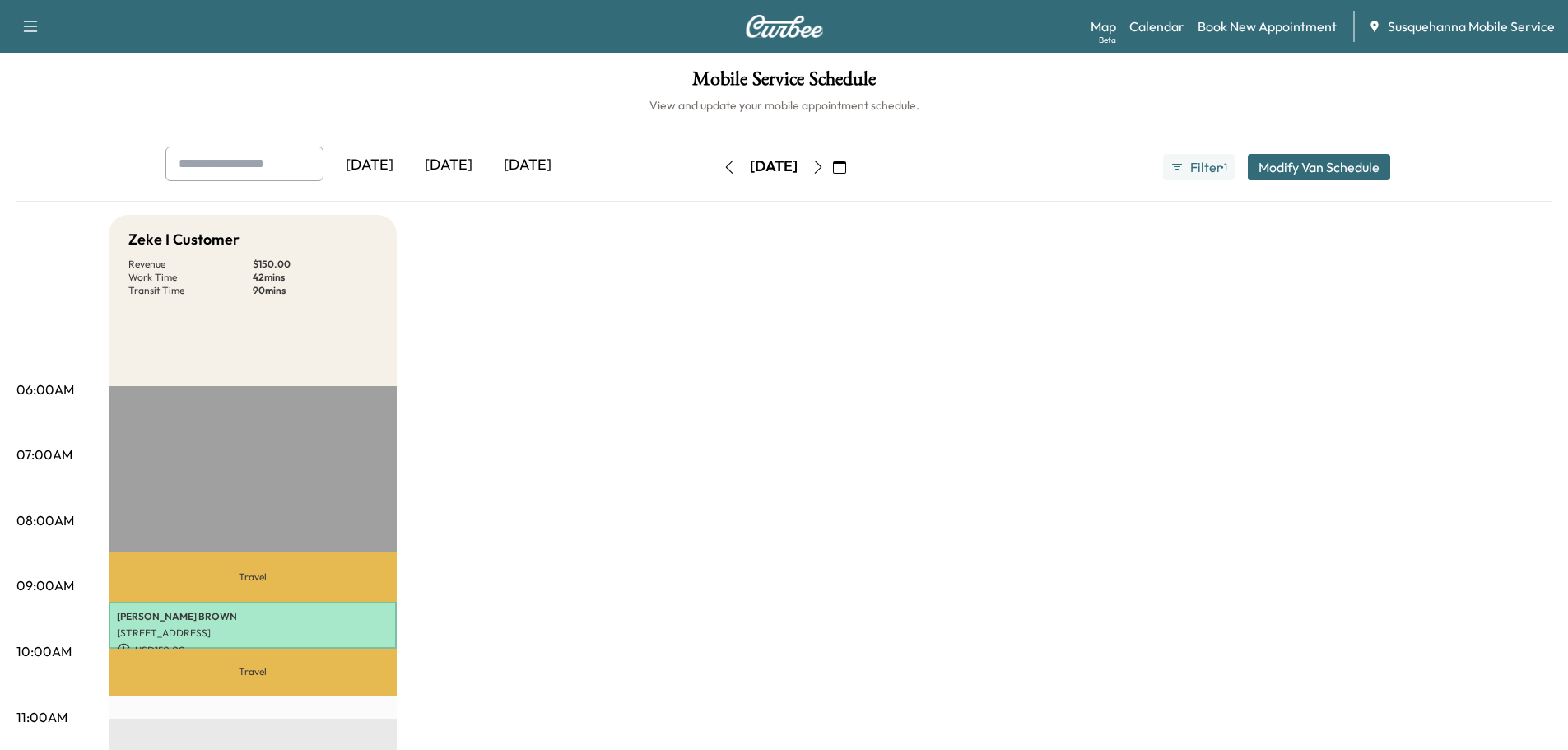
click at [715, 164] on button "button" at bounding box center [729, 167] width 28 height 26
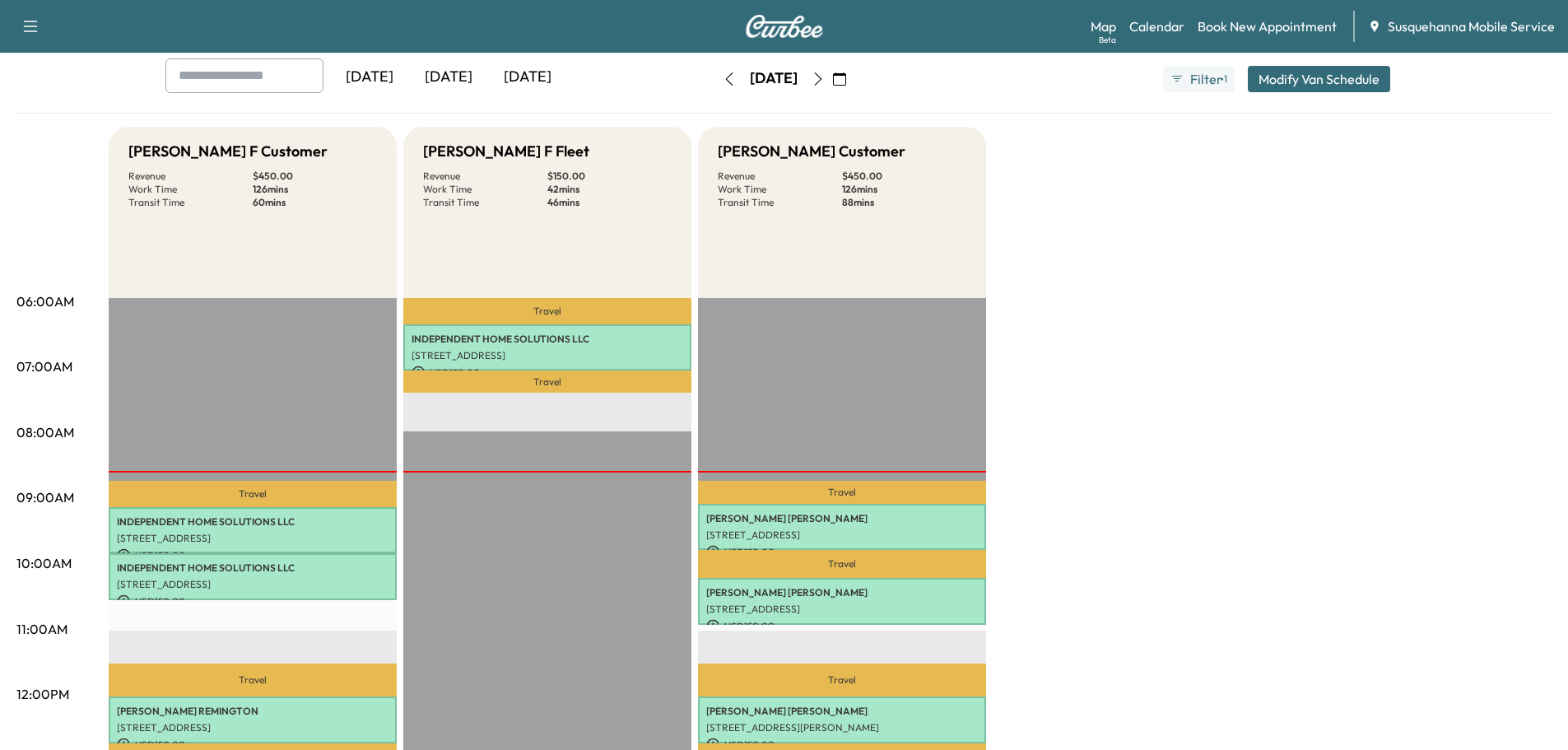
scroll to position [264, 0]
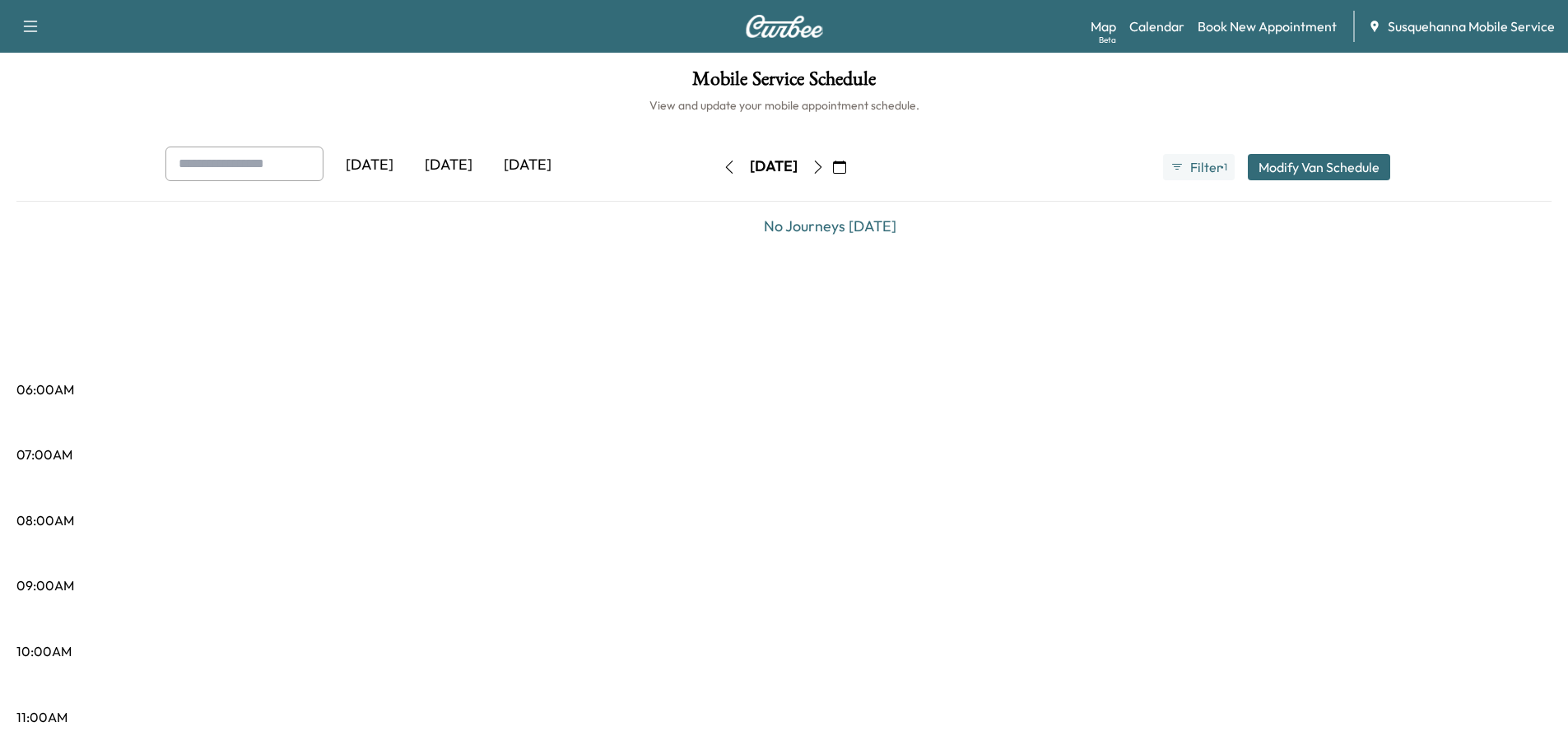
click at [822, 173] on icon "button" at bounding box center [817, 167] width 8 height 13
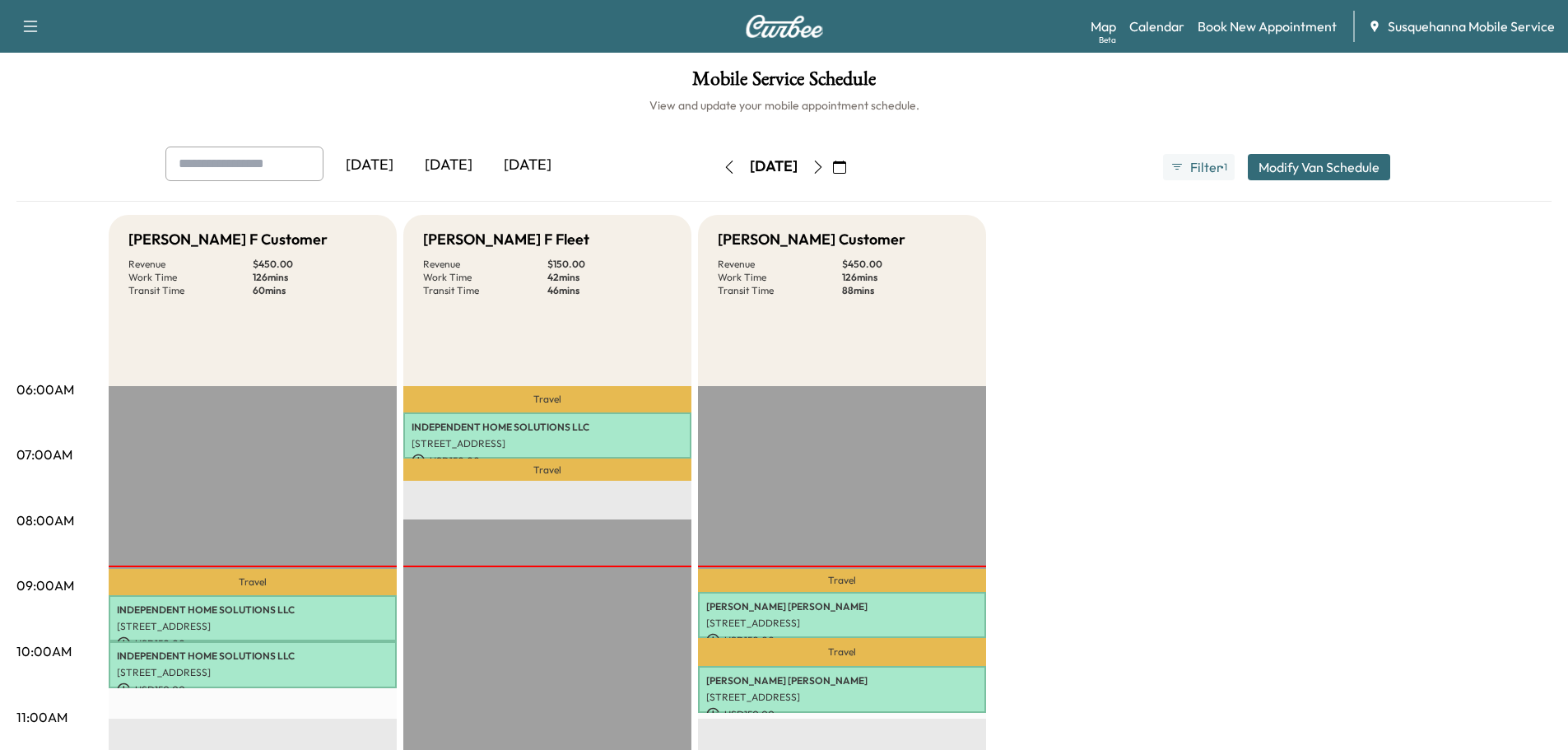
scroll to position [88, 0]
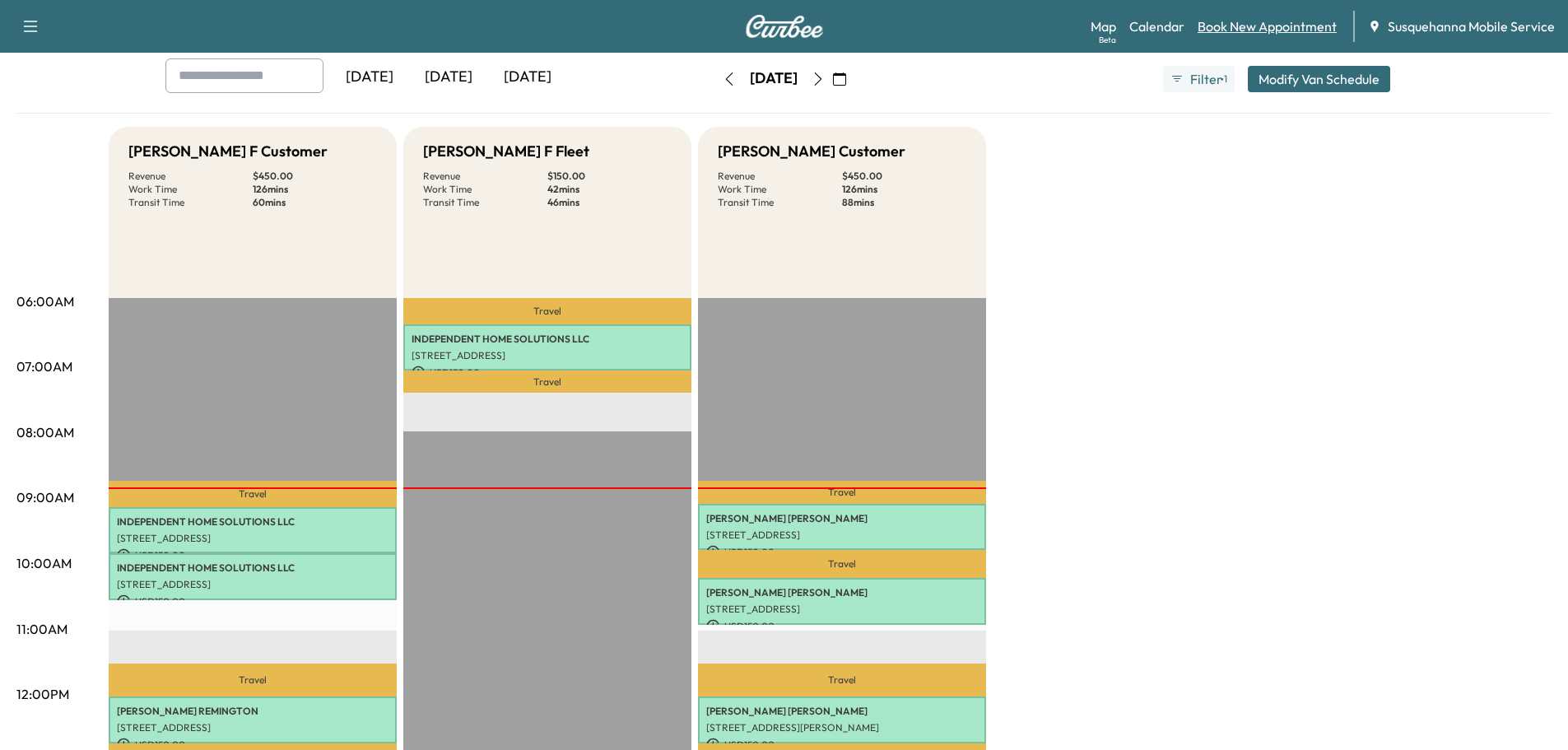
click at [1278, 18] on link "Book New Appointment" at bounding box center [1266, 26] width 139 height 20
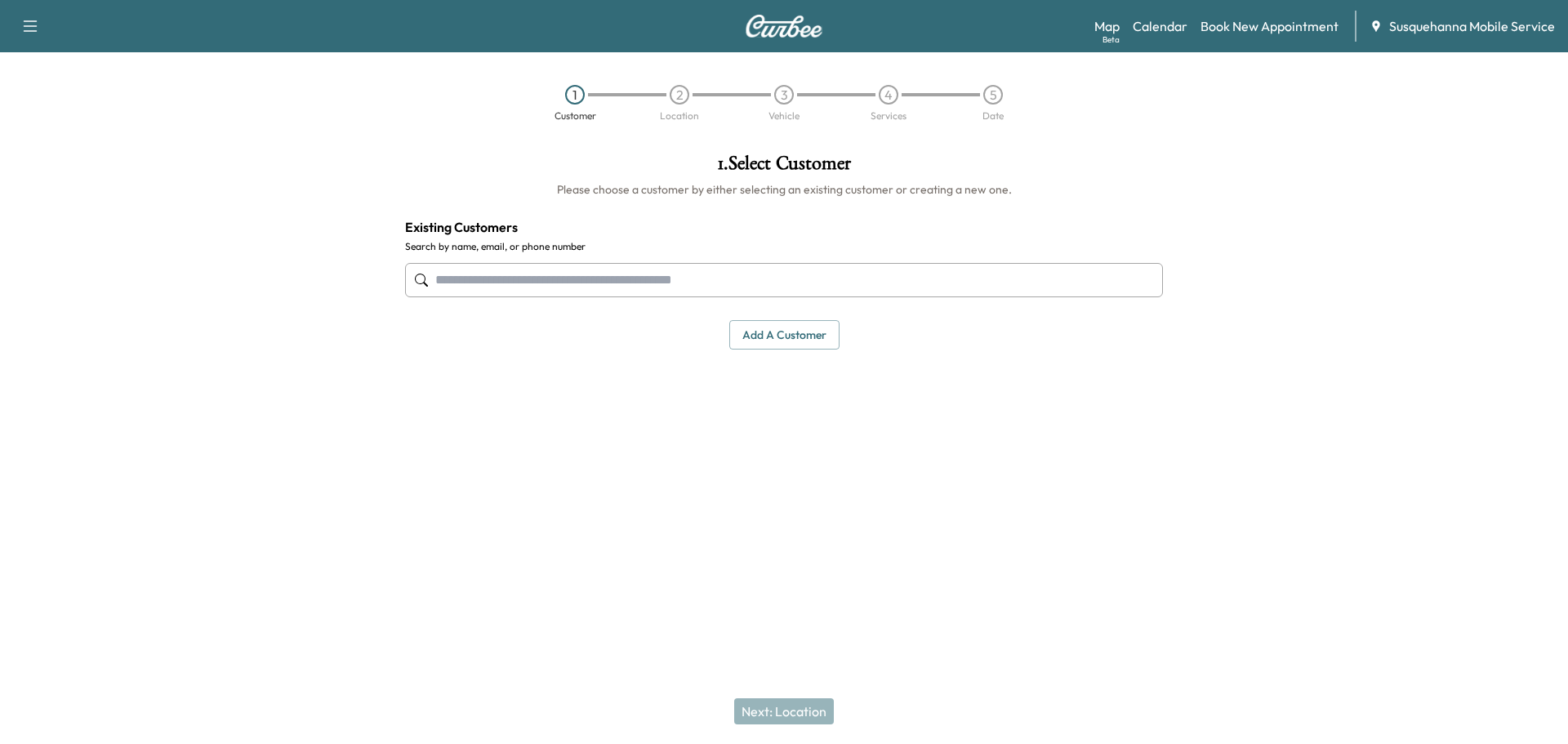
click at [862, 269] on input "text" at bounding box center [784, 280] width 758 height 34
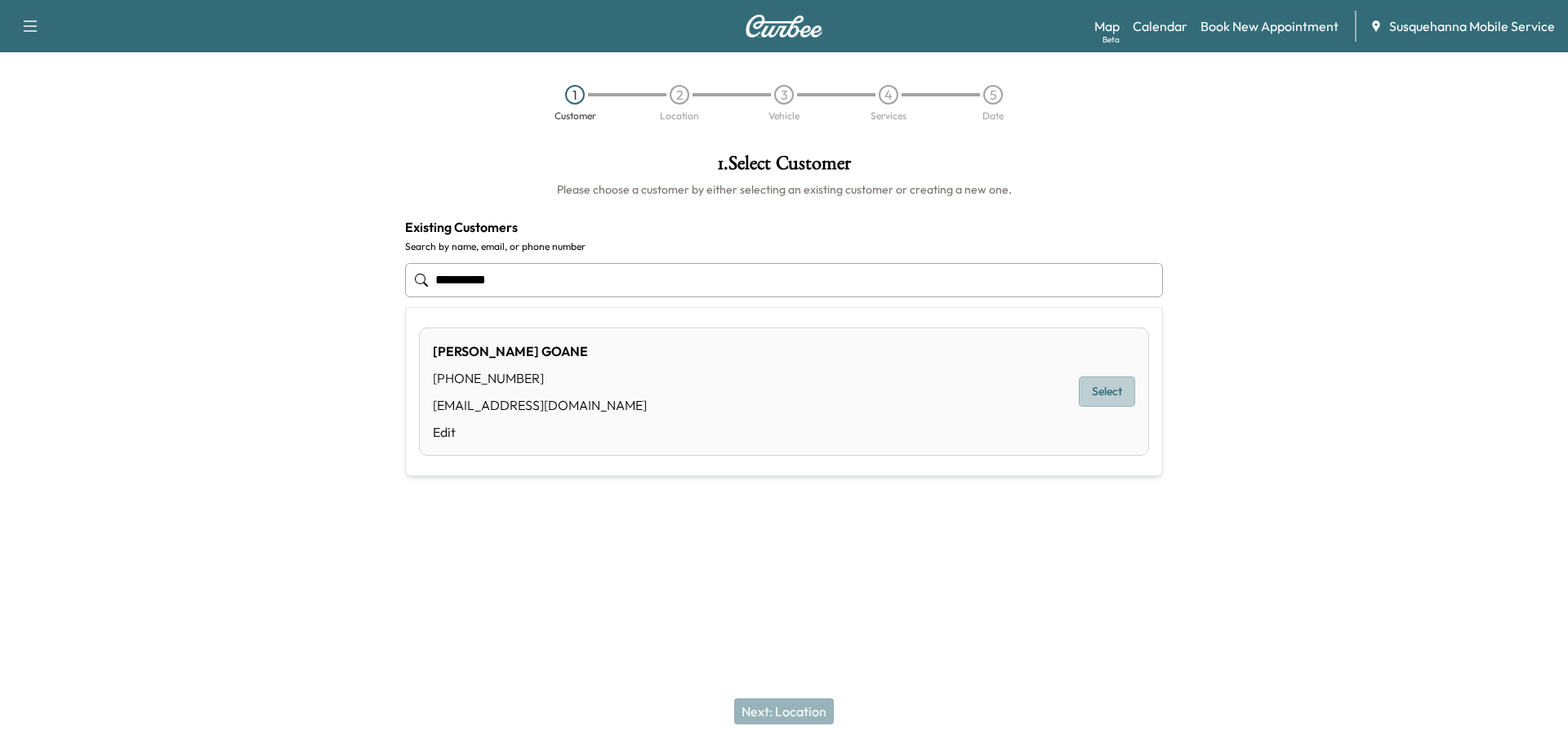
click at [1117, 384] on button "Select" at bounding box center [1108, 391] width 57 height 30
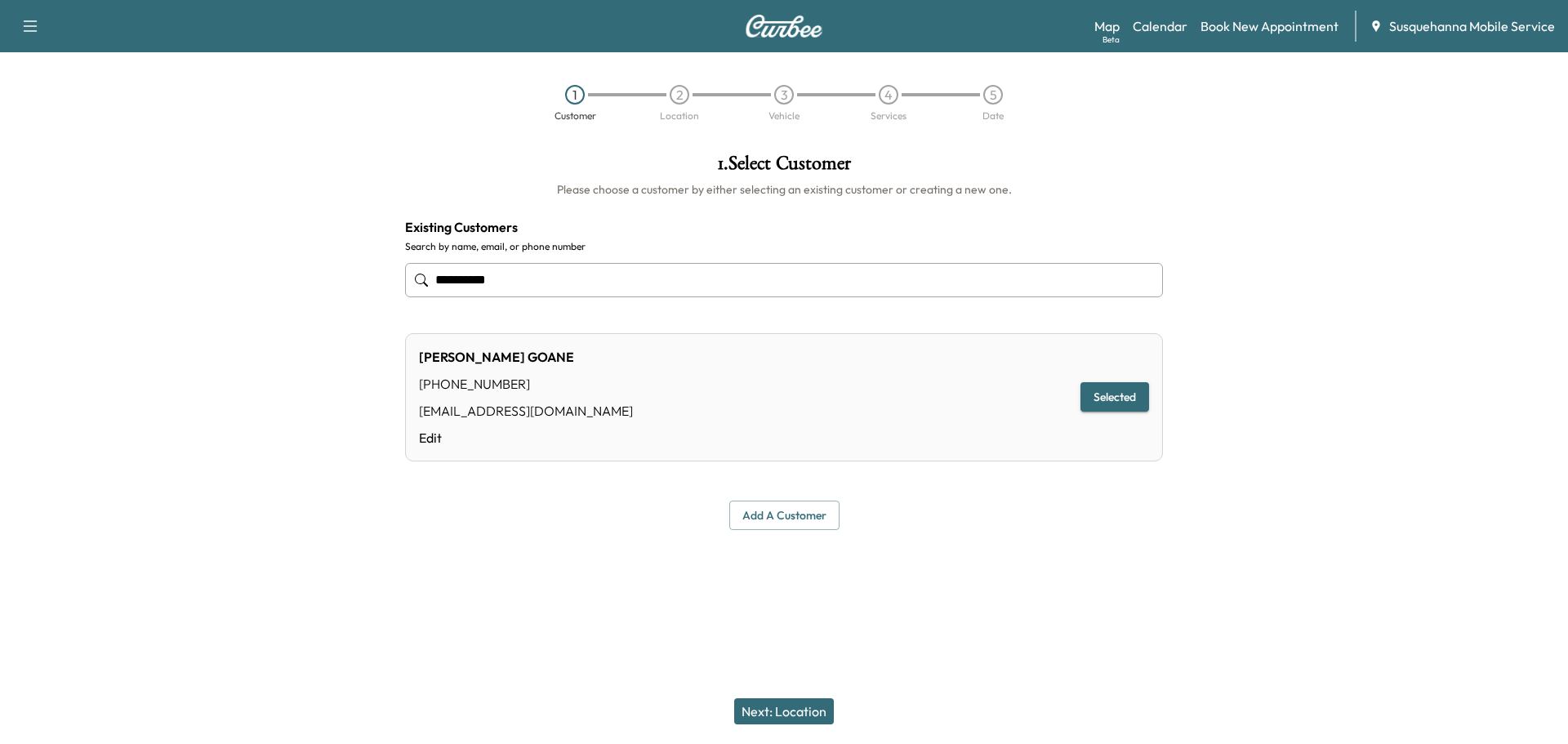
type input "**********"
click at [805, 709] on button "Next: Location" at bounding box center [784, 711] width 99 height 26
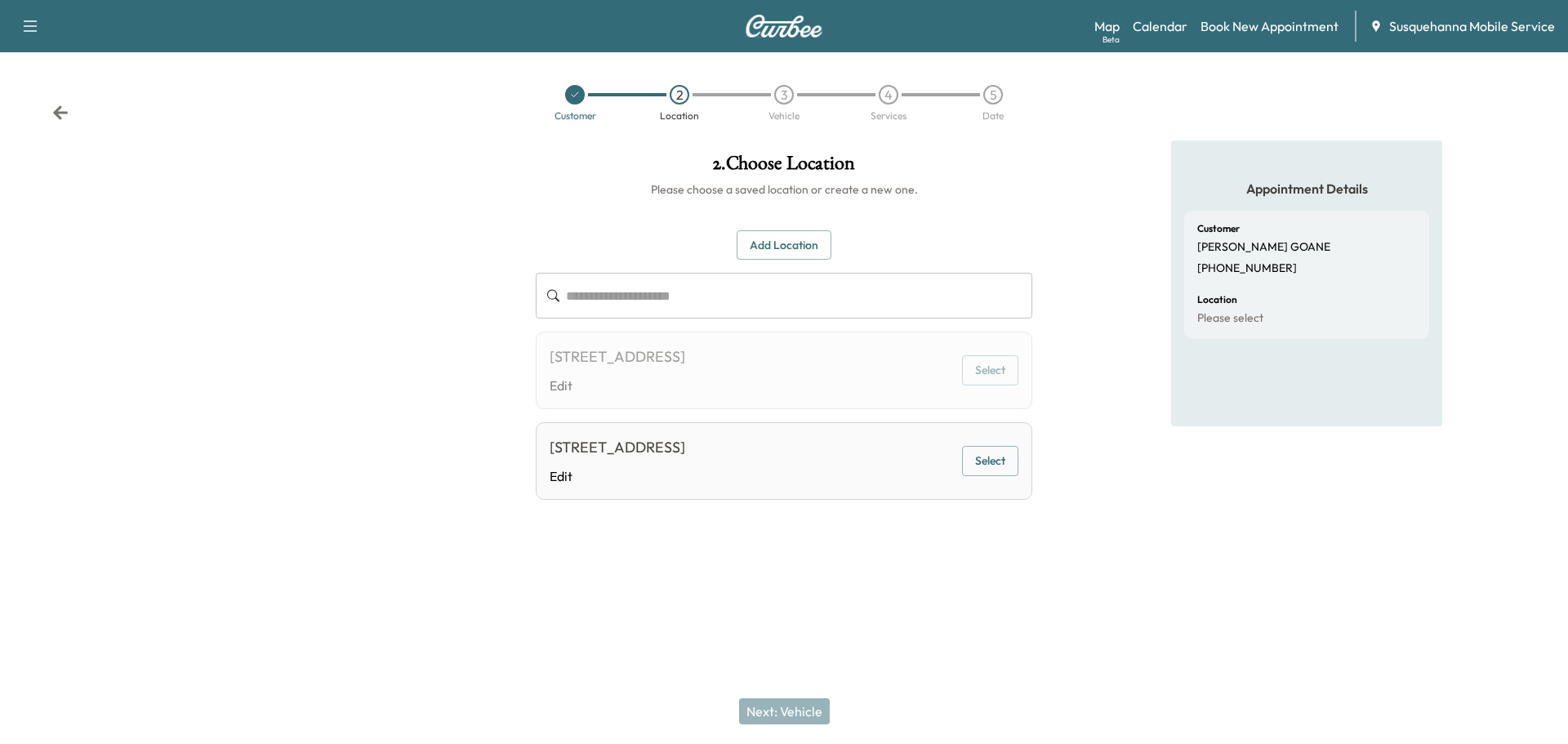
click at [988, 455] on button "Select" at bounding box center [990, 460] width 57 height 30
click at [799, 710] on button "Next: Vehicle" at bounding box center [784, 711] width 91 height 26
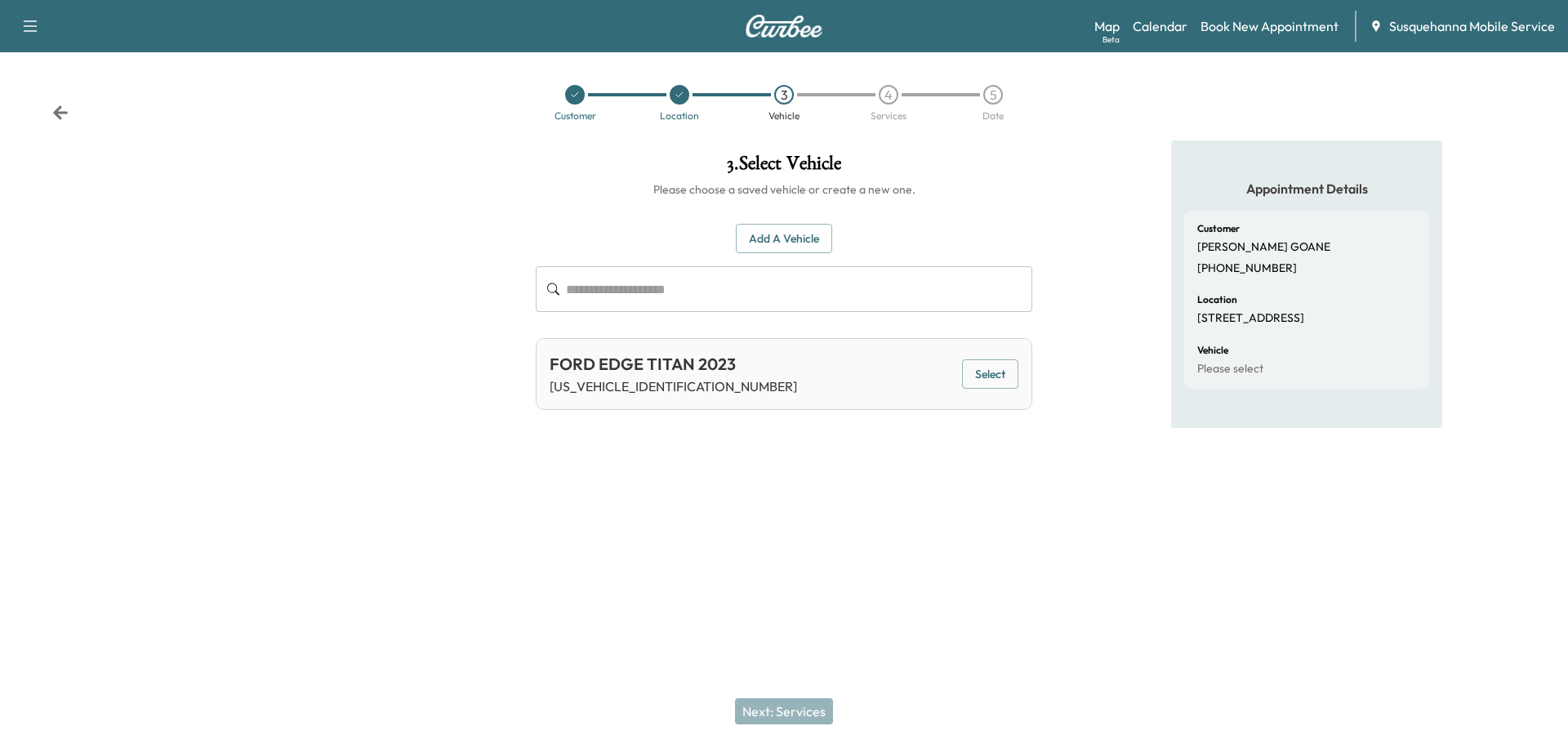
click at [1004, 379] on button "Select" at bounding box center [990, 374] width 57 height 30
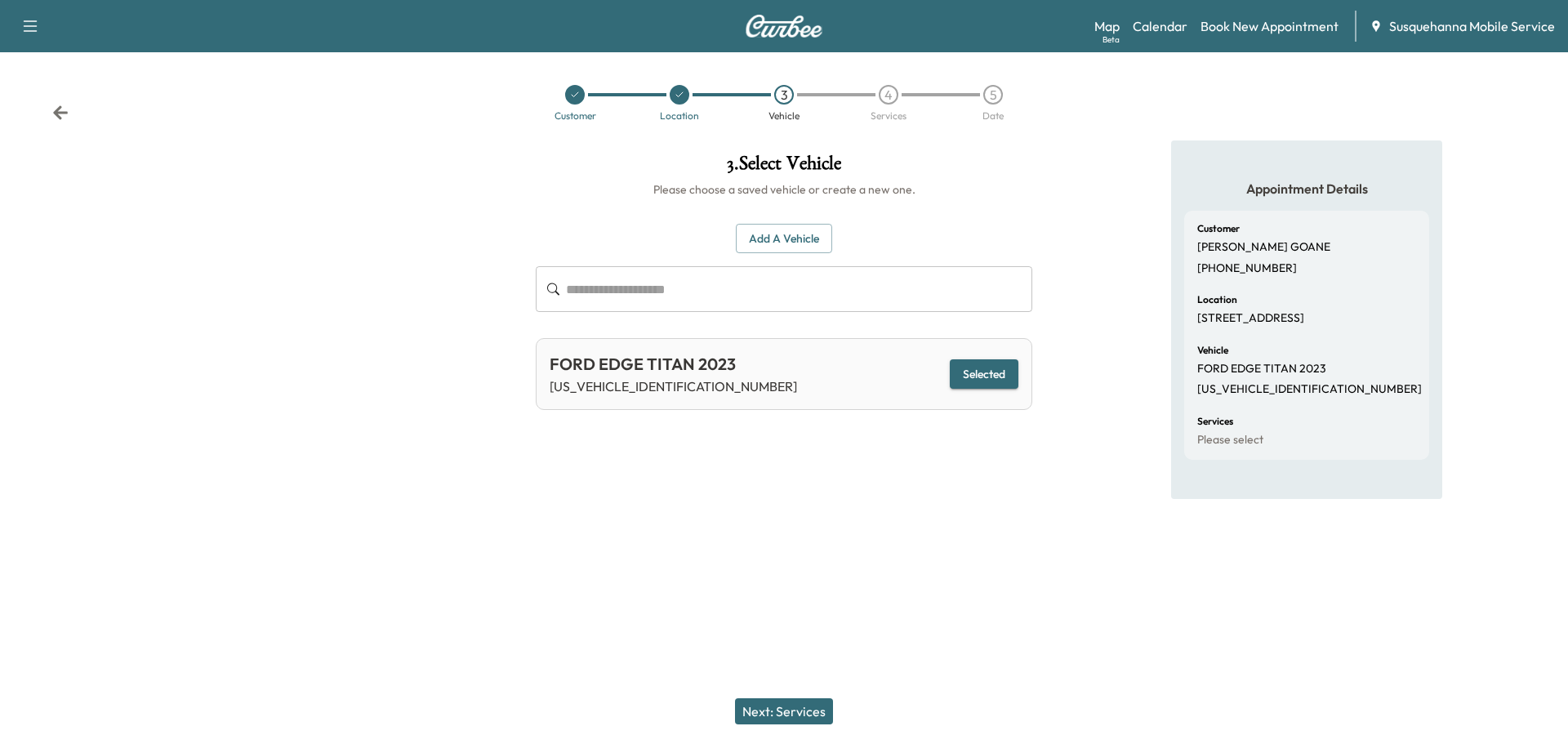
click at [802, 706] on button "Next: Services" at bounding box center [784, 711] width 98 height 26
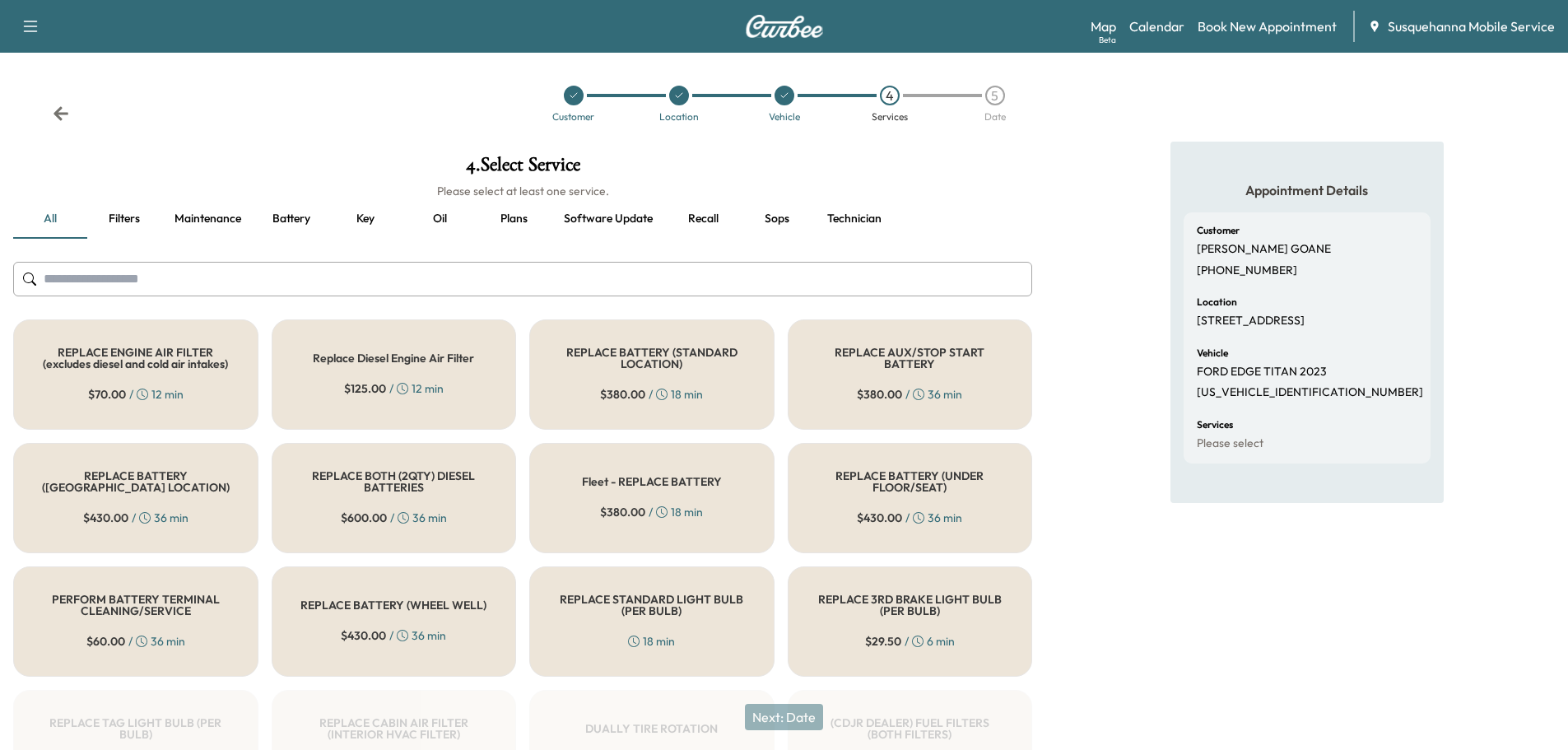
click at [649, 283] on input "text" at bounding box center [523, 279] width 1019 height 35
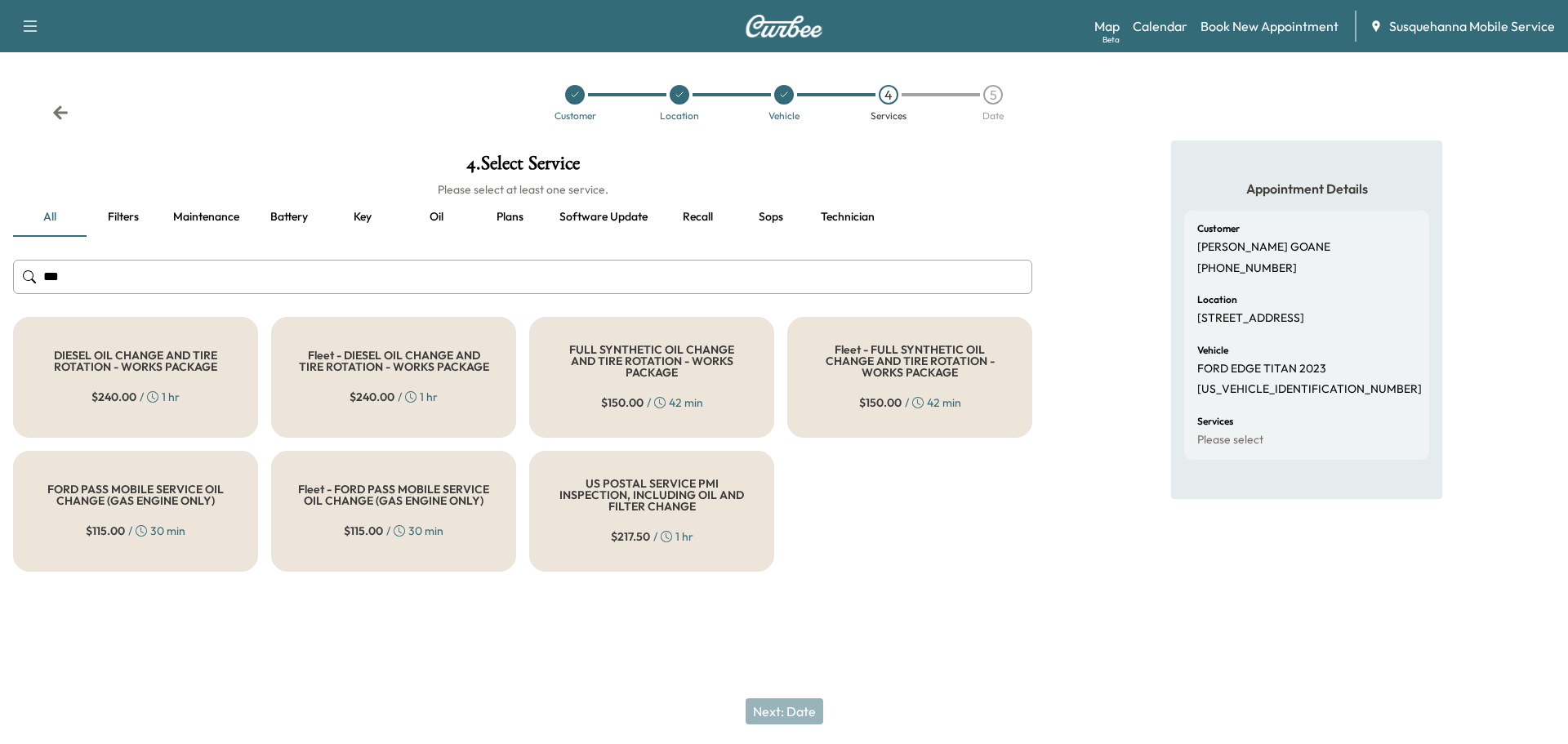
type input "***"
click at [597, 414] on div "FULL SYNTHETIC OIL CHANGE AND TIRE ROTATION - WORKS PACKAGE $ 150.00 / 42 min" at bounding box center [652, 377] width 245 height 121
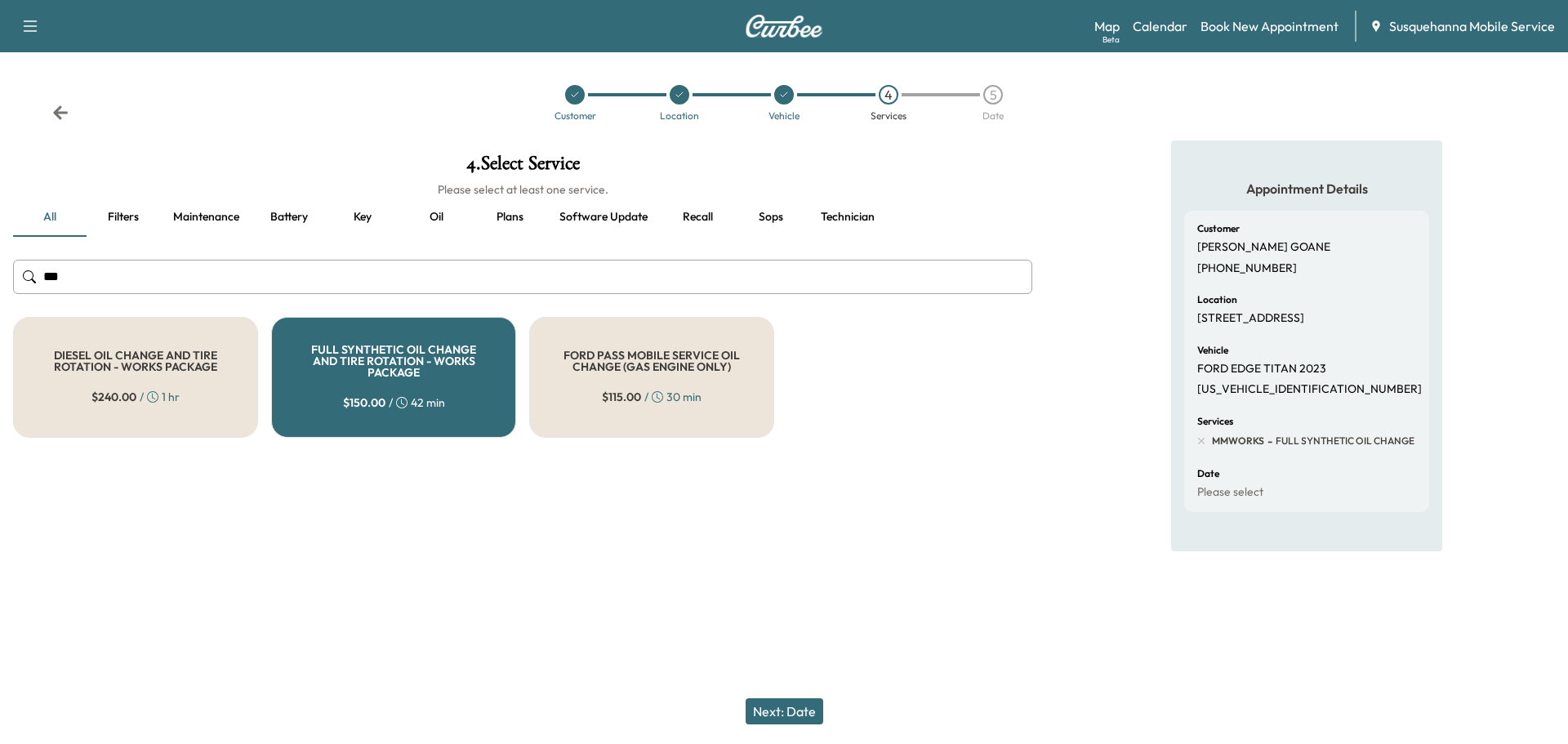
click at [788, 705] on button "Next: Date" at bounding box center [784, 711] width 78 height 26
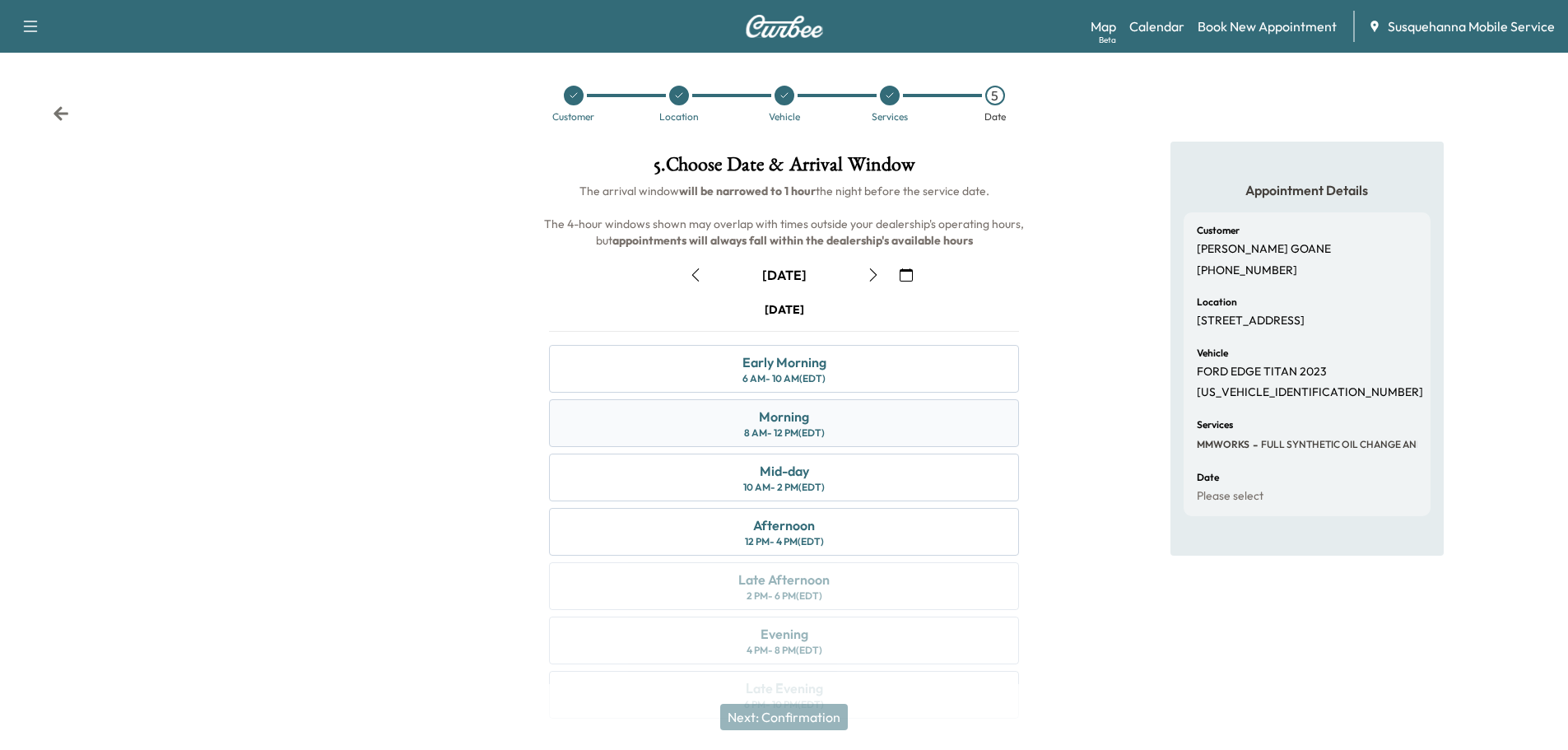
click at [897, 423] on div "Morning 8 AM - 12 PM (EDT)" at bounding box center [784, 423] width 470 height 48
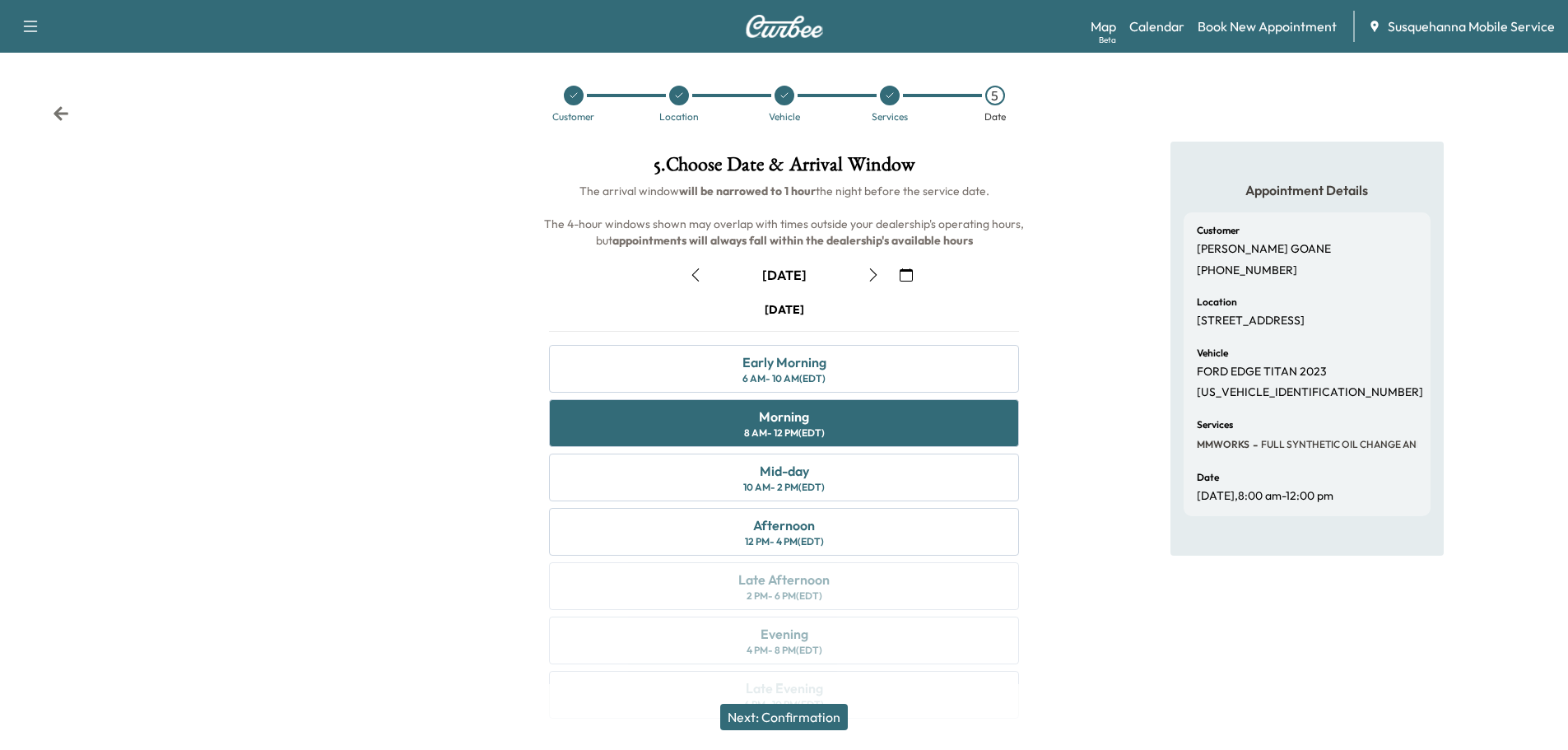
click at [802, 721] on button "Next: Confirmation" at bounding box center [784, 717] width 128 height 26
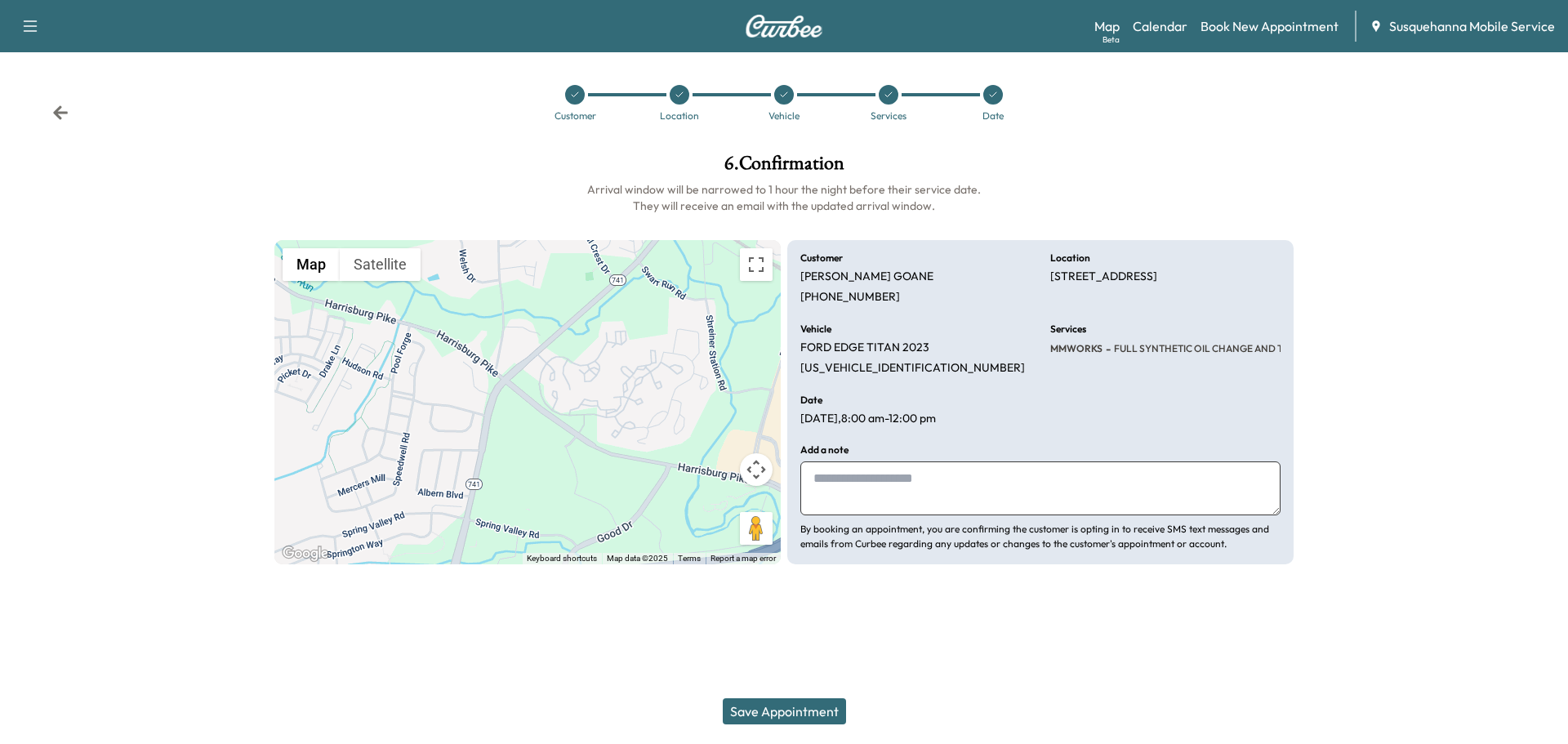
click at [861, 509] on textarea at bounding box center [1041, 488] width 480 height 54
type textarea "**********"
click at [819, 707] on button "Save Appointment" at bounding box center [784, 711] width 123 height 26
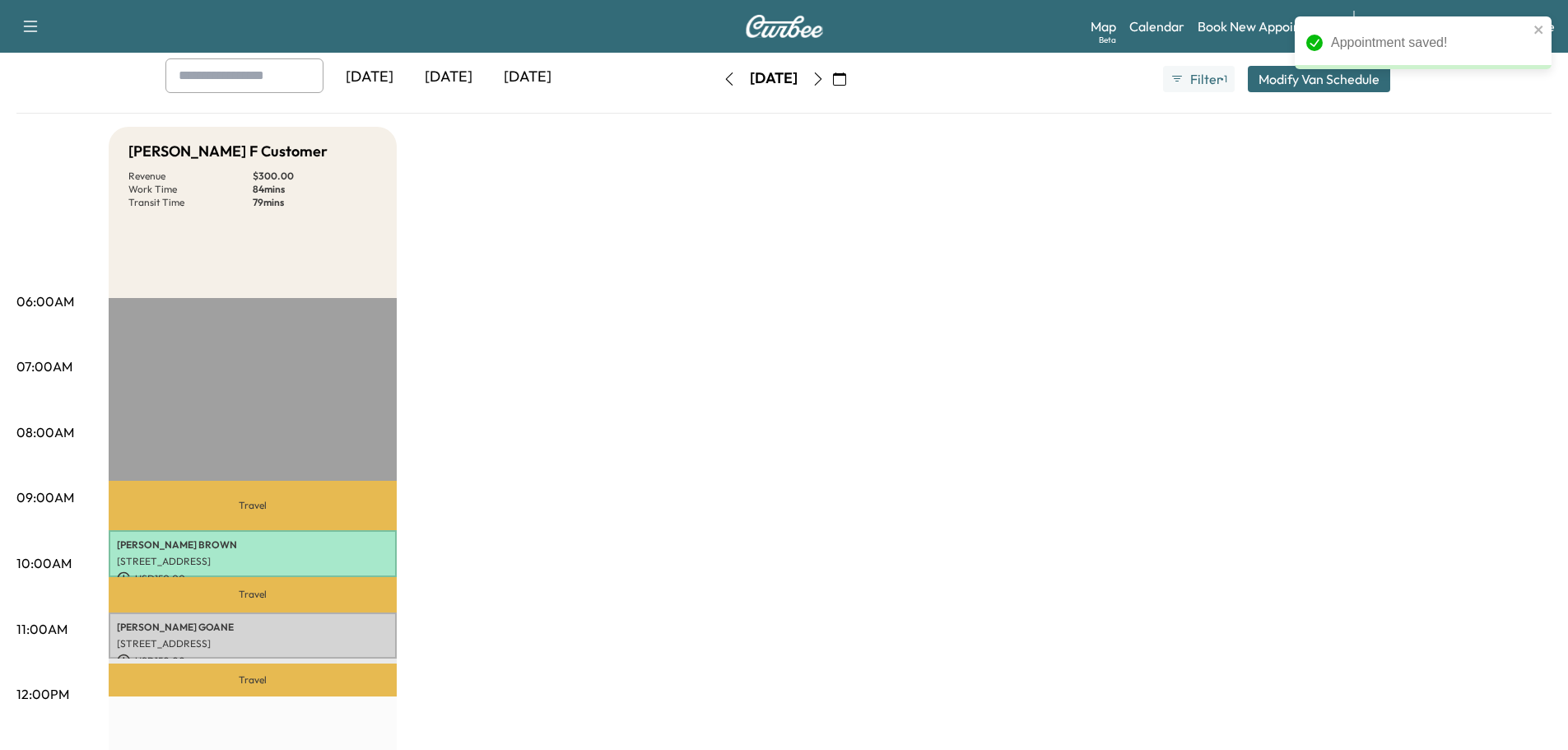
scroll to position [352, 0]
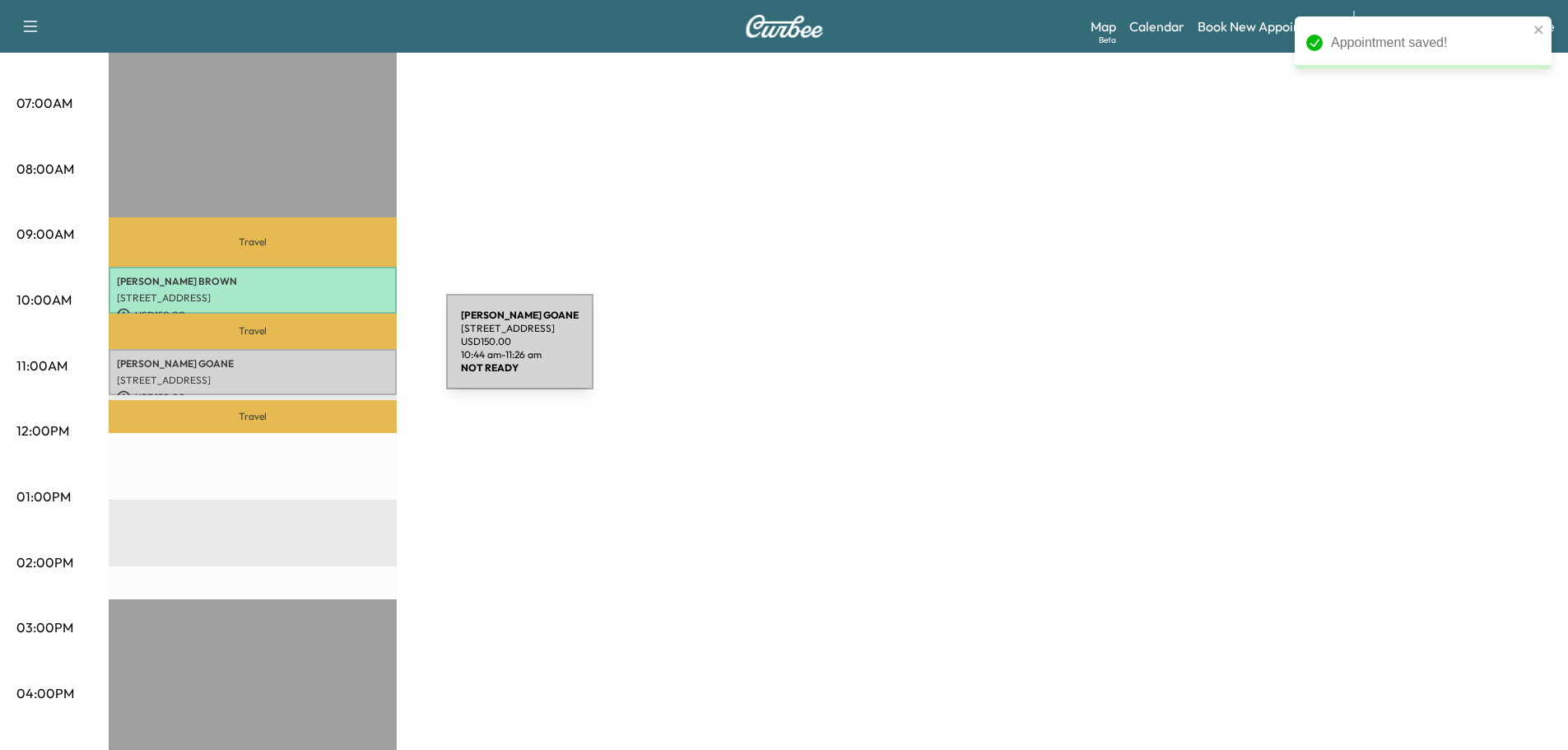
click at [322, 352] on div "[PERSON_NAME] [STREET_ADDRESS] USD 150.00 10:44 am - 11:26 am" at bounding box center [252, 372] width 288 height 47
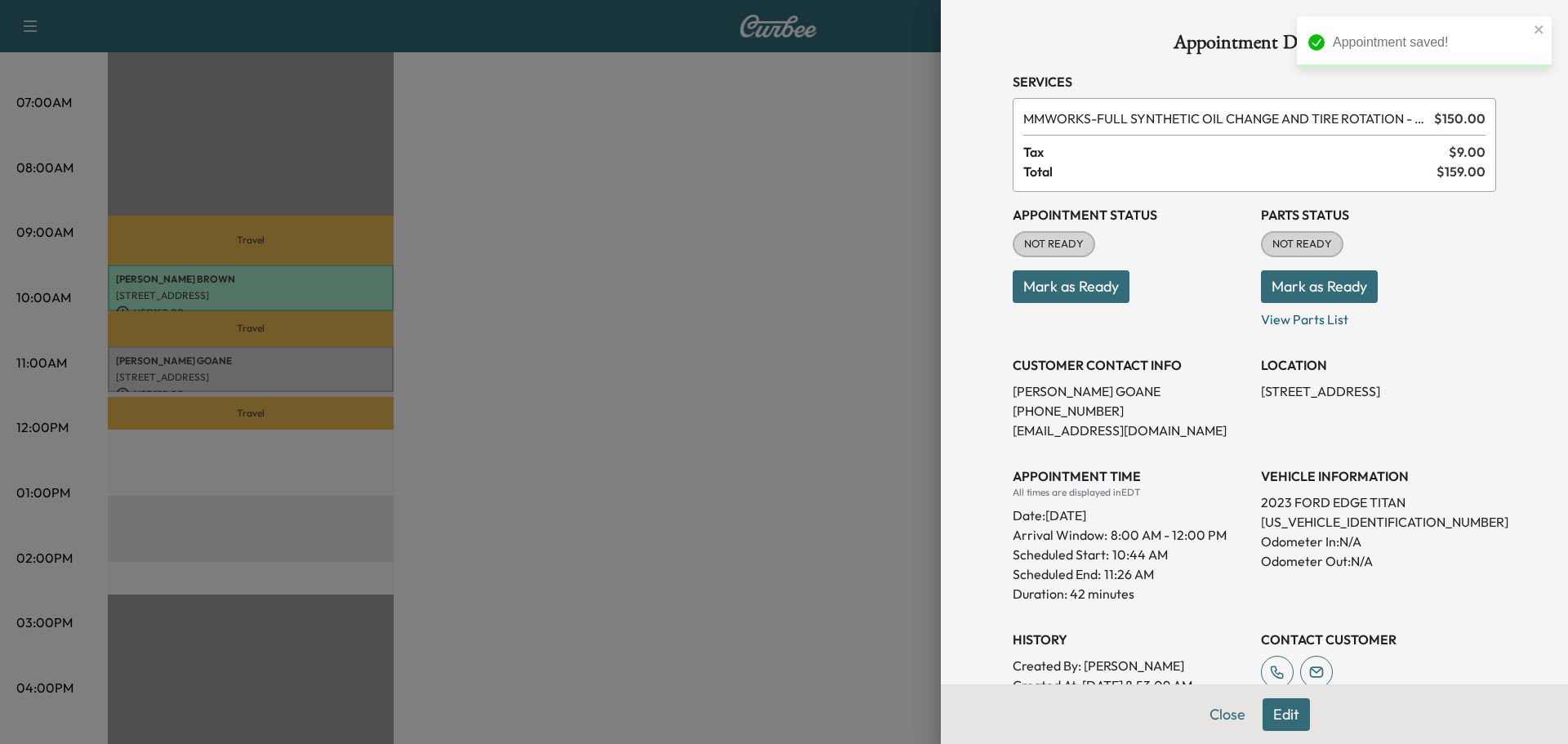
drag, startPoint x: 1250, startPoint y: 391, endPoint x: 1440, endPoint y: 395, distance: 190.0
click at [1440, 395] on p "[STREET_ADDRESS]" at bounding box center [1379, 391] width 235 height 20
copy p "[STREET_ADDRESS],"
click at [1313, 293] on button "Mark as Ready" at bounding box center [1319, 286] width 117 height 33
click at [1072, 289] on button "Mark as Ready" at bounding box center [1071, 286] width 117 height 33
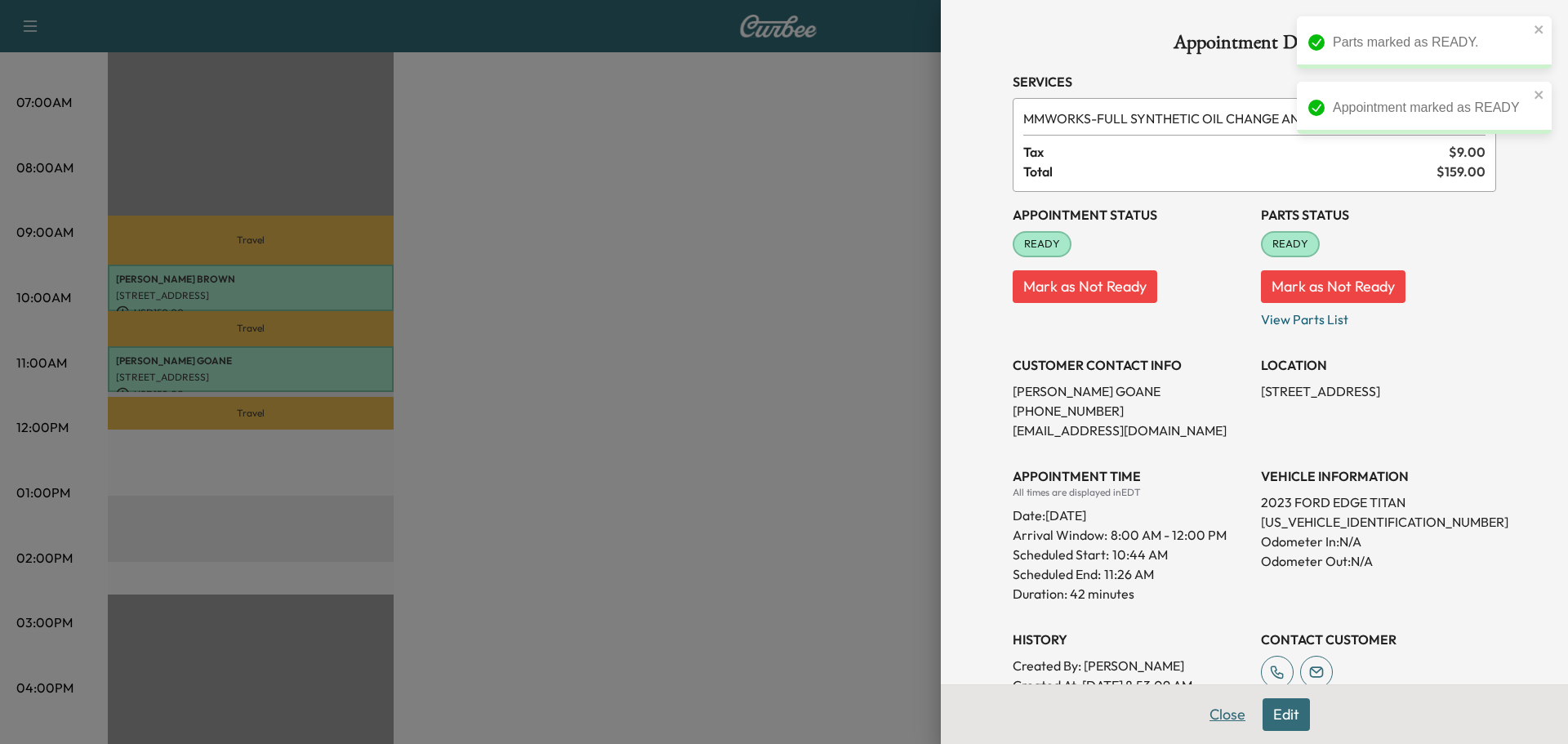
click at [1215, 717] on button "Close" at bounding box center [1228, 715] width 57 height 33
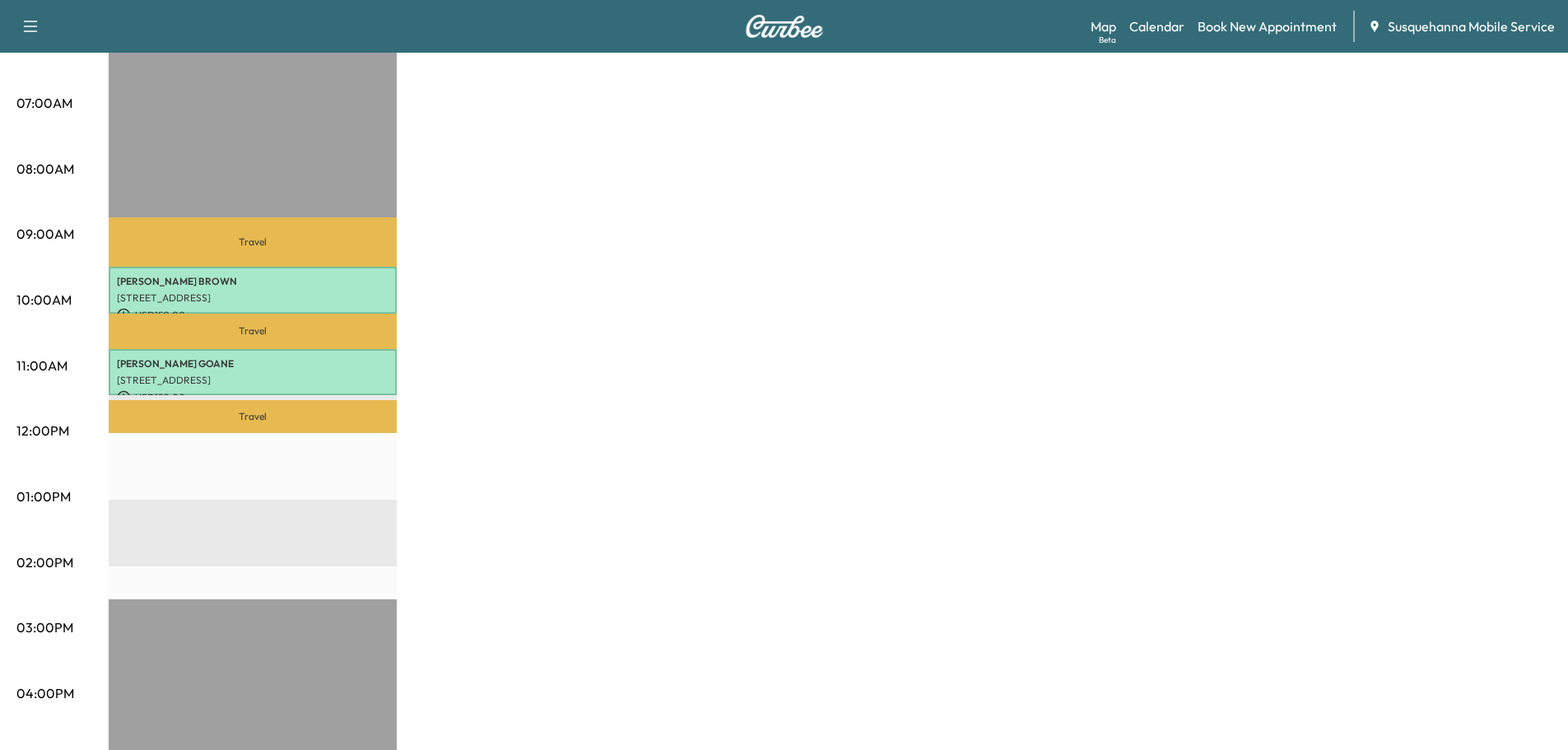
click at [1226, 14] on div "Map Beta Calendar Book New Appointment Susquehanna Mobile Service" at bounding box center [1322, 26] width 464 height 31
click at [1226, 17] on link "Book New Appointment" at bounding box center [1266, 26] width 139 height 20
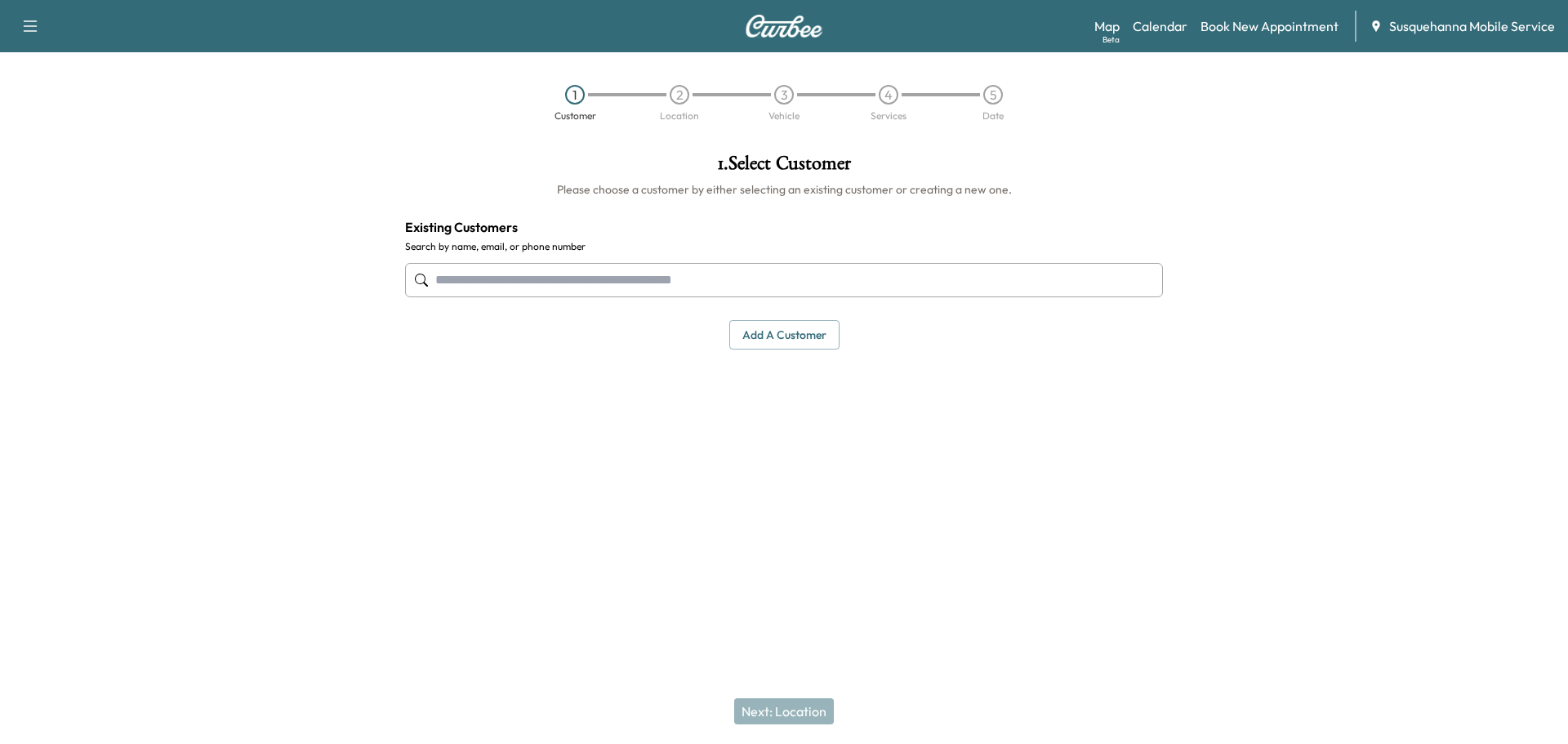
click at [656, 265] on input "text" at bounding box center [784, 280] width 758 height 34
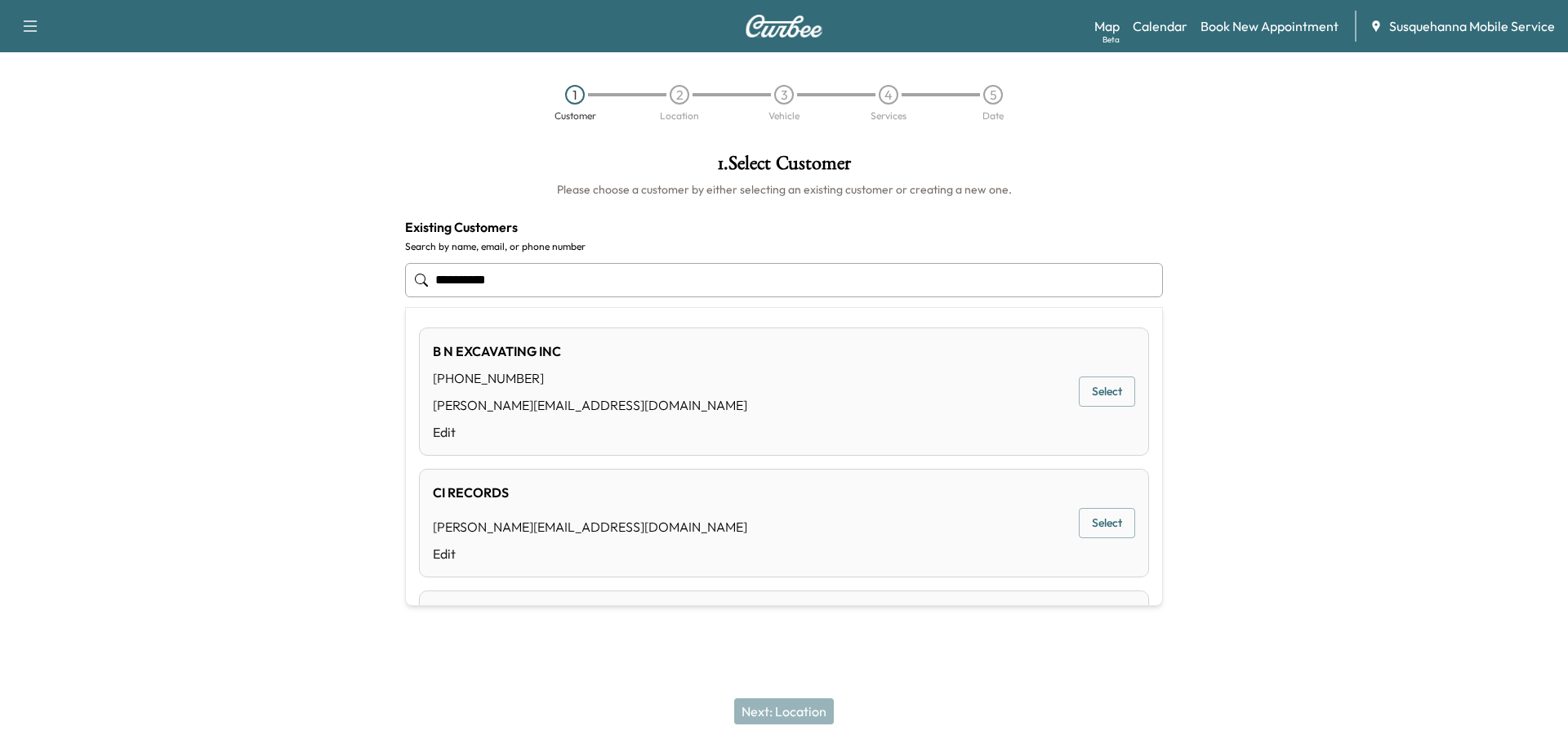
type input "**********"
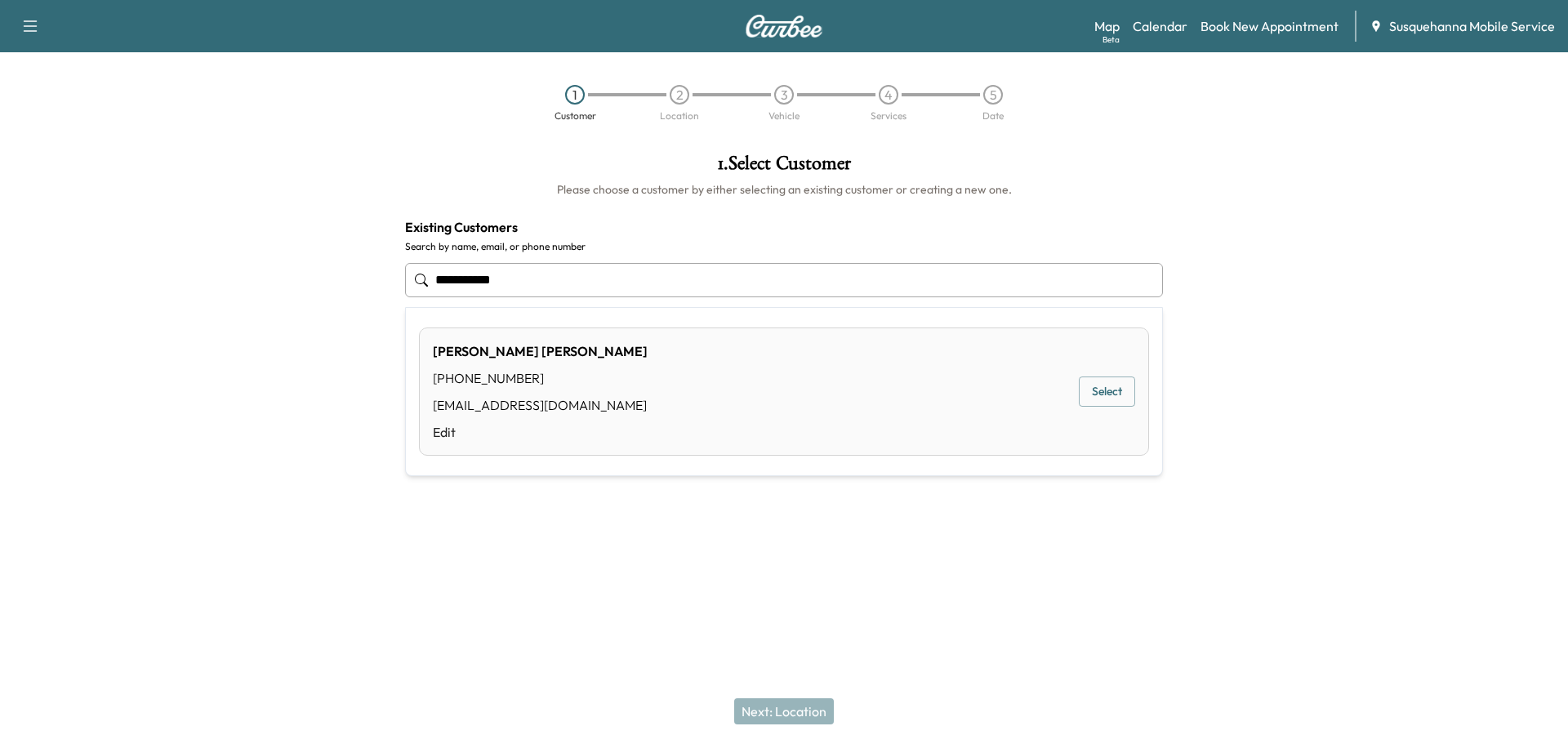
click at [1128, 395] on button "Select" at bounding box center [1108, 391] width 57 height 30
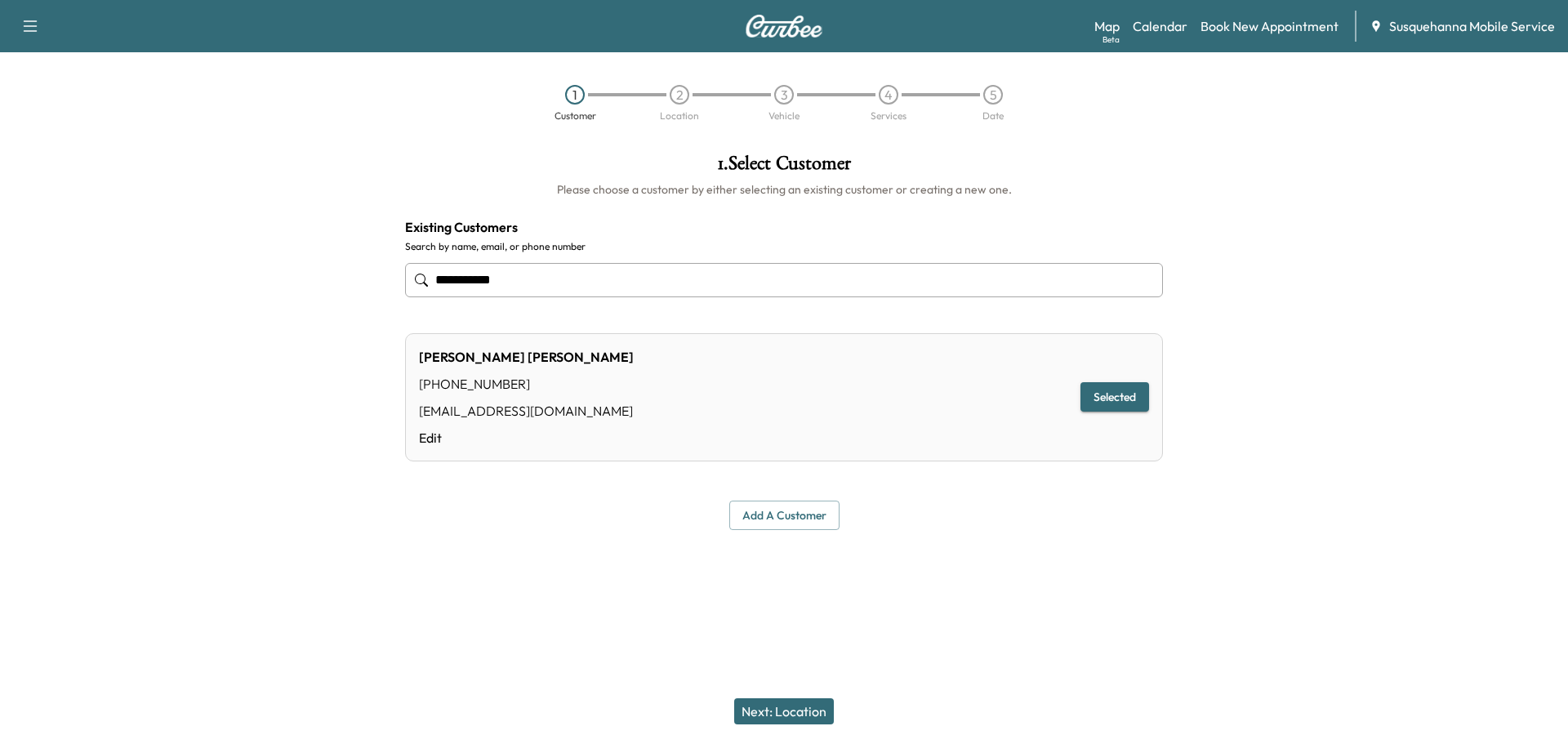
click at [812, 717] on button "Next: Location" at bounding box center [784, 711] width 99 height 26
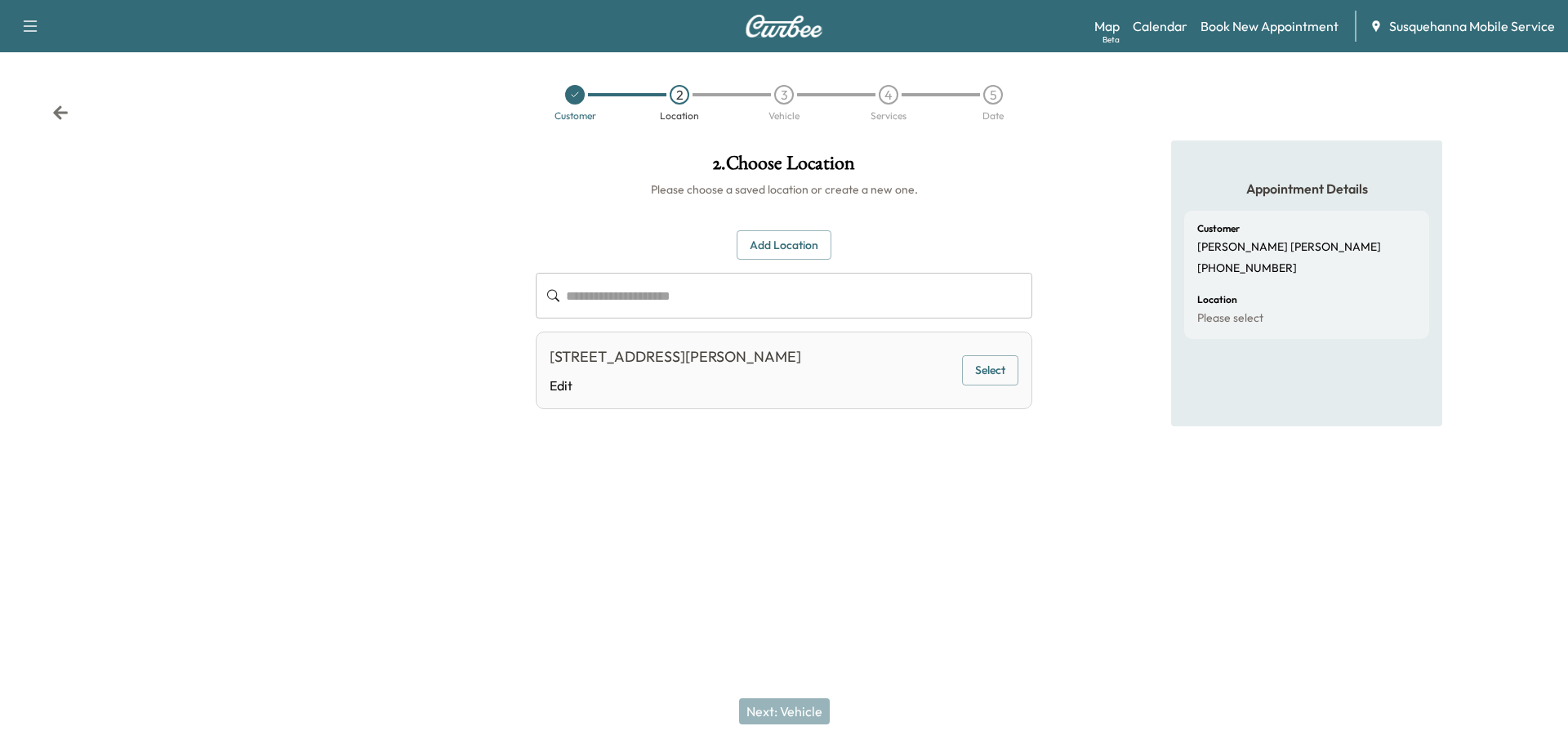
click at [979, 369] on button "Select" at bounding box center [990, 369] width 57 height 30
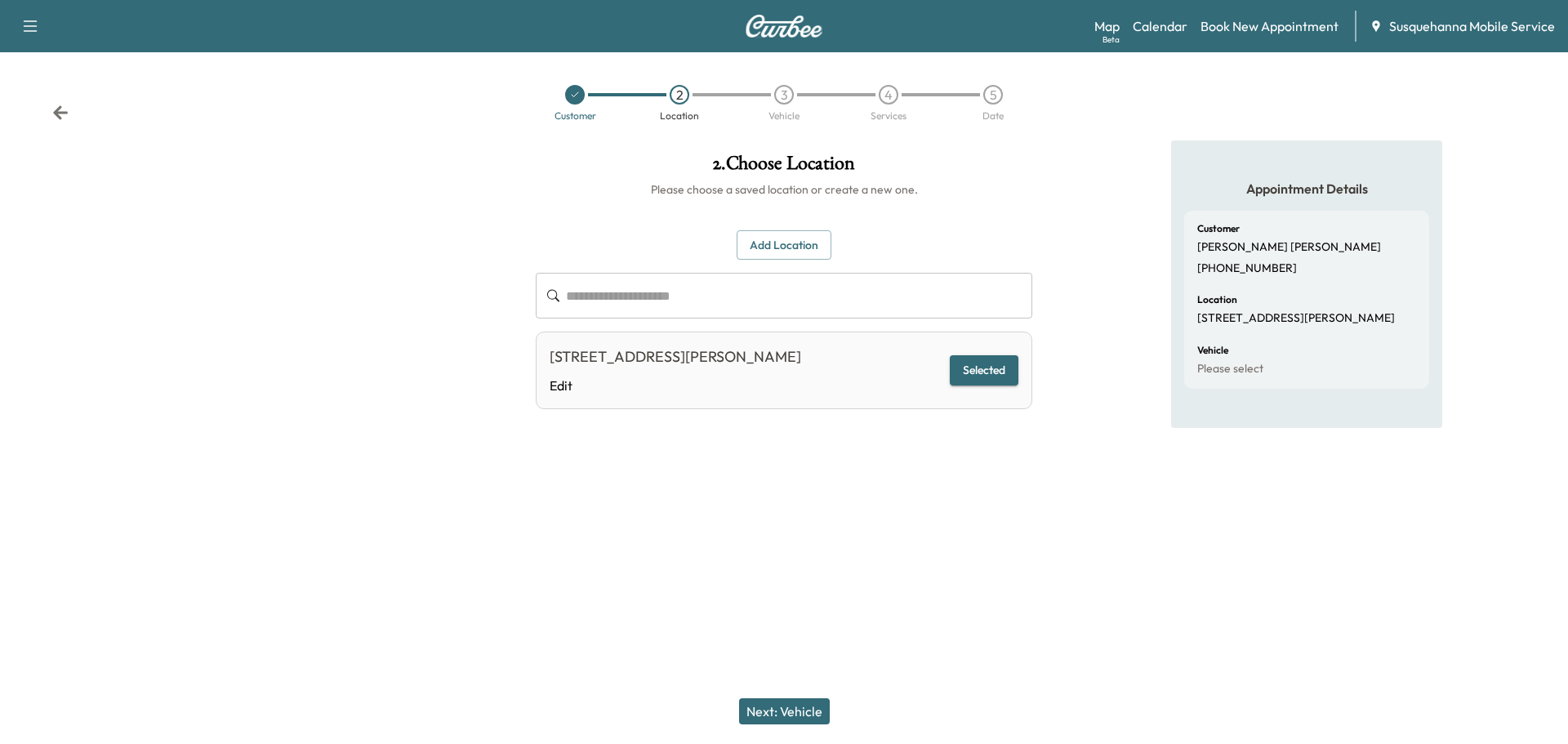
click at [810, 710] on button "Next: Vehicle" at bounding box center [784, 711] width 91 height 26
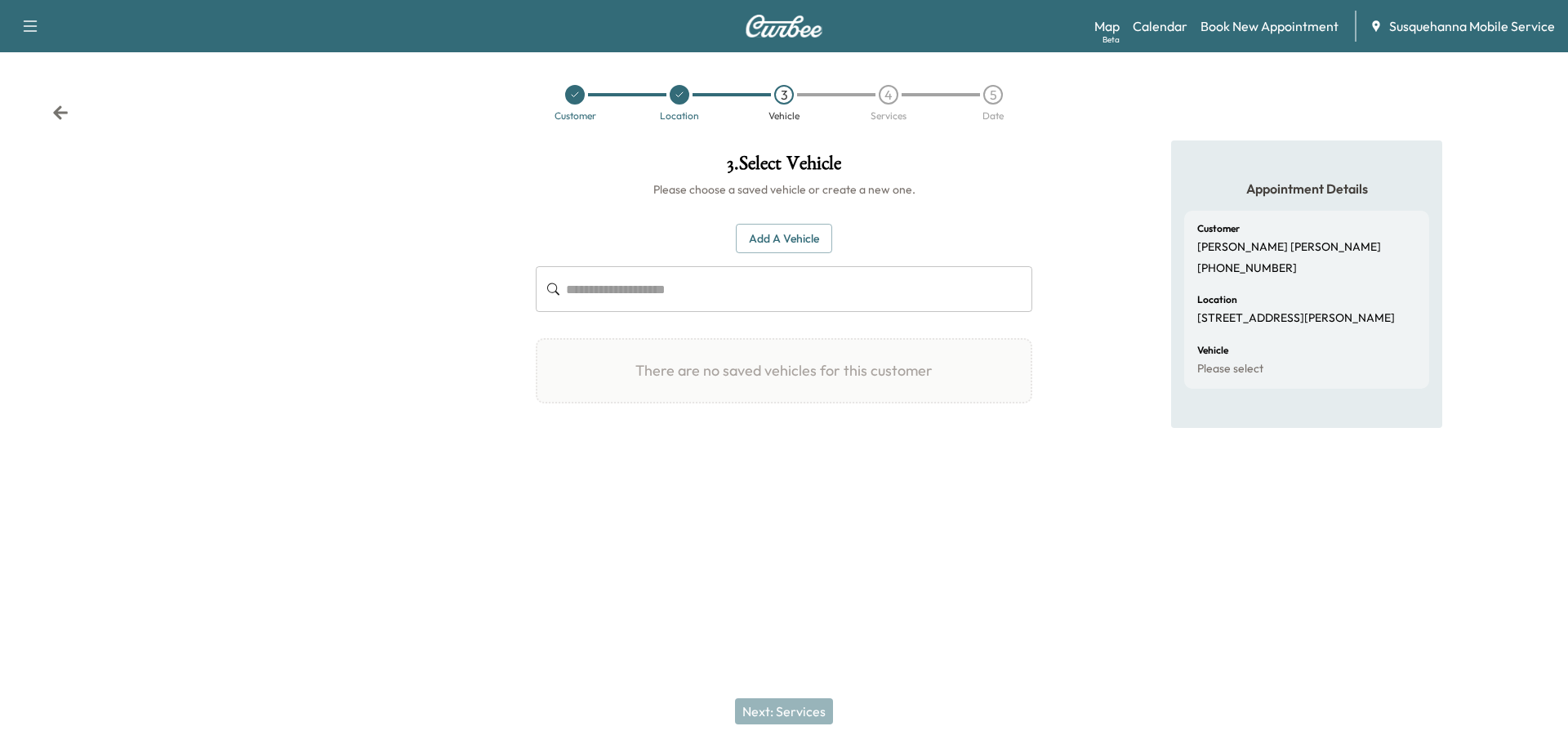
click at [811, 243] on button "Add a Vehicle" at bounding box center [784, 238] width 96 height 30
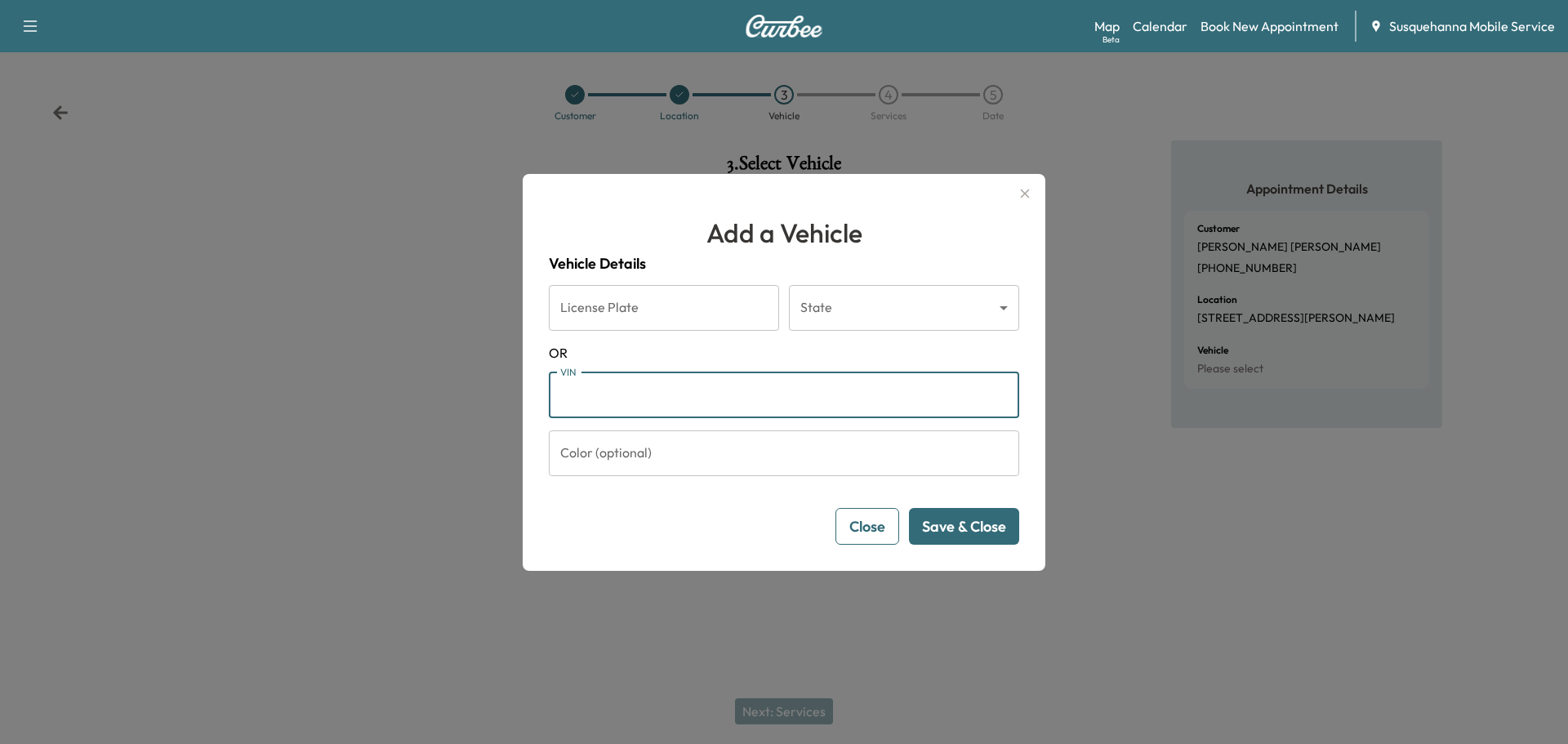
paste input "**********"
type input "**********"
click at [981, 538] on button "Save & Close" at bounding box center [964, 526] width 111 height 37
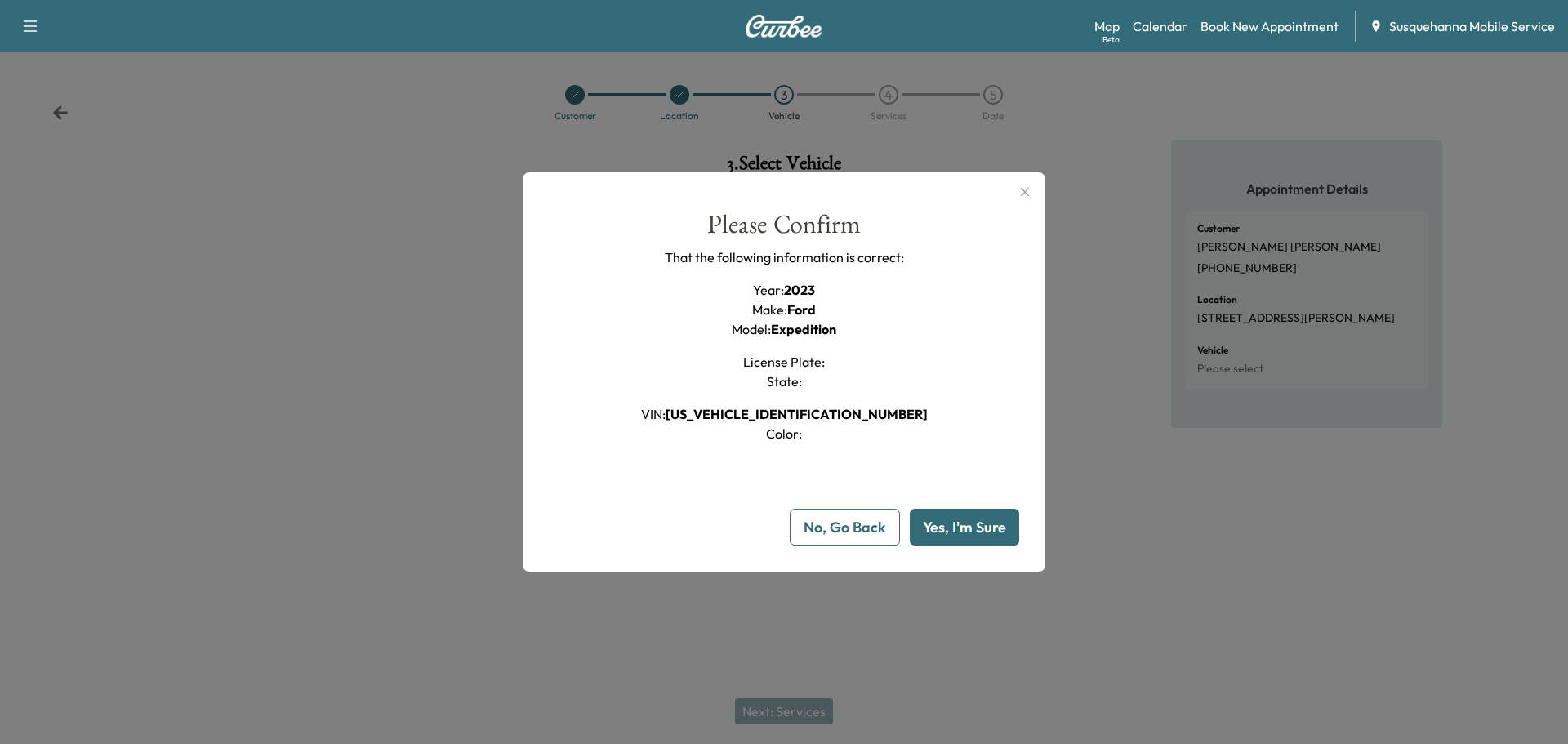
click at [994, 526] on button "Yes, I'm Sure" at bounding box center [964, 527] width 110 height 37
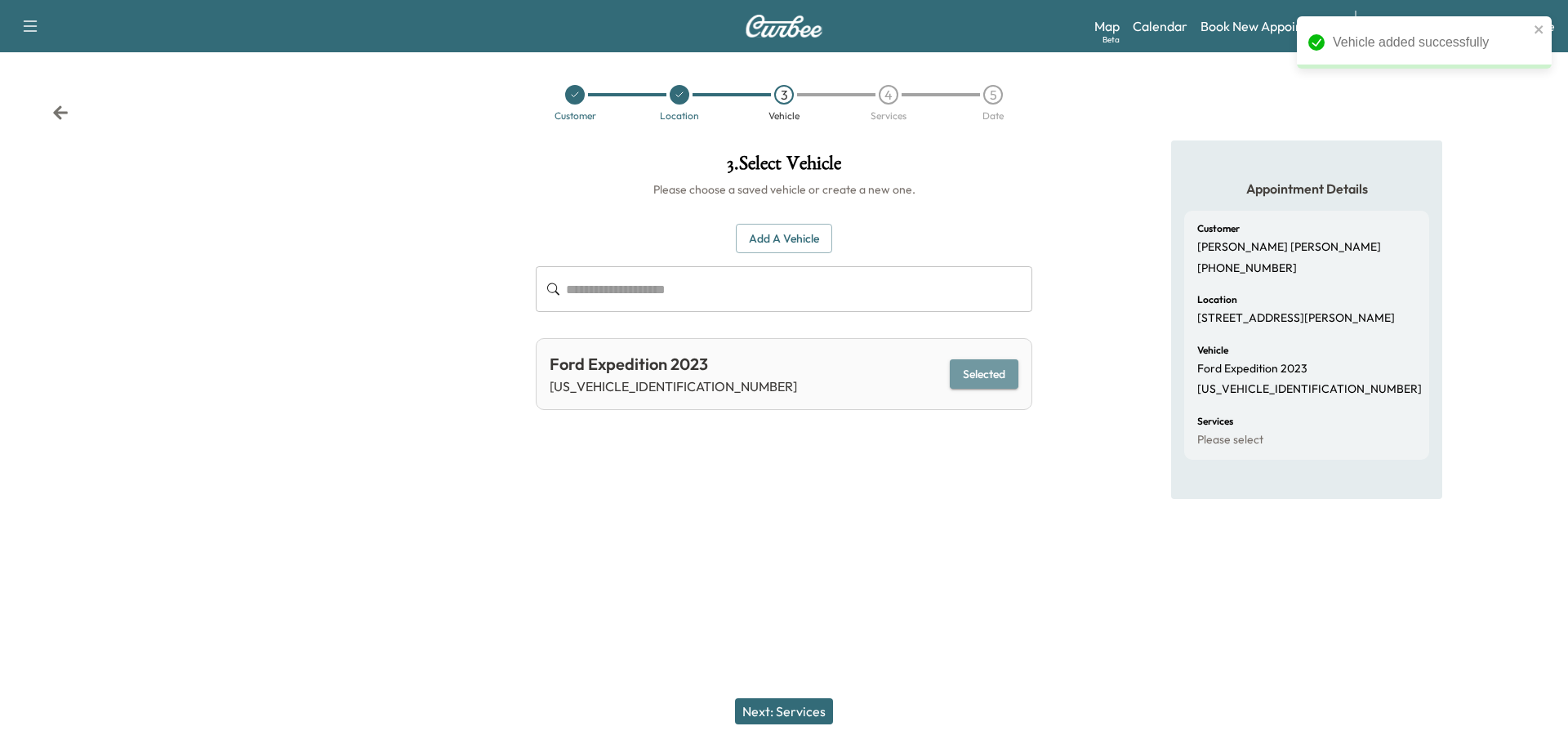
click at [989, 381] on button "Selected" at bounding box center [984, 374] width 69 height 30
click at [814, 709] on button "Next: Services" at bounding box center [784, 711] width 98 height 26
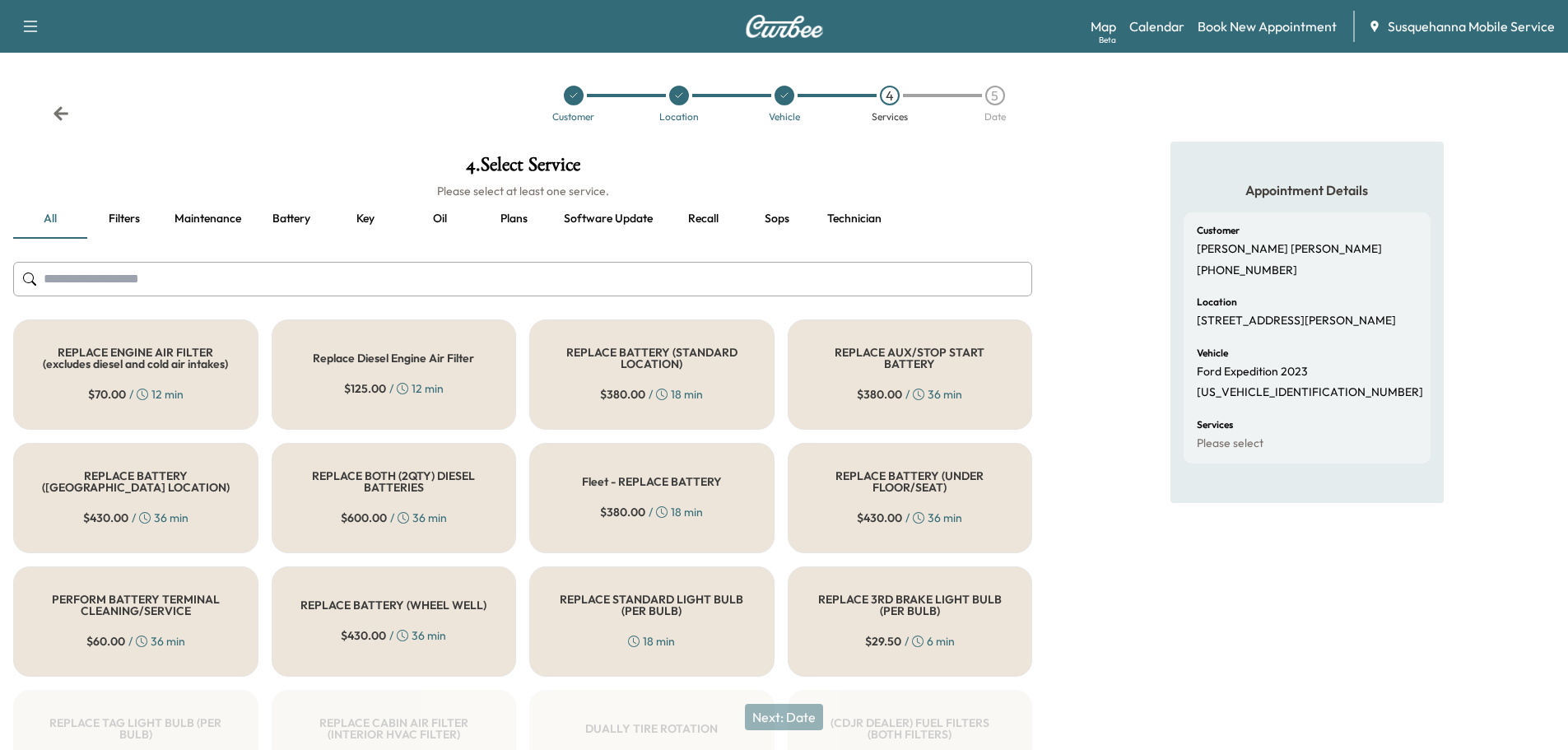
click at [719, 270] on input "text" at bounding box center [523, 279] width 1019 height 35
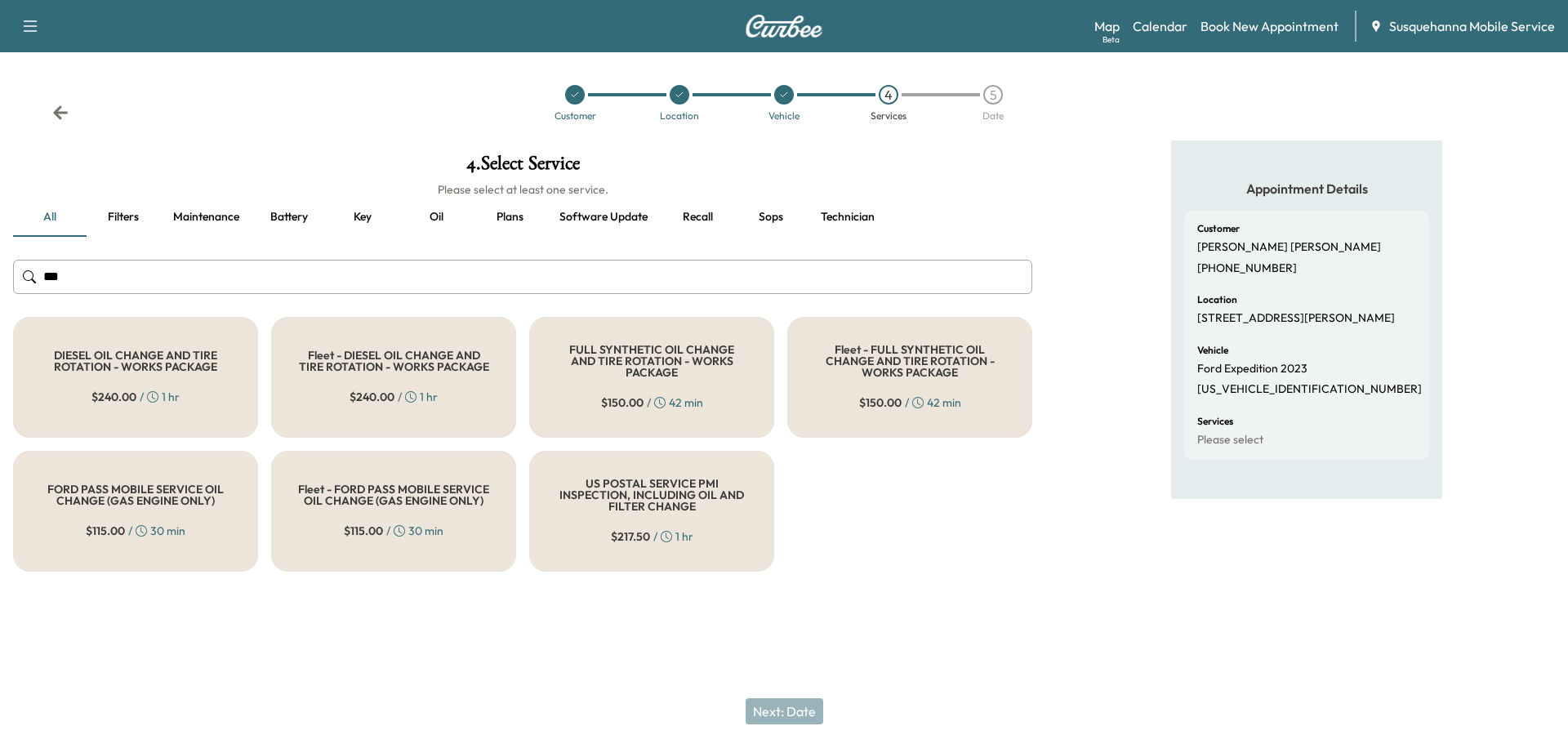
type input "***"
click at [660, 372] on h5 "FULL SYNTHETIC OIL CHANGE AND TIRE ROTATION - WORKS PACKAGE" at bounding box center [652, 361] width 191 height 34
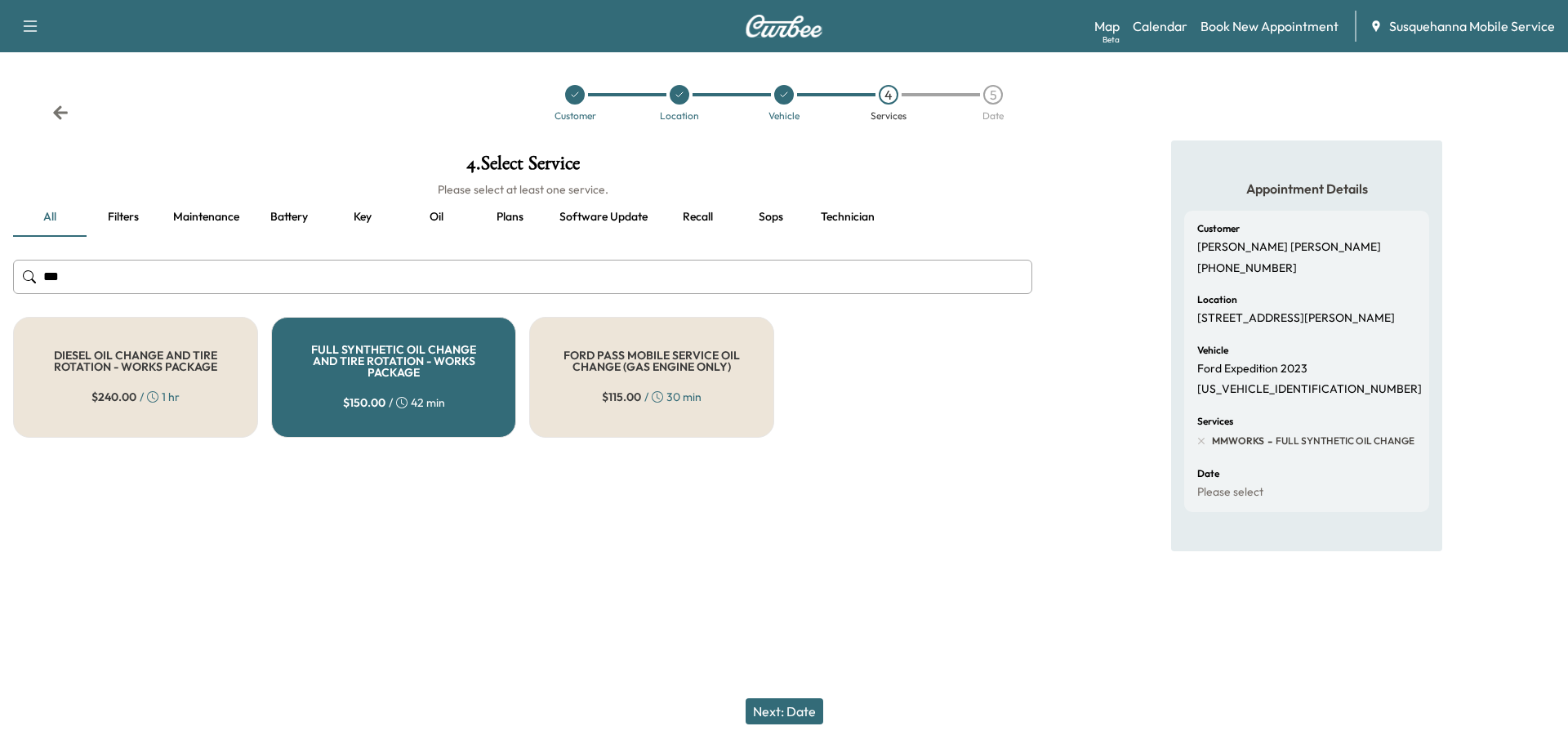
click at [766, 707] on button "Next: Date" at bounding box center [784, 711] width 78 height 26
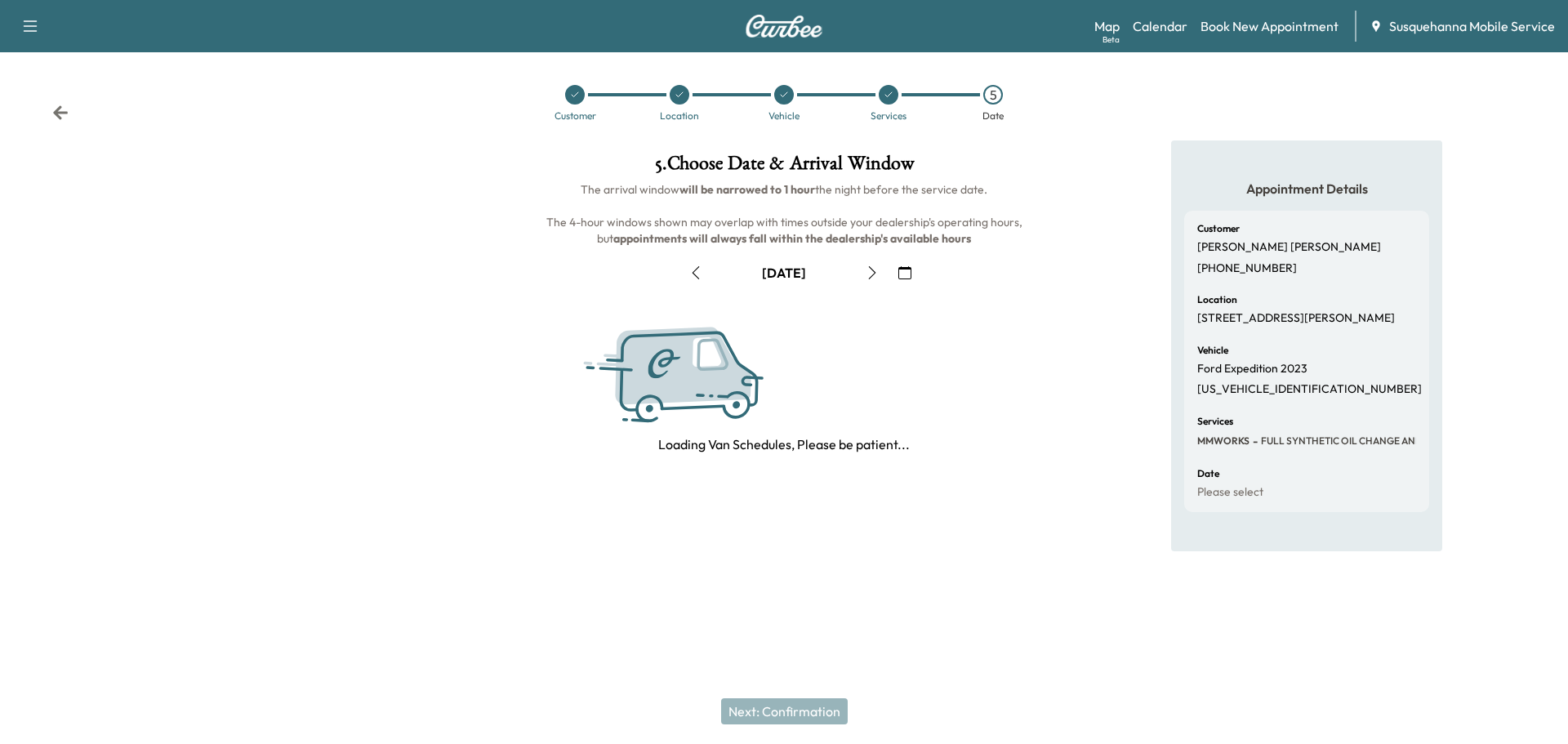
click at [898, 272] on icon "button" at bounding box center [904, 273] width 13 height 13
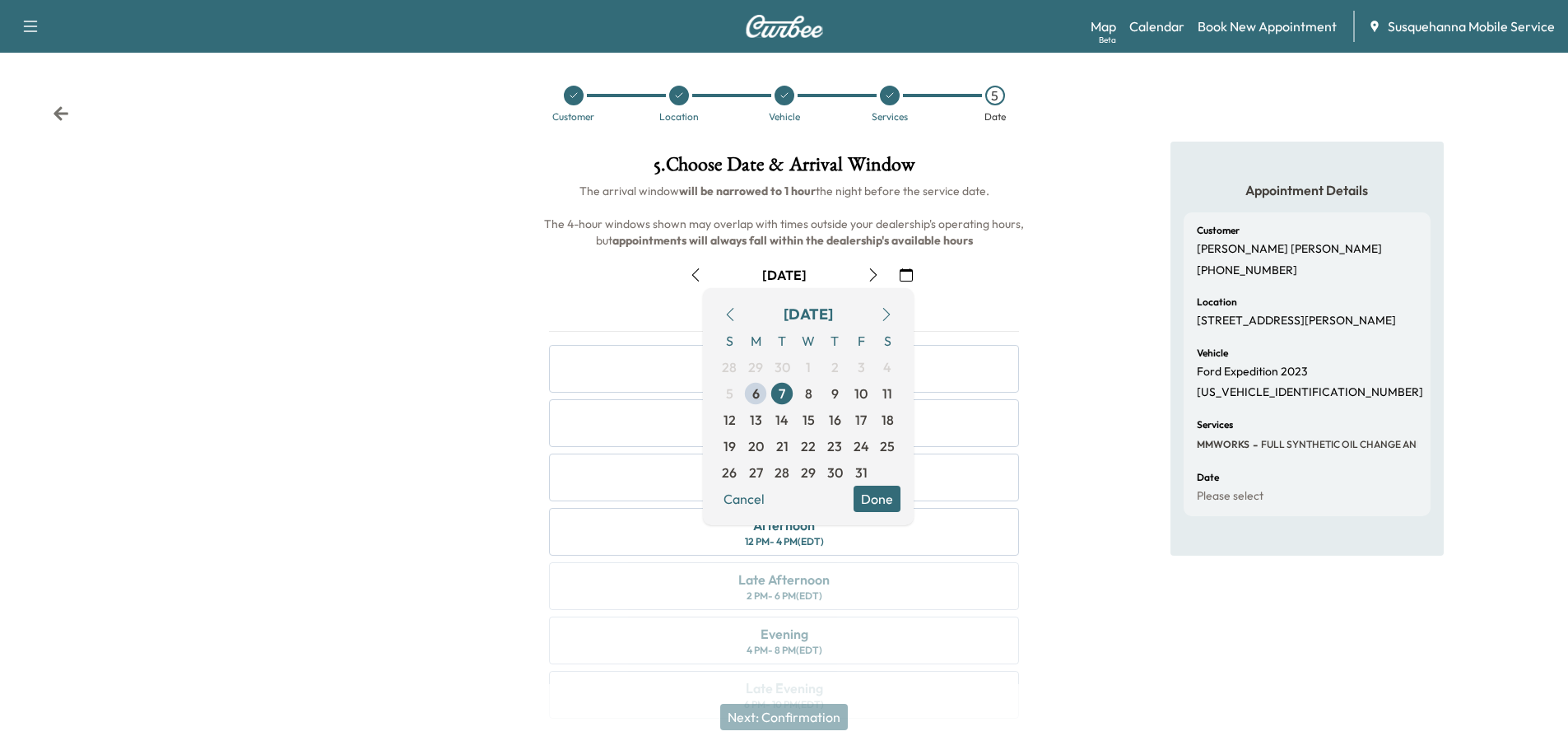
click at [880, 498] on button "Done" at bounding box center [877, 499] width 47 height 26
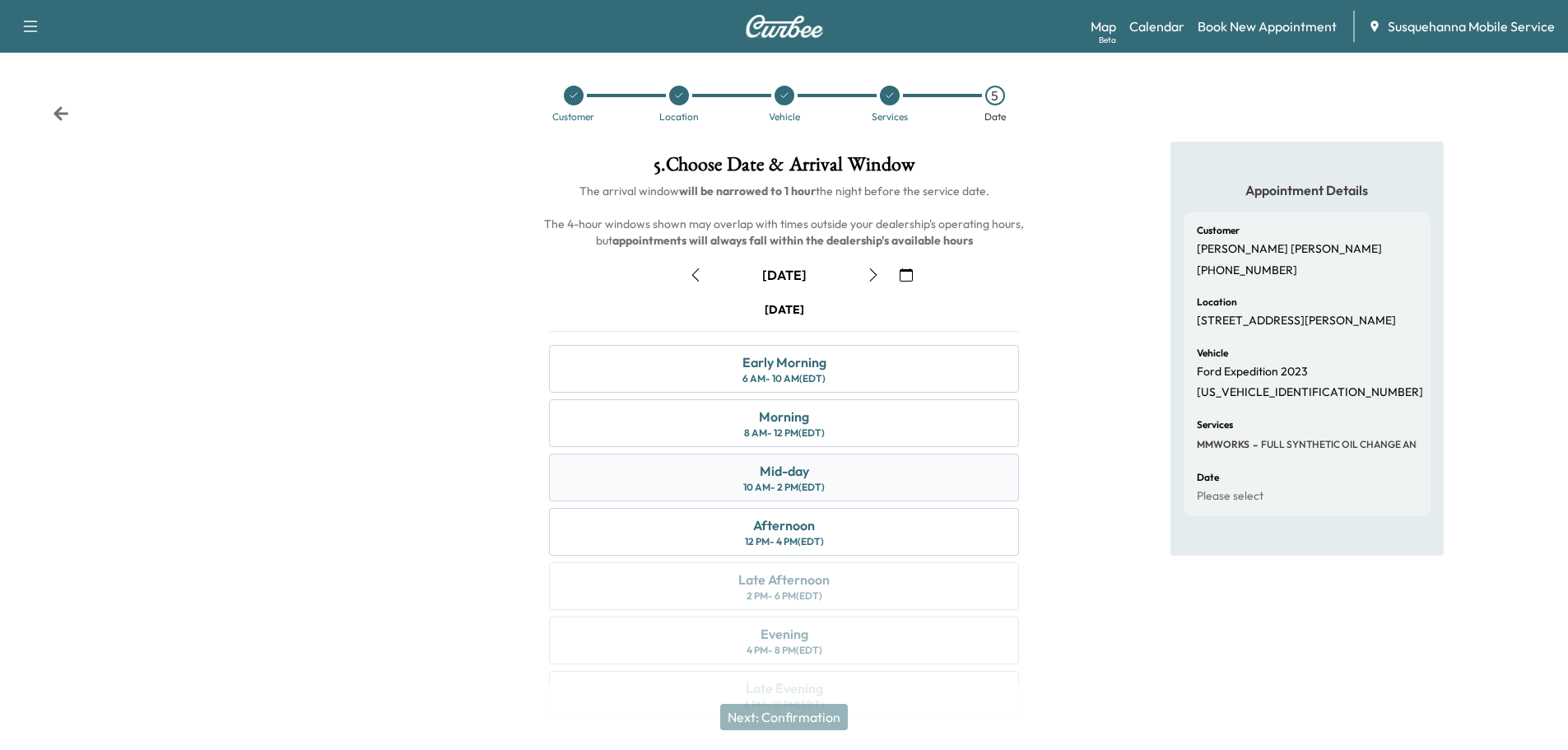
click at [865, 480] on div "Mid-day 10 AM - 2 PM (EDT)" at bounding box center [784, 477] width 470 height 48
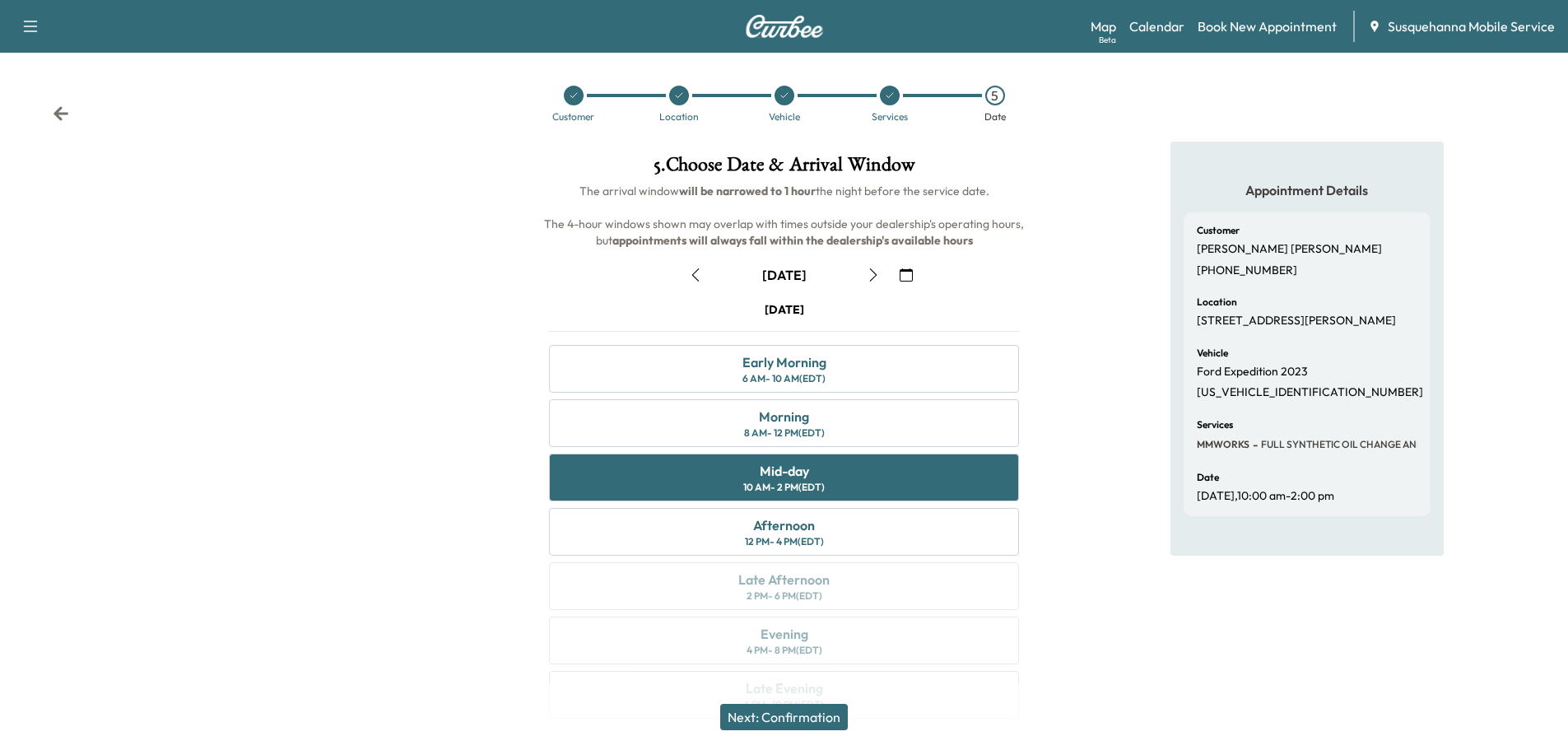
click at [807, 717] on button "Next: Confirmation" at bounding box center [784, 717] width 128 height 26
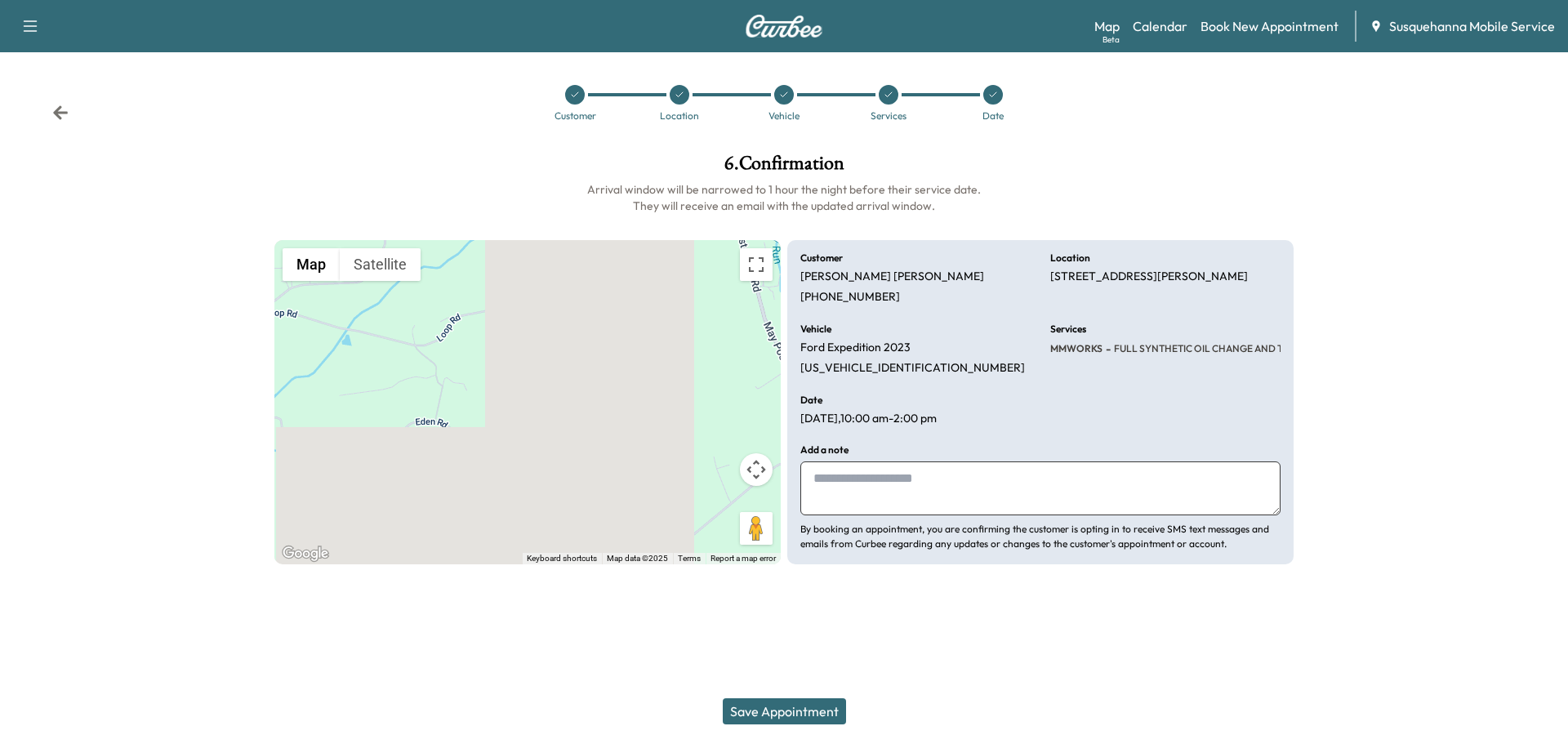
click at [992, 480] on textarea at bounding box center [1041, 488] width 480 height 54
type textarea "**********"
click at [790, 708] on button "Save Appointment" at bounding box center [784, 711] width 123 height 26
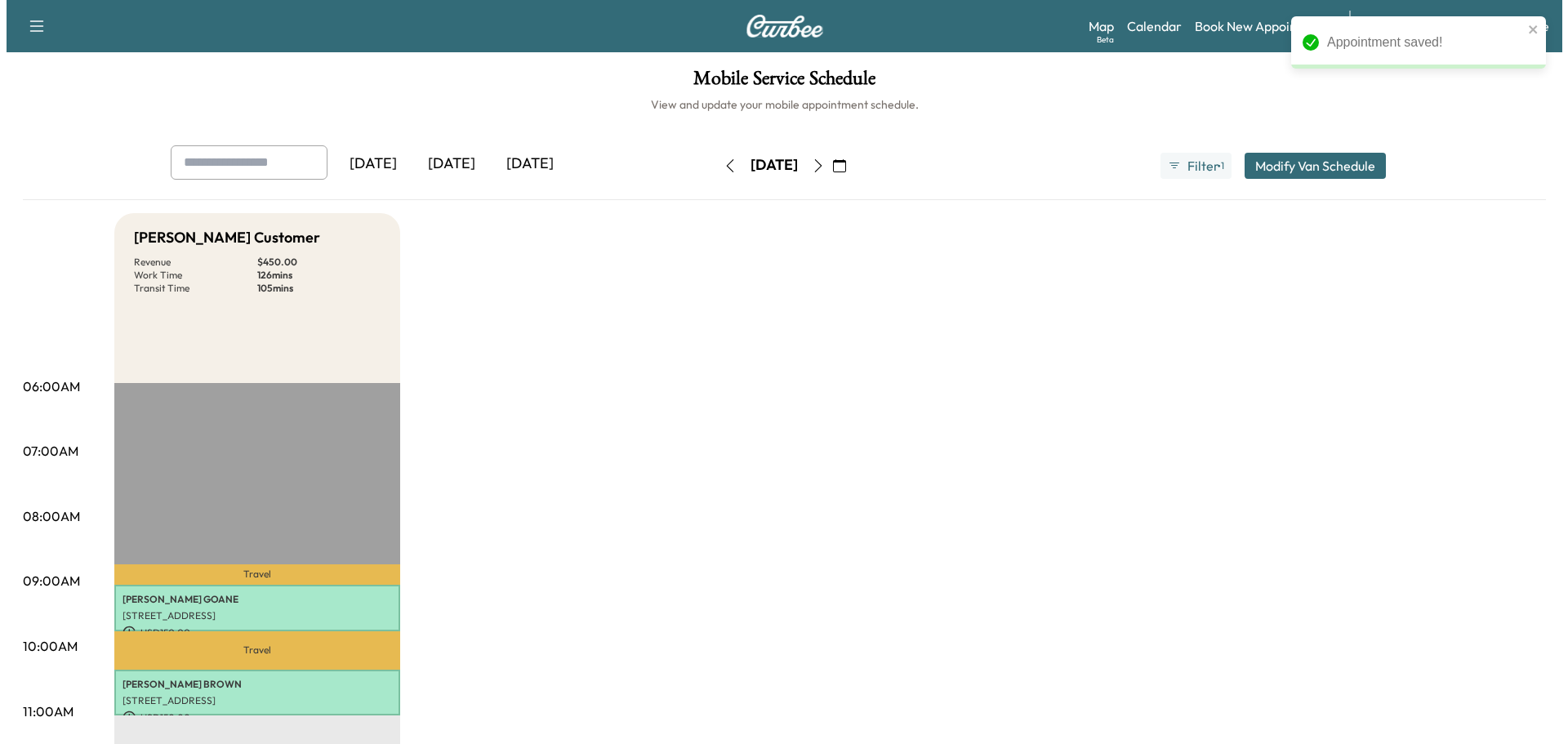
scroll to position [261, 0]
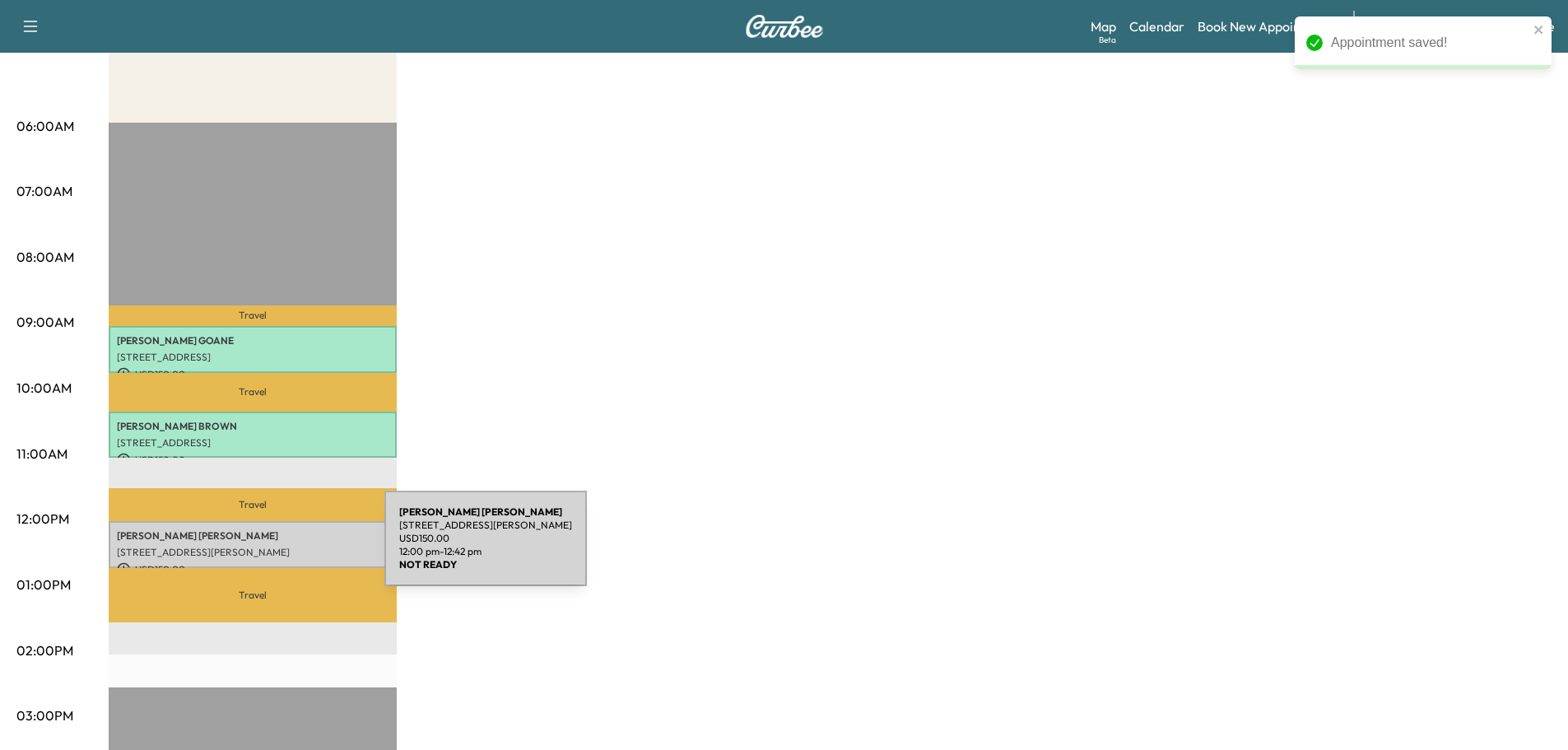
click at [261, 549] on p "[STREET_ADDRESS][PERSON_NAME]" at bounding box center [252, 552] width 271 height 13
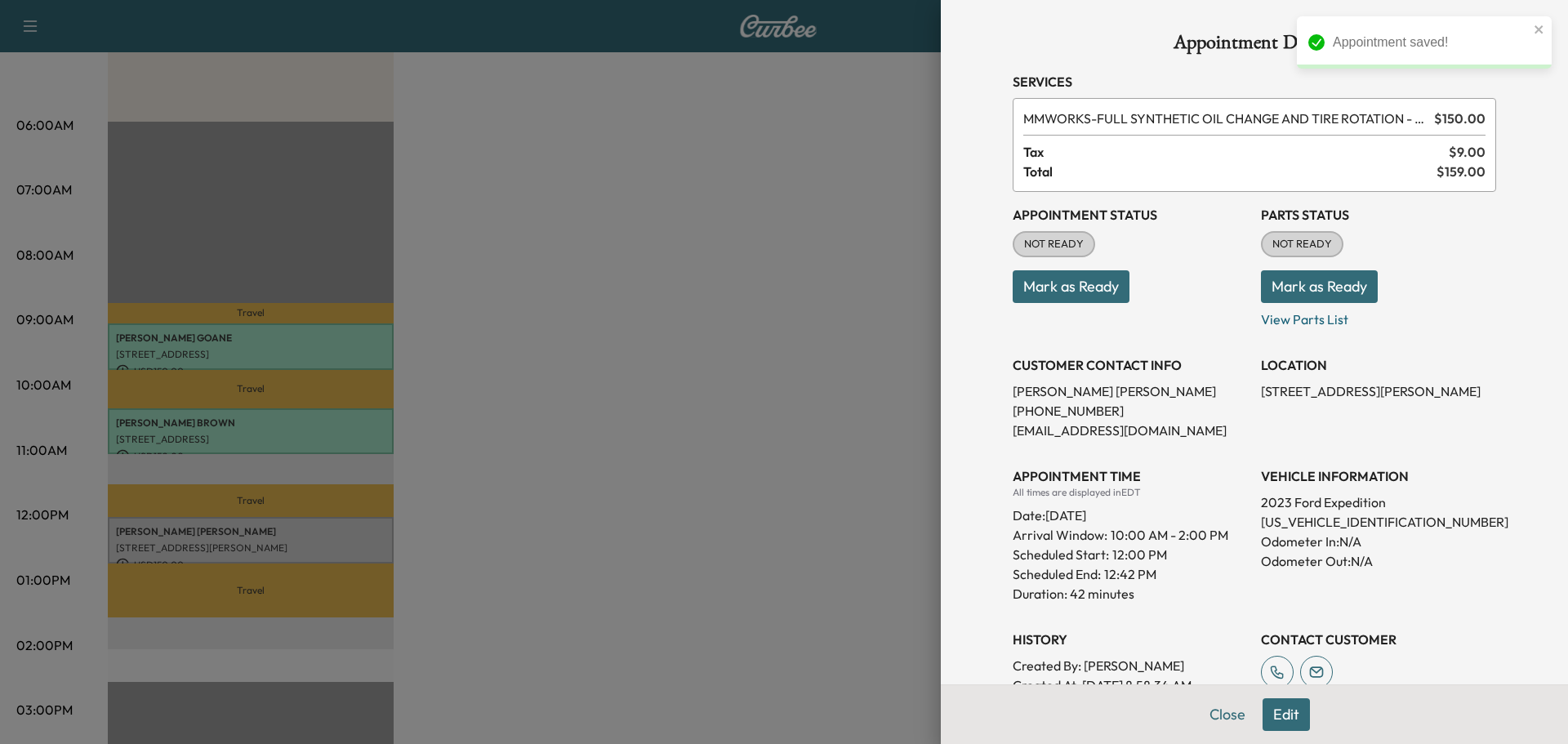
click at [1266, 282] on button "Mark as Ready" at bounding box center [1319, 286] width 117 height 33
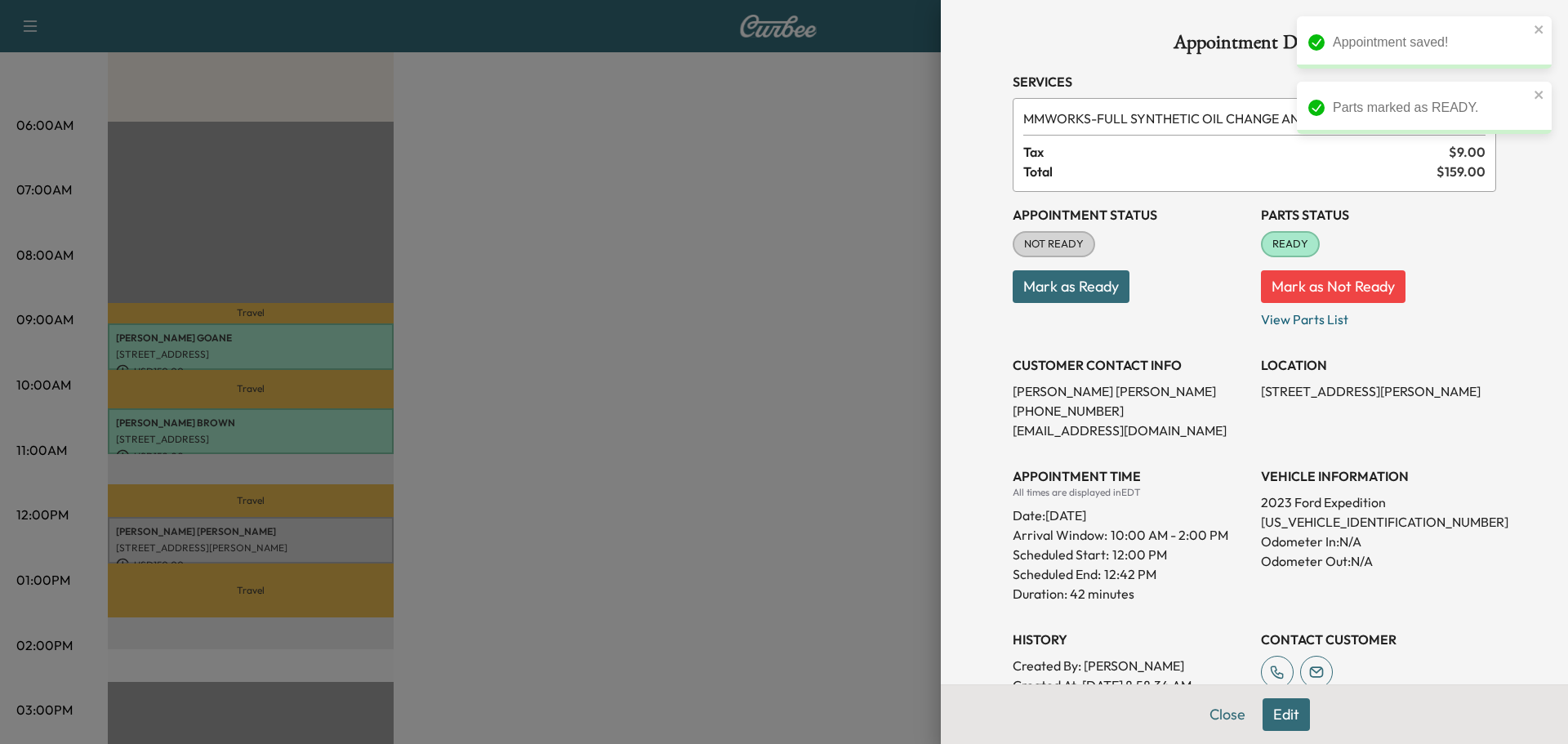
click at [1089, 295] on button "Mark as Ready" at bounding box center [1071, 286] width 117 height 33
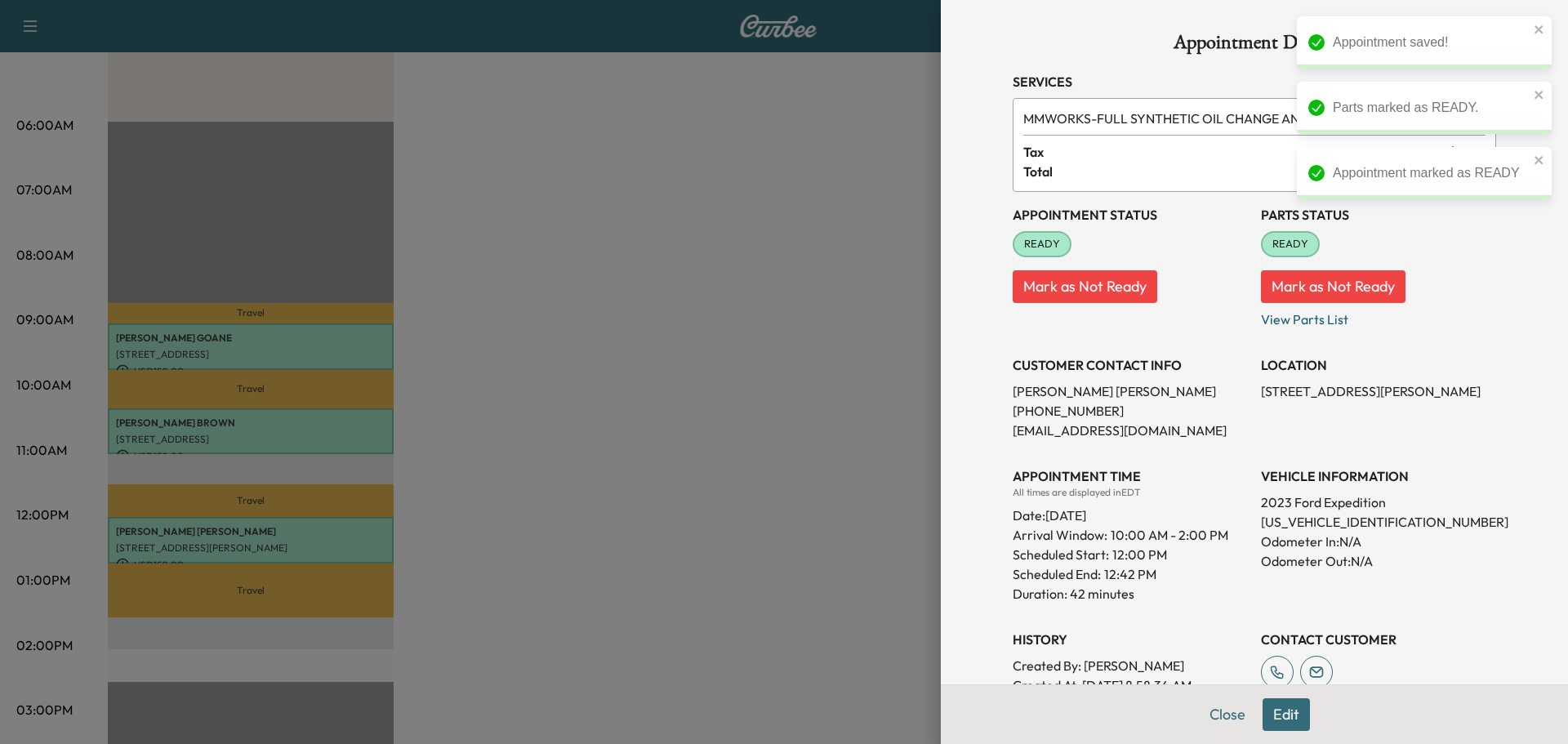
click at [1164, 710] on div "Close Edit" at bounding box center [1255, 714] width 628 height 60
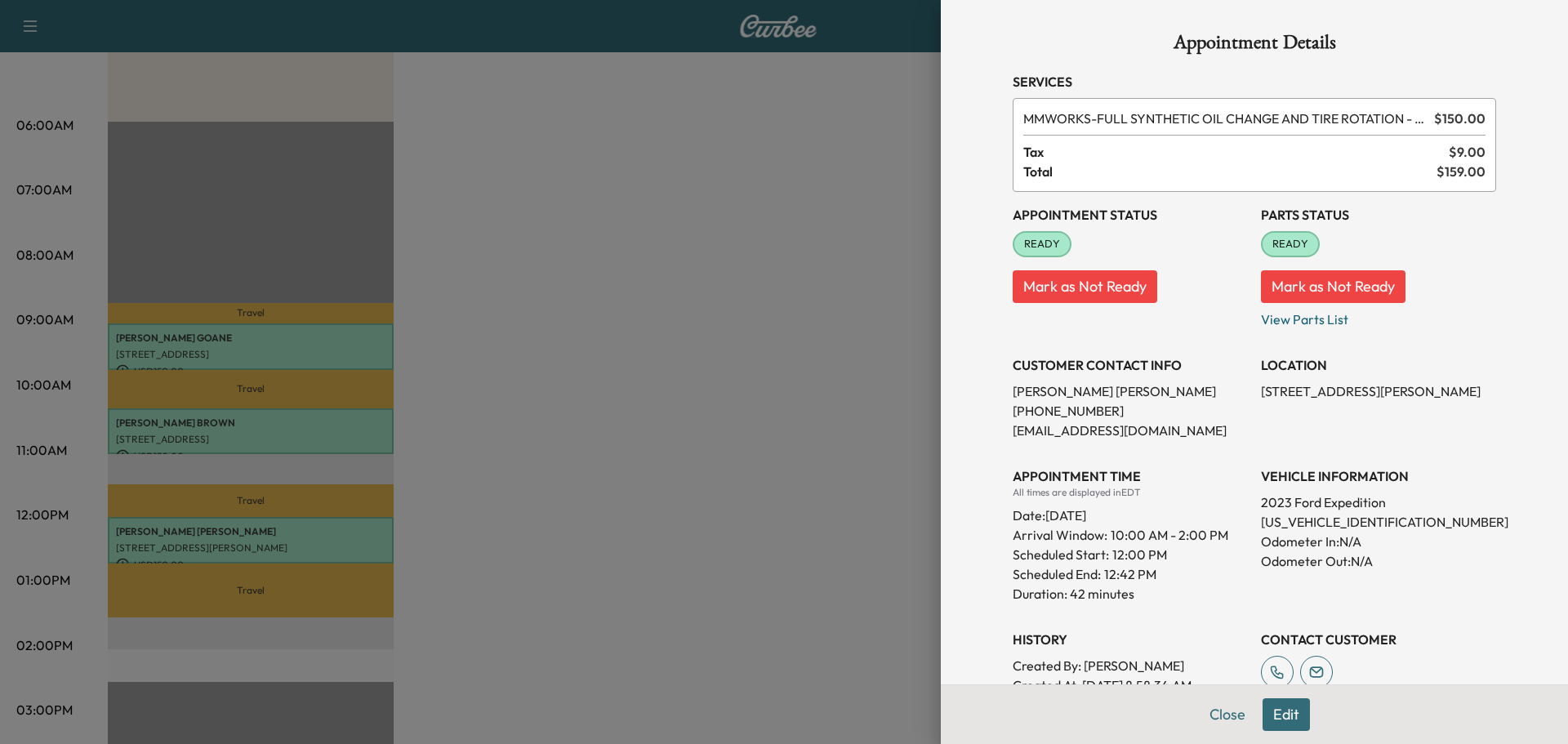
click at [1219, 717] on button "Close" at bounding box center [1228, 715] width 57 height 33
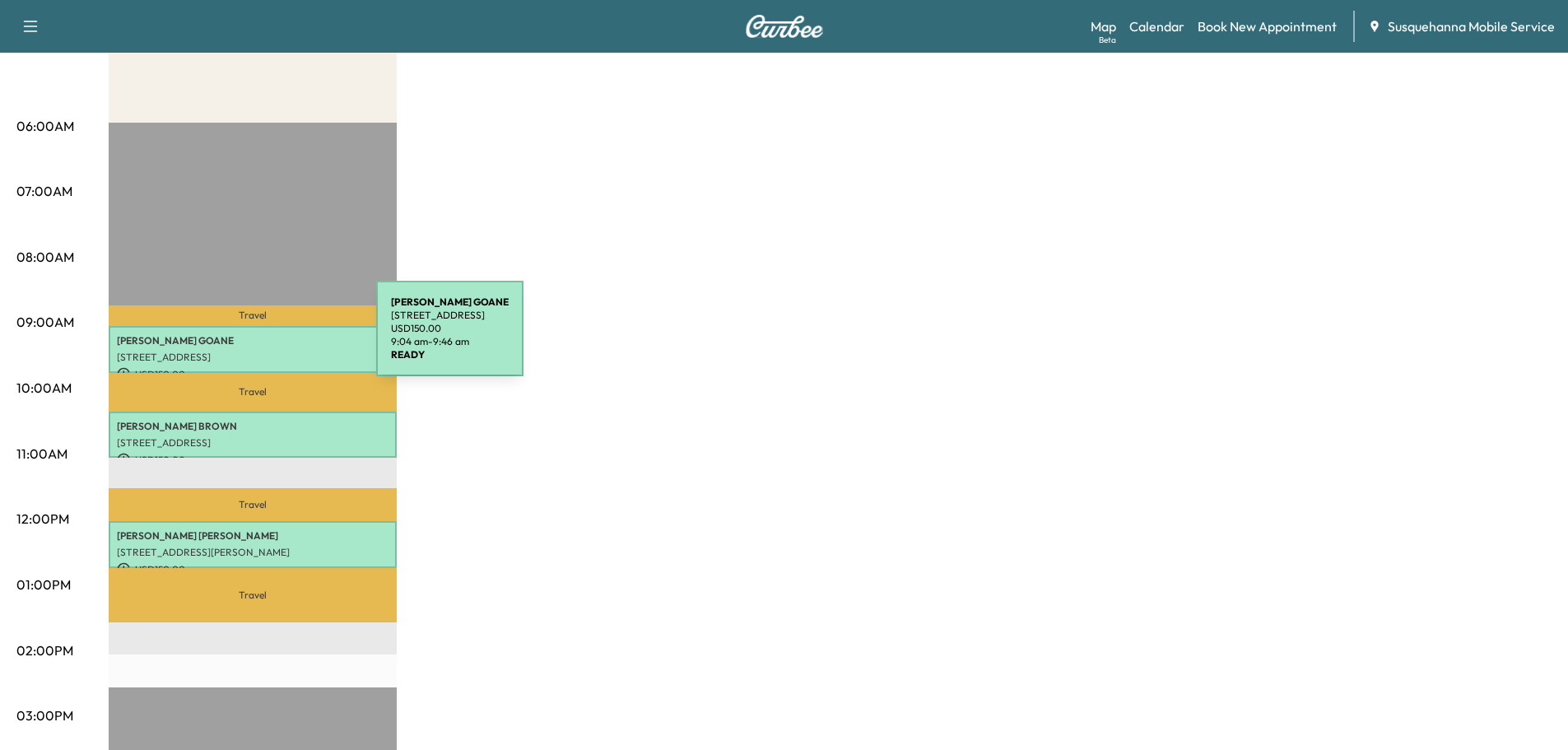
click at [253, 339] on p "[PERSON_NAME]" at bounding box center [252, 340] width 271 height 13
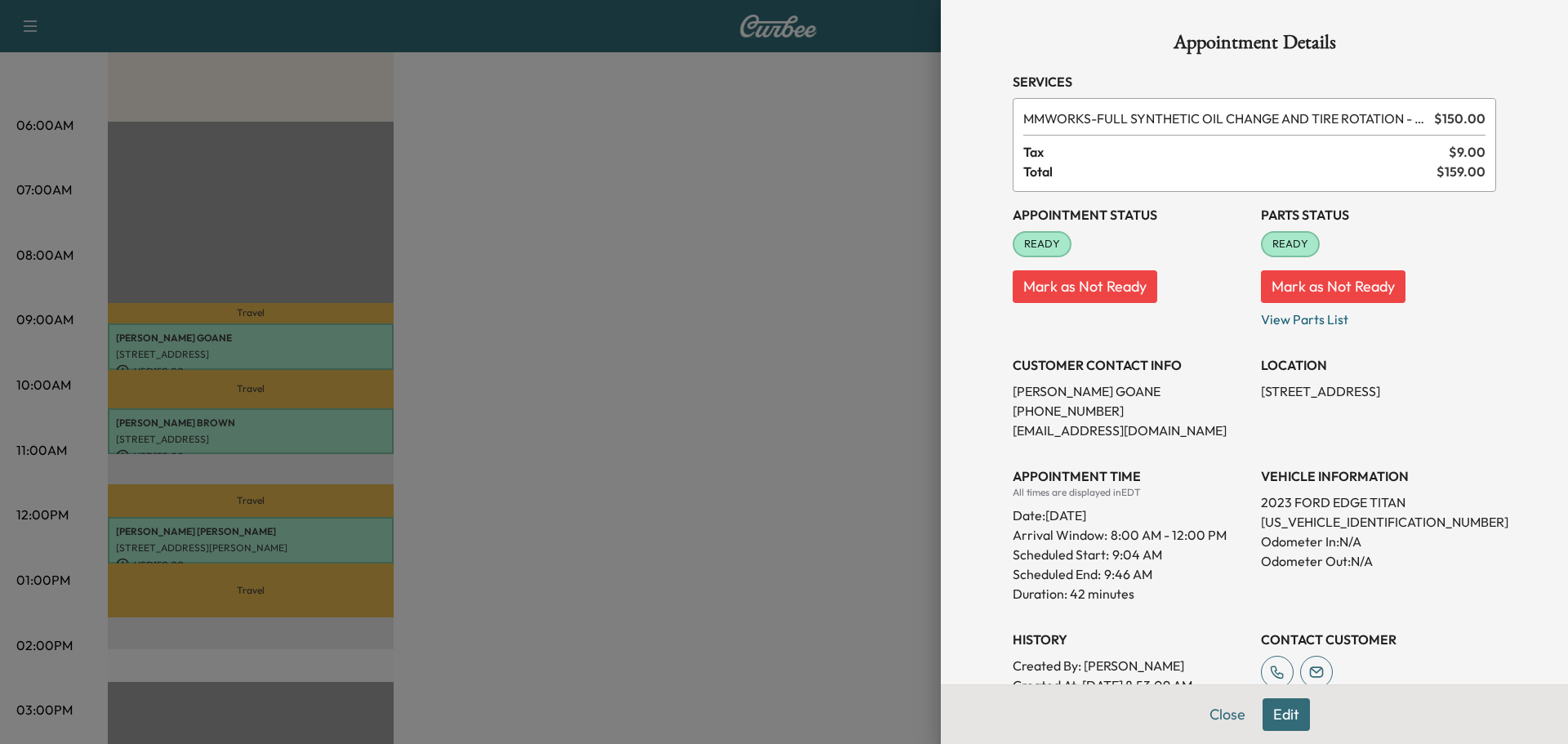
scroll to position [275, 0]
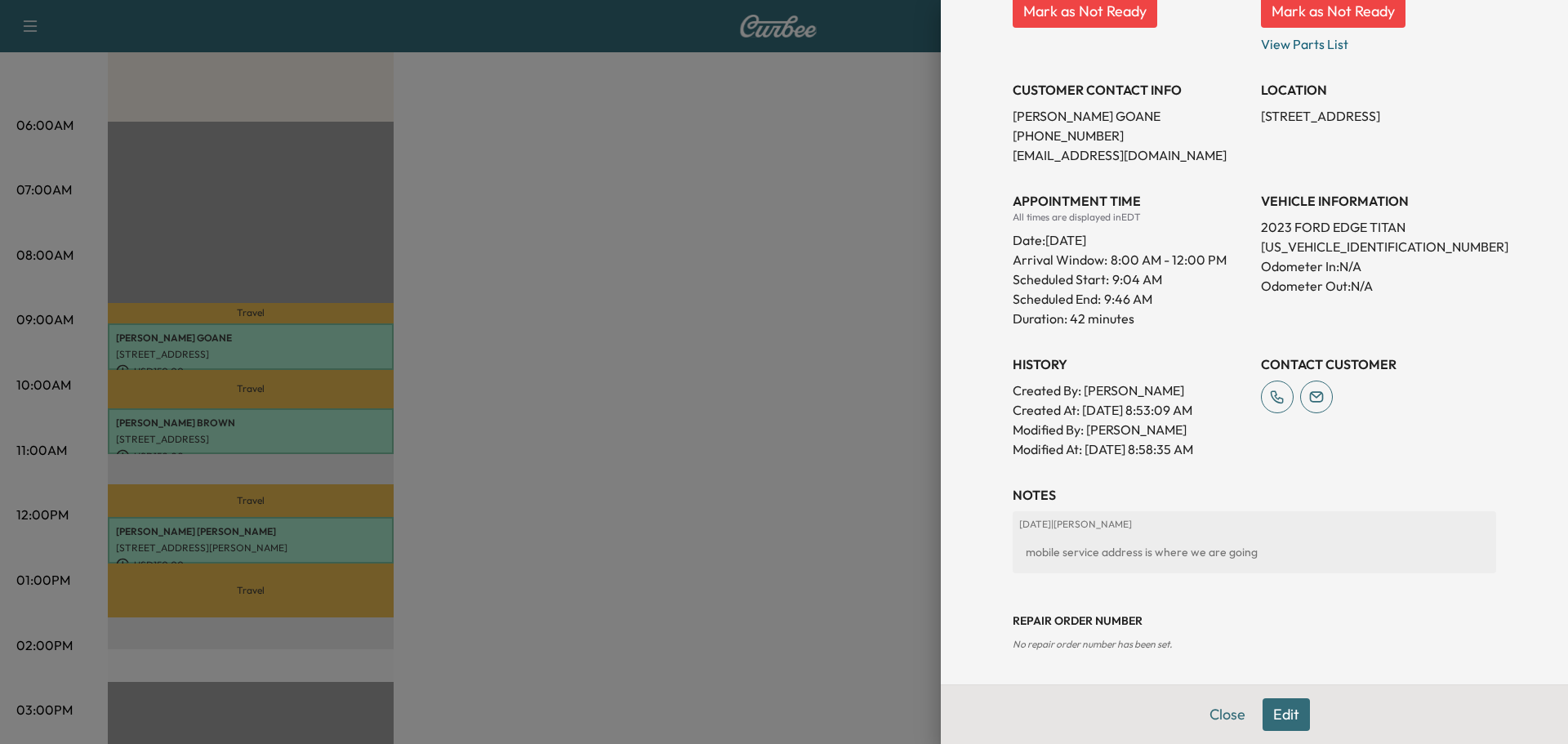
click at [363, 423] on div at bounding box center [784, 372] width 1568 height 744
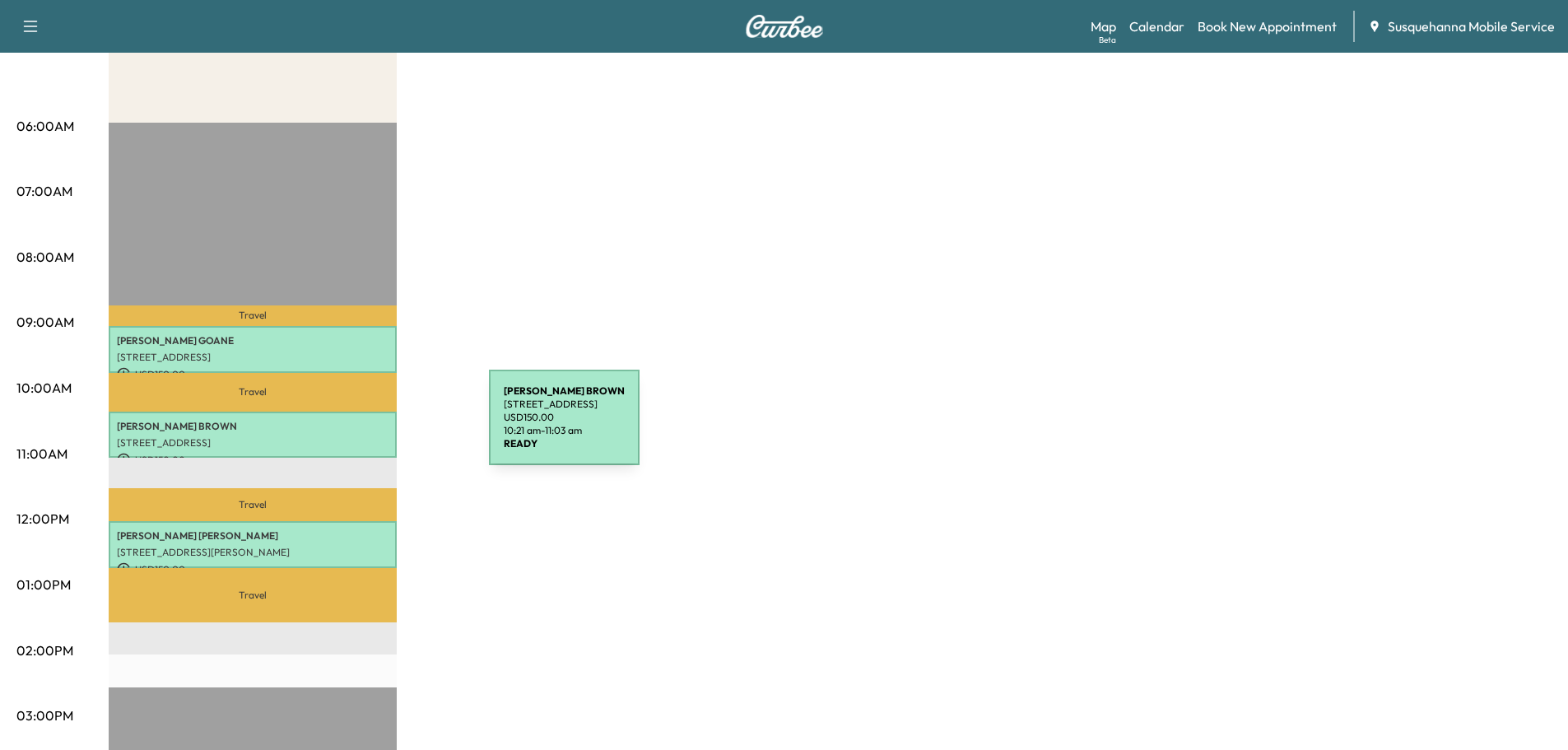
click at [365, 427] on p "[PERSON_NAME]" at bounding box center [252, 426] width 271 height 13
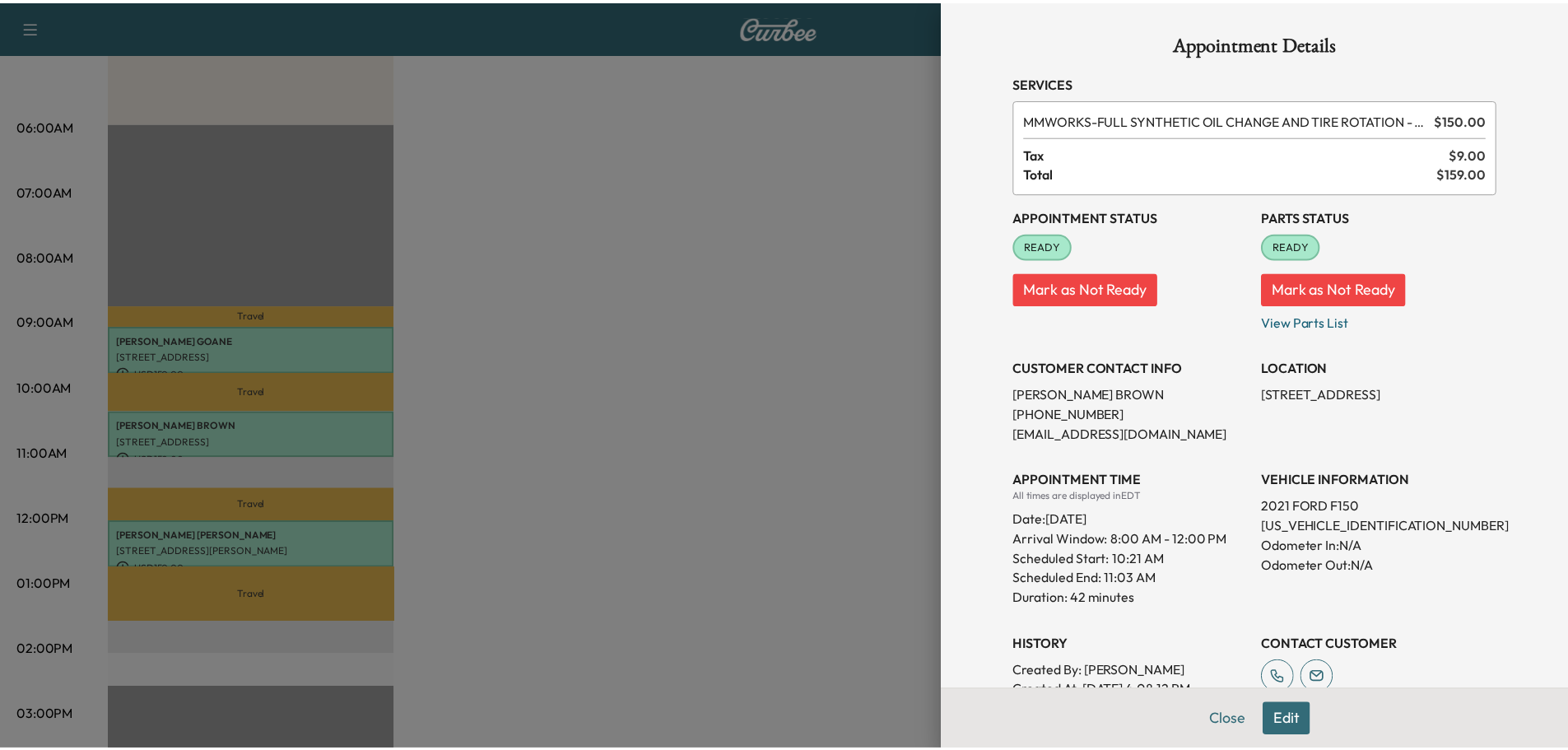
scroll to position [264, 0]
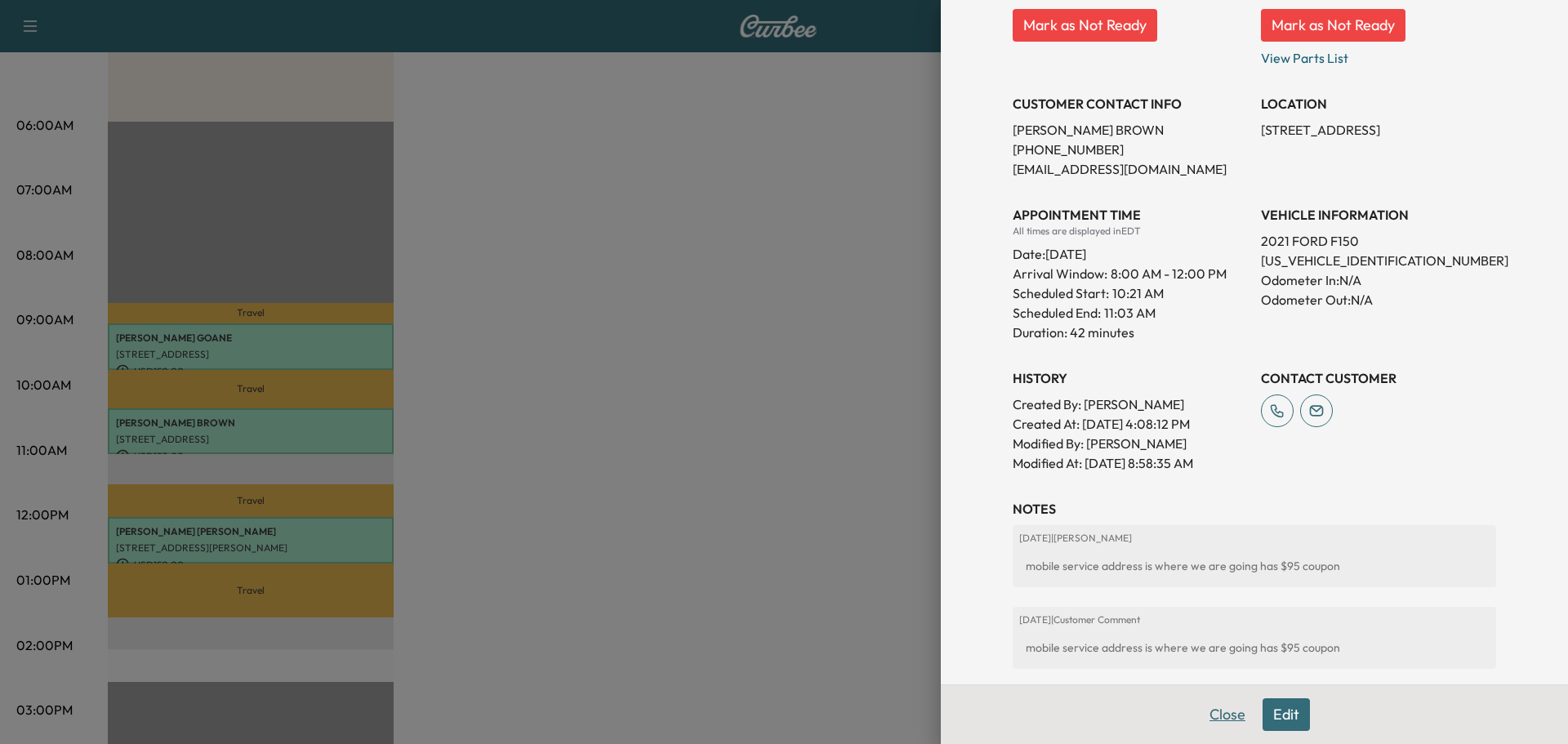
click at [1212, 713] on button "Close" at bounding box center [1228, 715] width 57 height 33
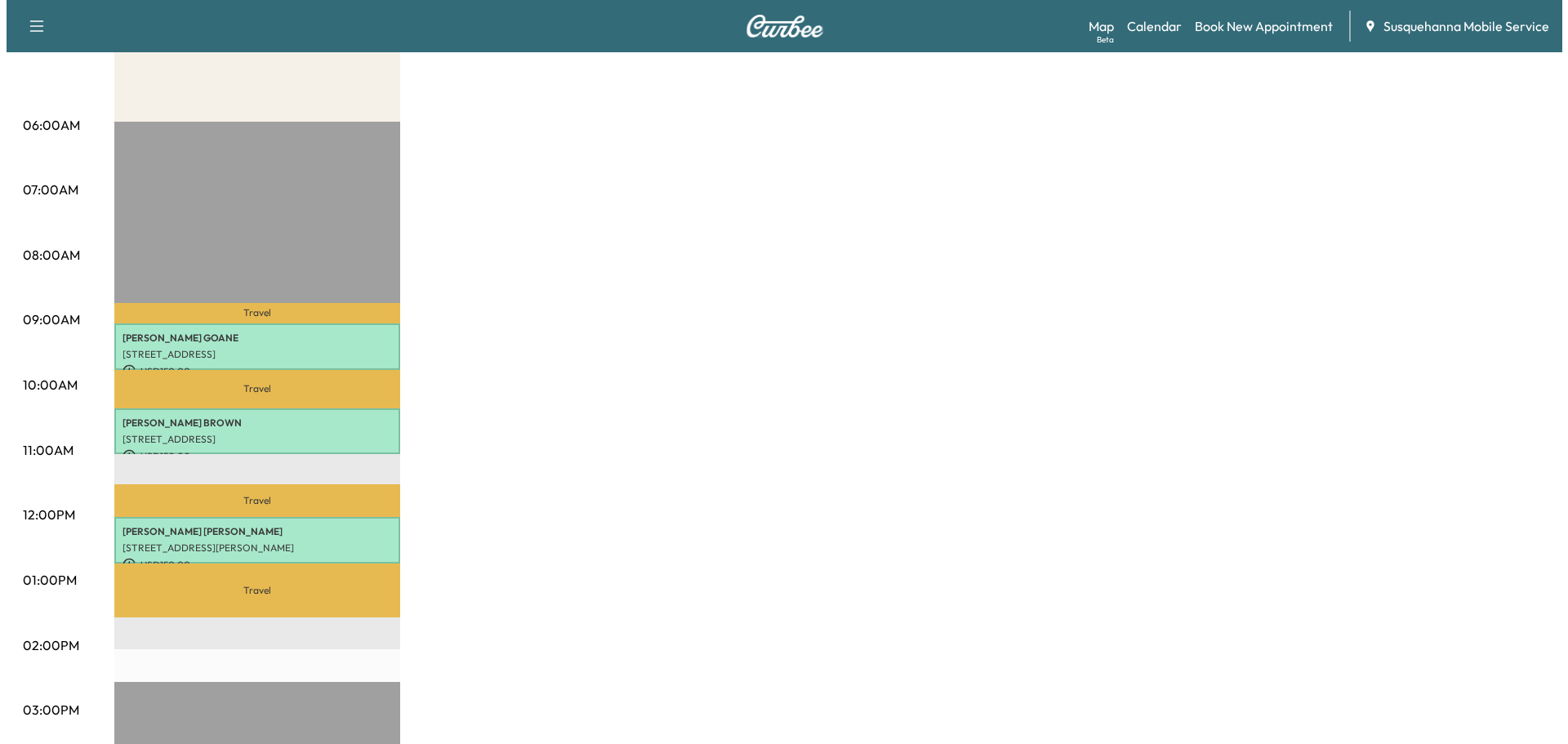
scroll to position [0, 0]
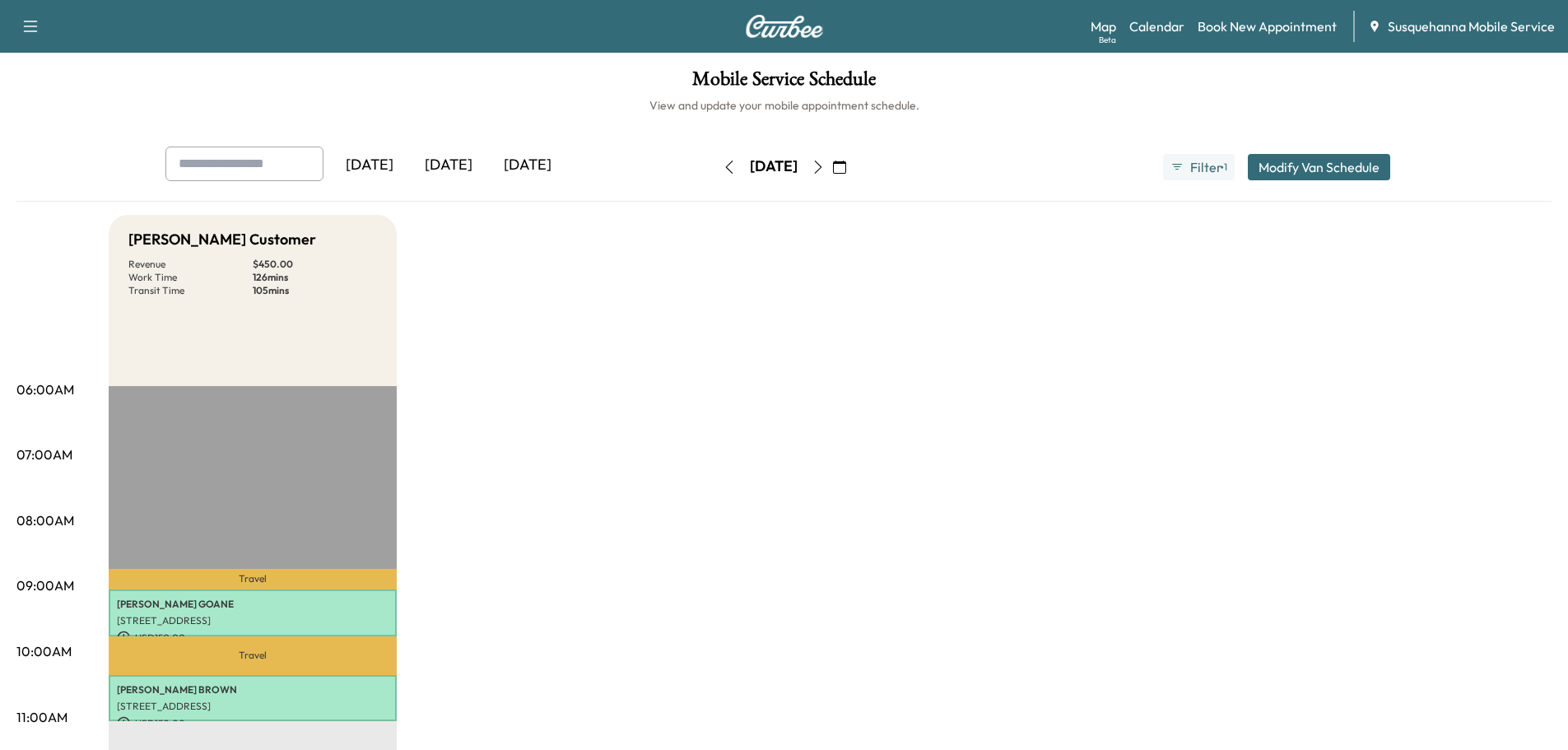
click at [825, 169] on icon "button" at bounding box center [817, 167] width 13 height 13
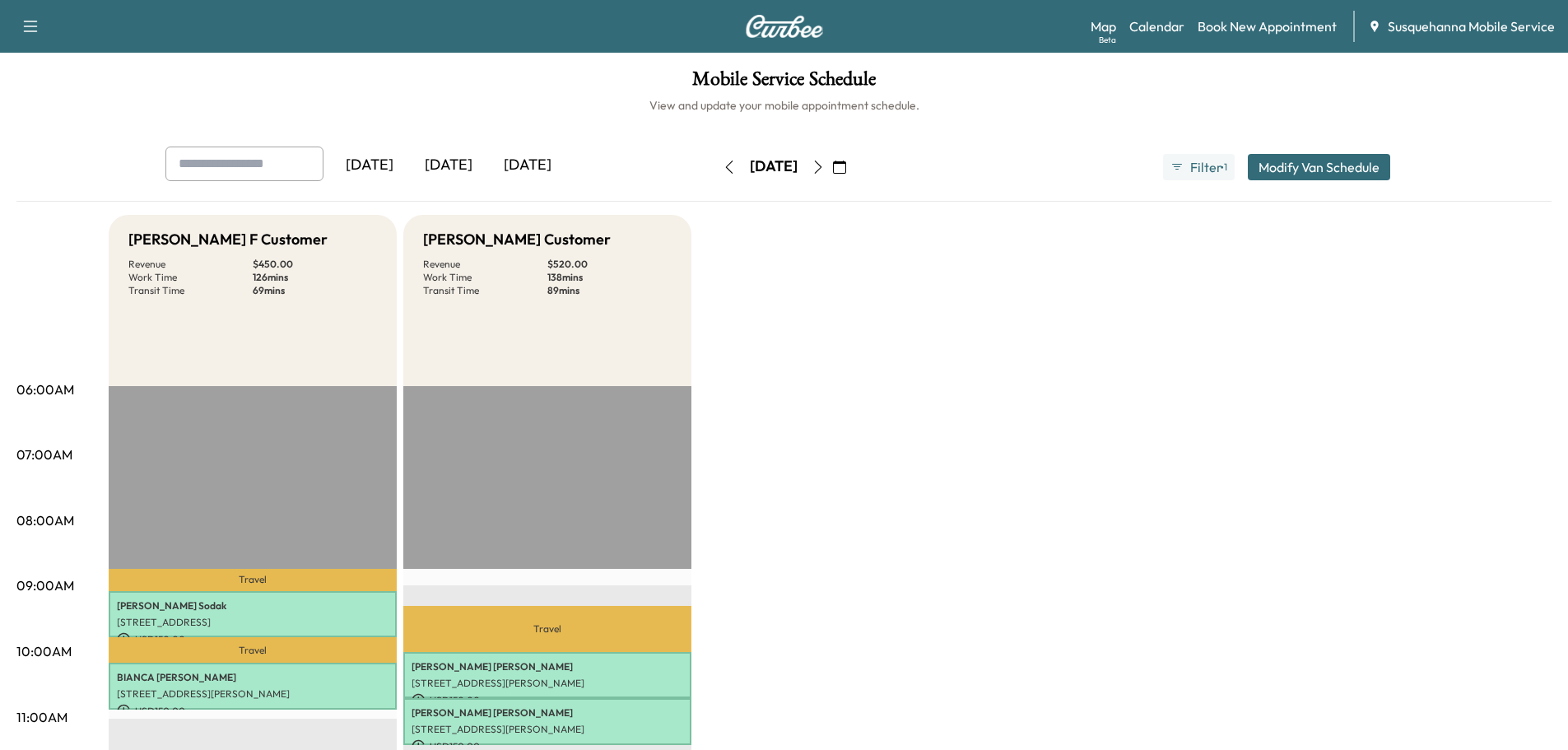
click at [723, 165] on icon "button" at bounding box center [729, 167] width 13 height 13
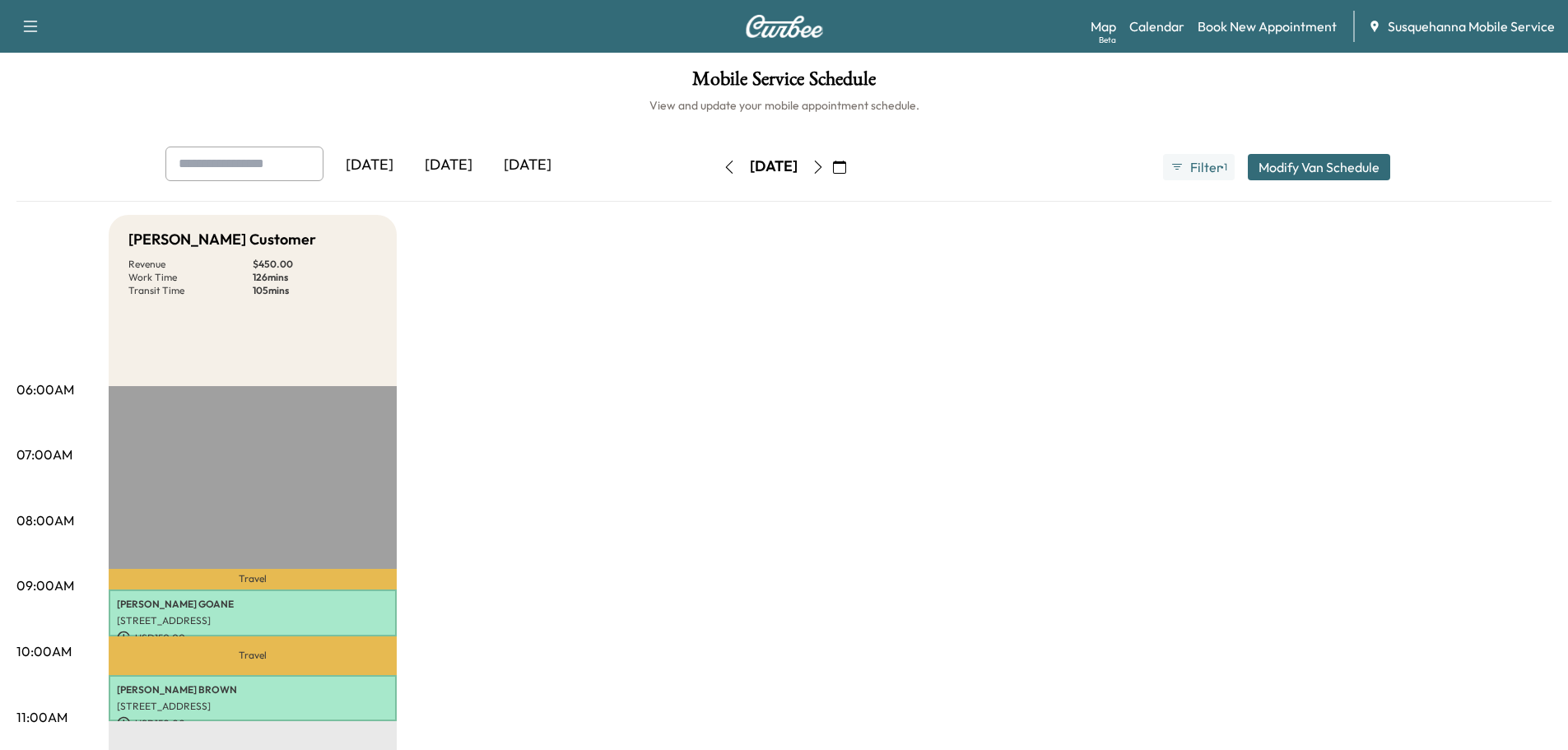
click at [723, 166] on icon "button" at bounding box center [729, 167] width 13 height 13
